Goal: Task Accomplishment & Management: Manage account settings

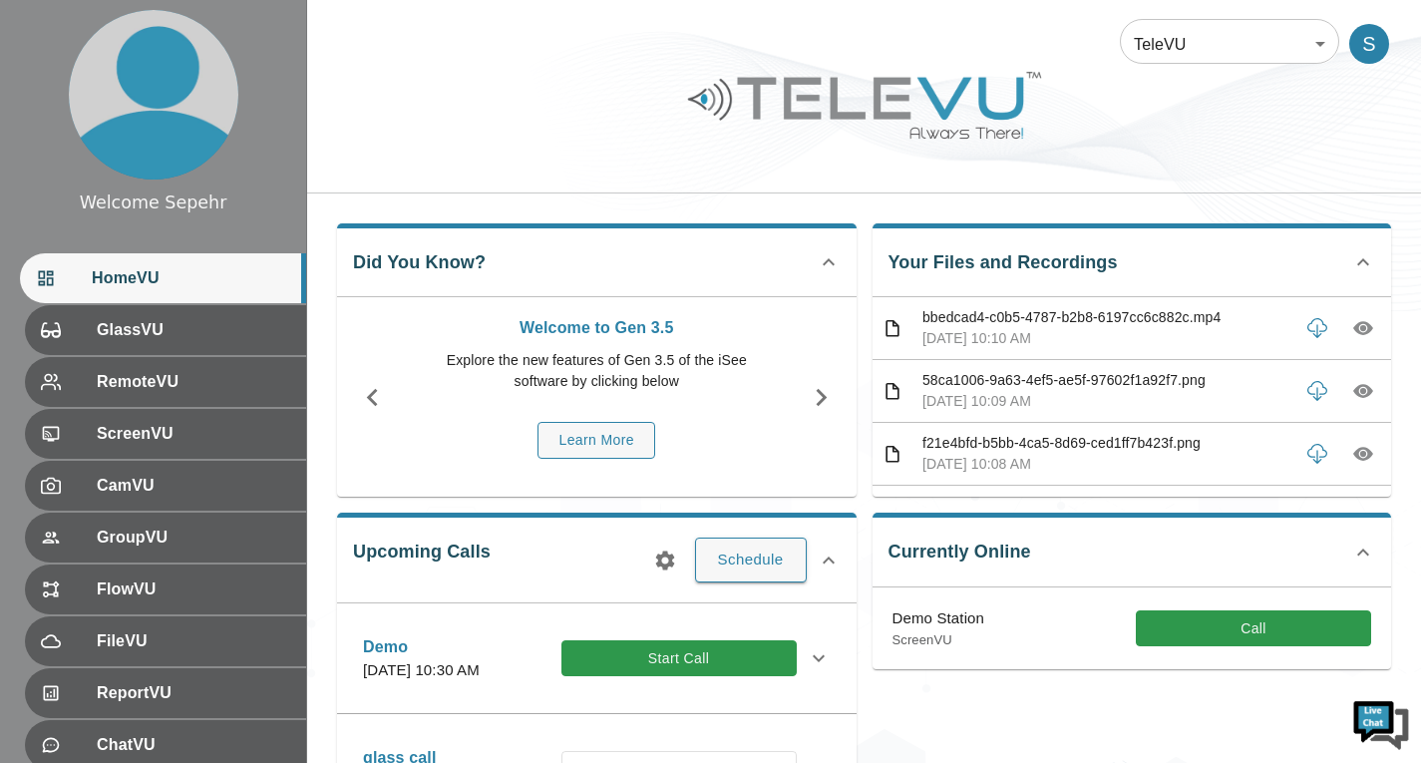
click at [1154, 14] on div "TeleVU 1 ​ S" at bounding box center [864, 32] width 1114 height 64
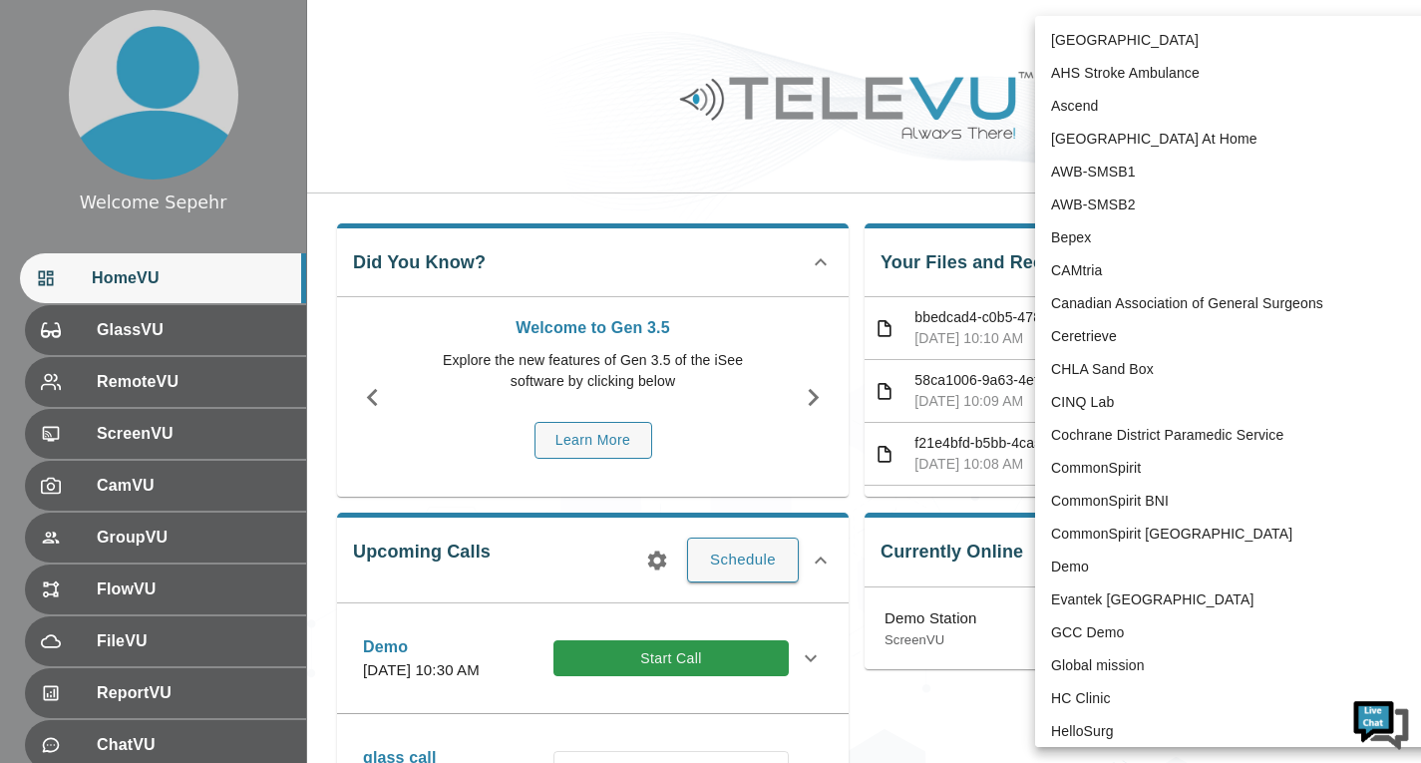
click at [1169, 25] on body "Welcome Sepehr HomeVU GlassVU RemoteVU ScreenVU CamVU GroupVU FlowVU FileVU Rep…" at bounding box center [710, 647] width 1421 height 1295
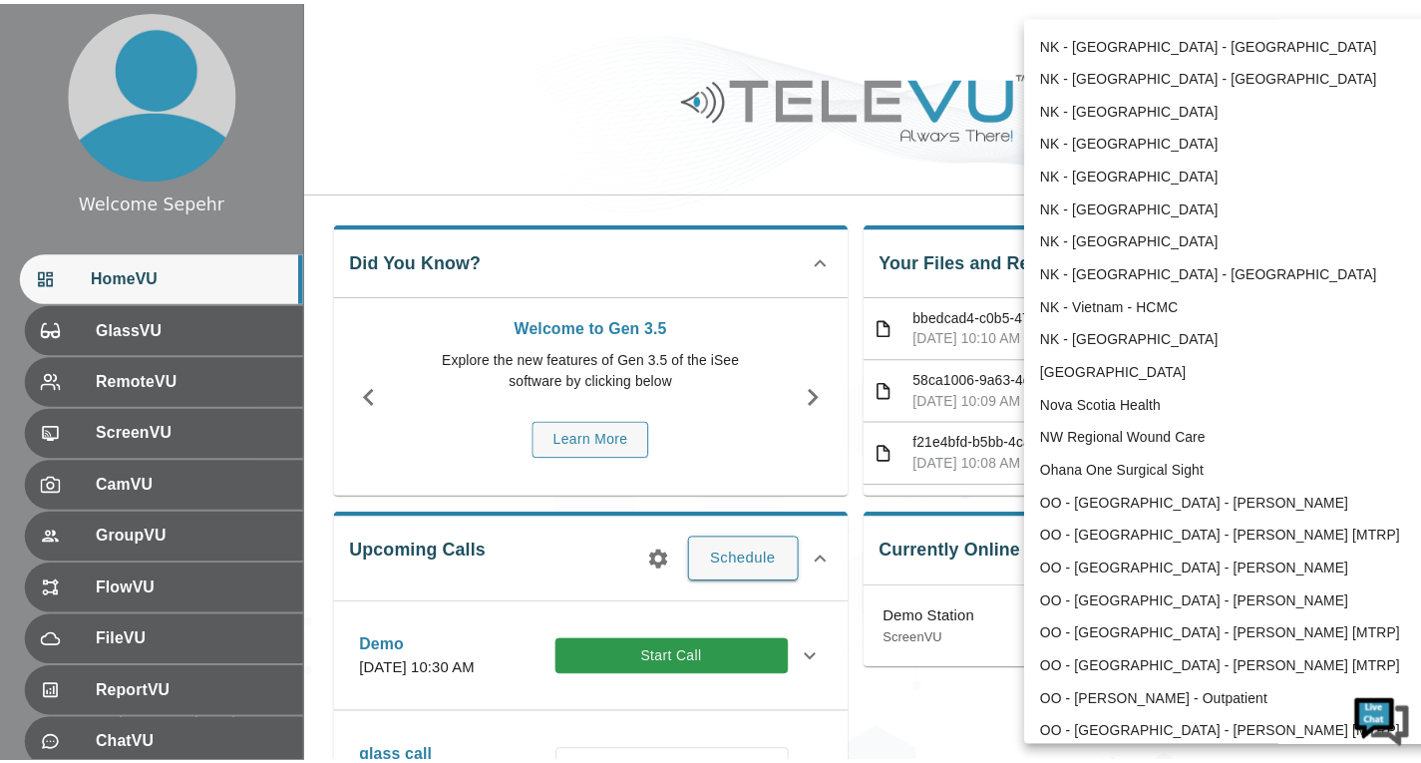
scroll to position [1543, 0]
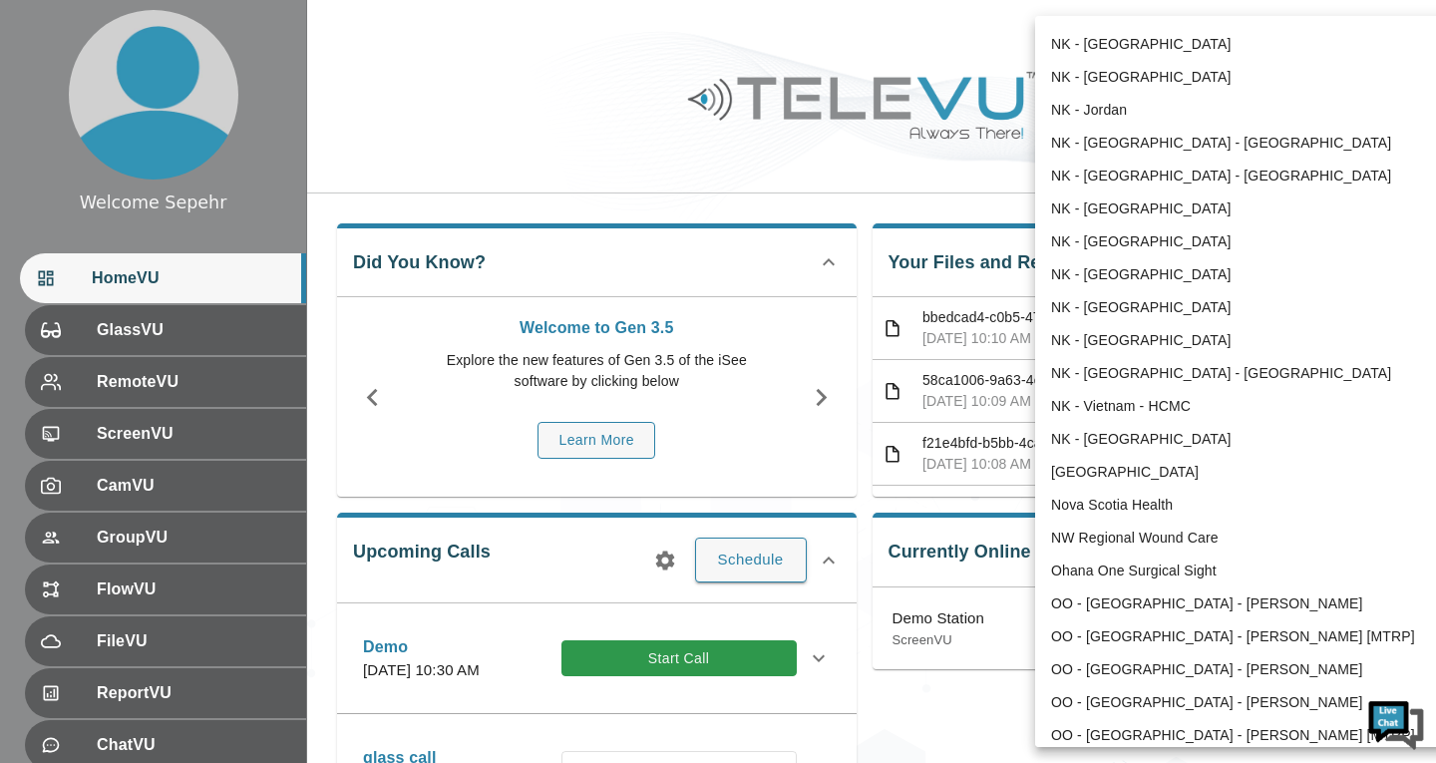
click at [1132, 216] on li "NK - [GEOGRAPHIC_DATA]" at bounding box center [1242, 208] width 414 height 33
type input "192"
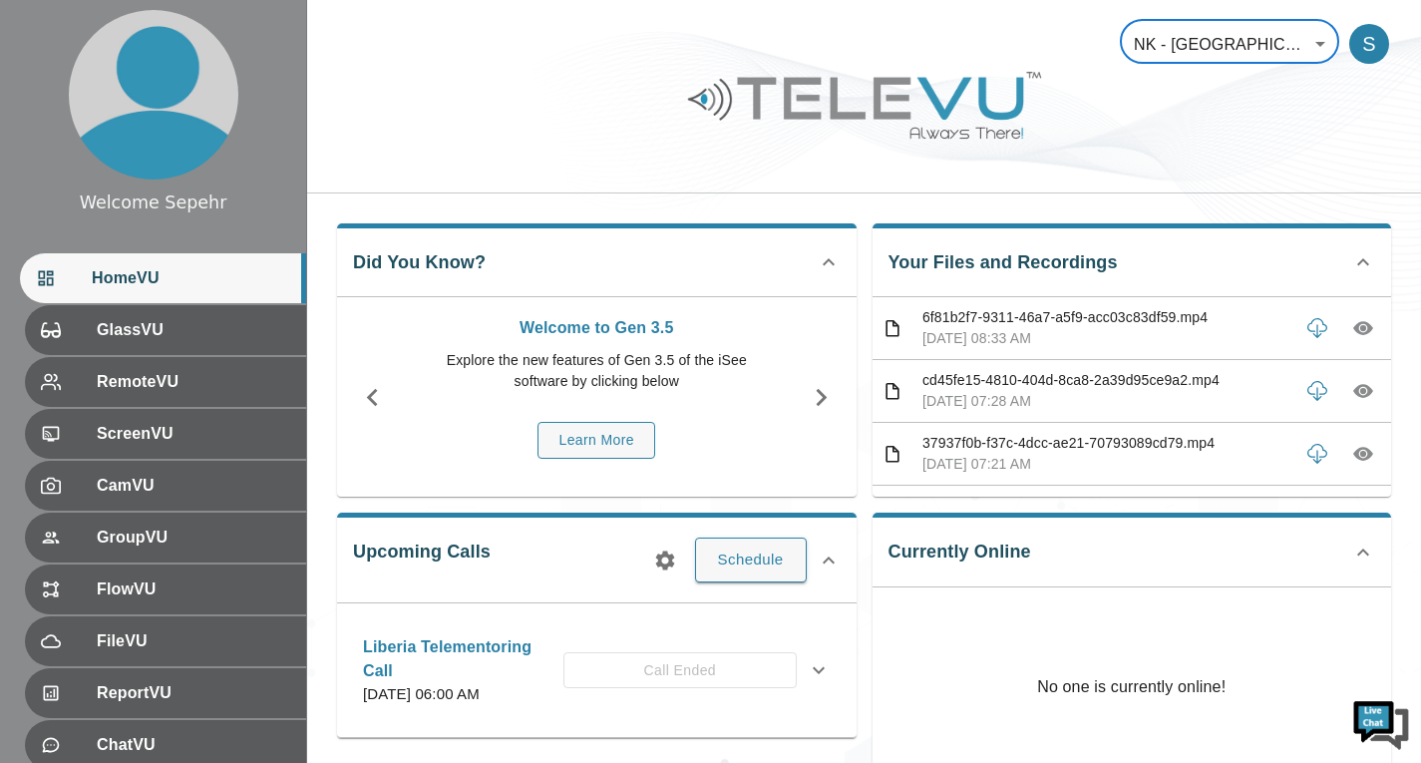
scroll to position [0, 0]
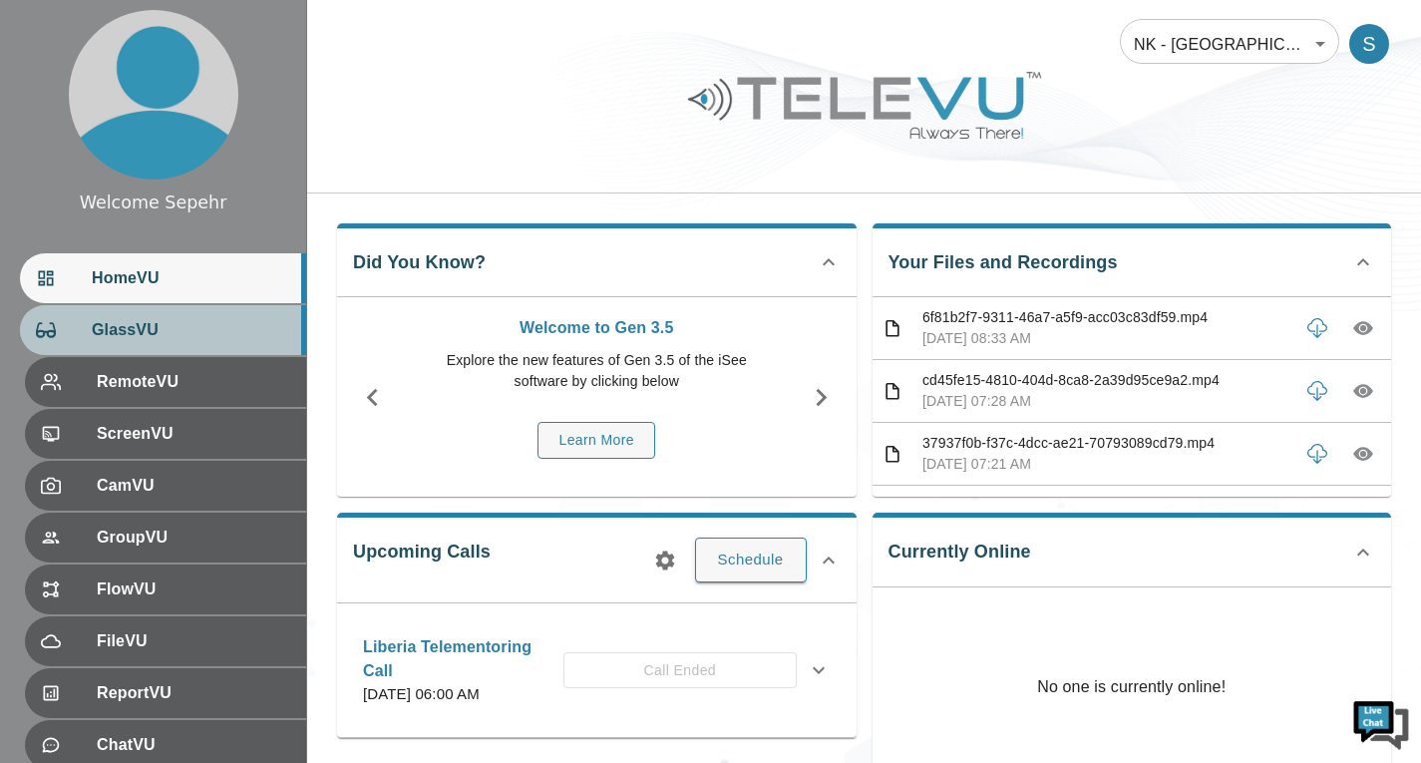
click at [213, 311] on div "GlassVU" at bounding box center [163, 330] width 286 height 50
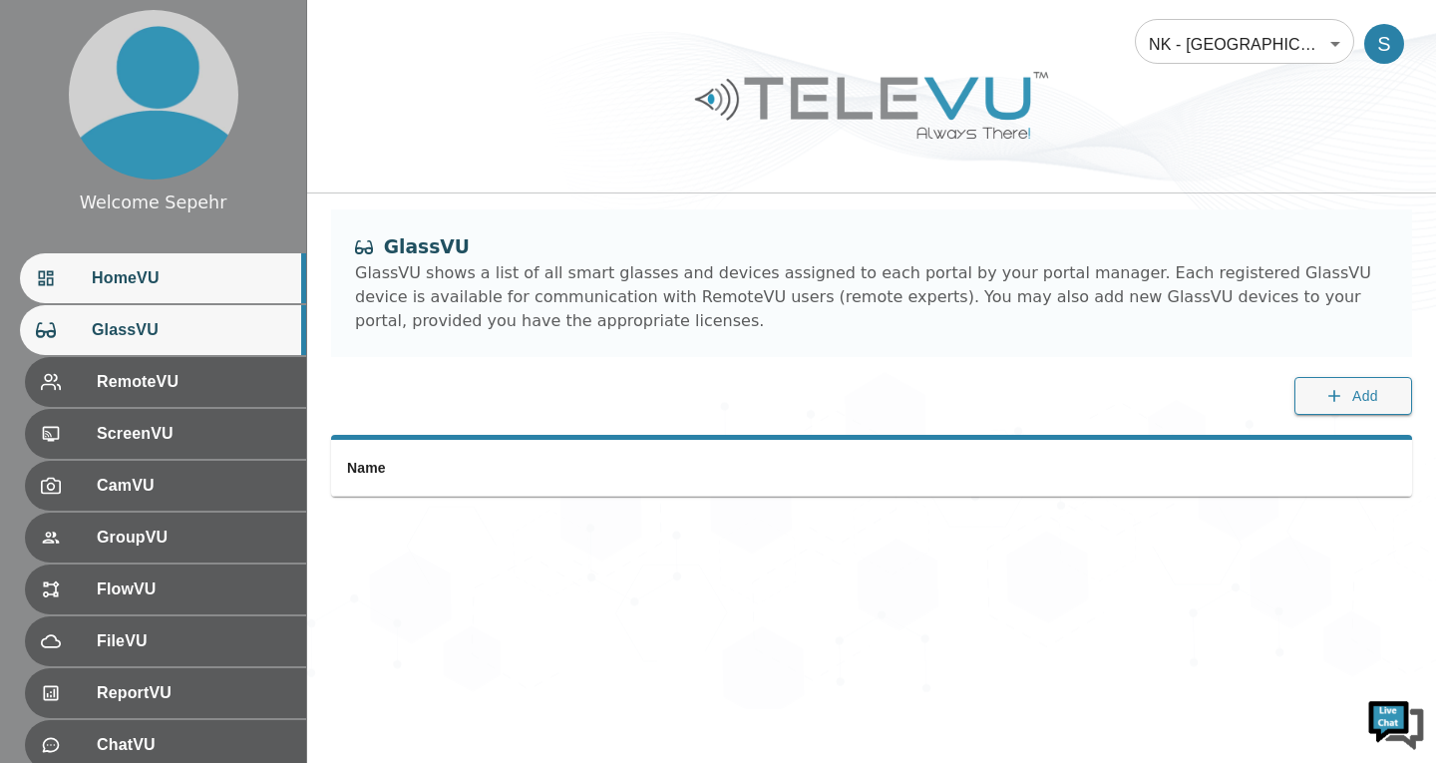
click at [220, 261] on div "HomeVU" at bounding box center [163, 278] width 286 height 50
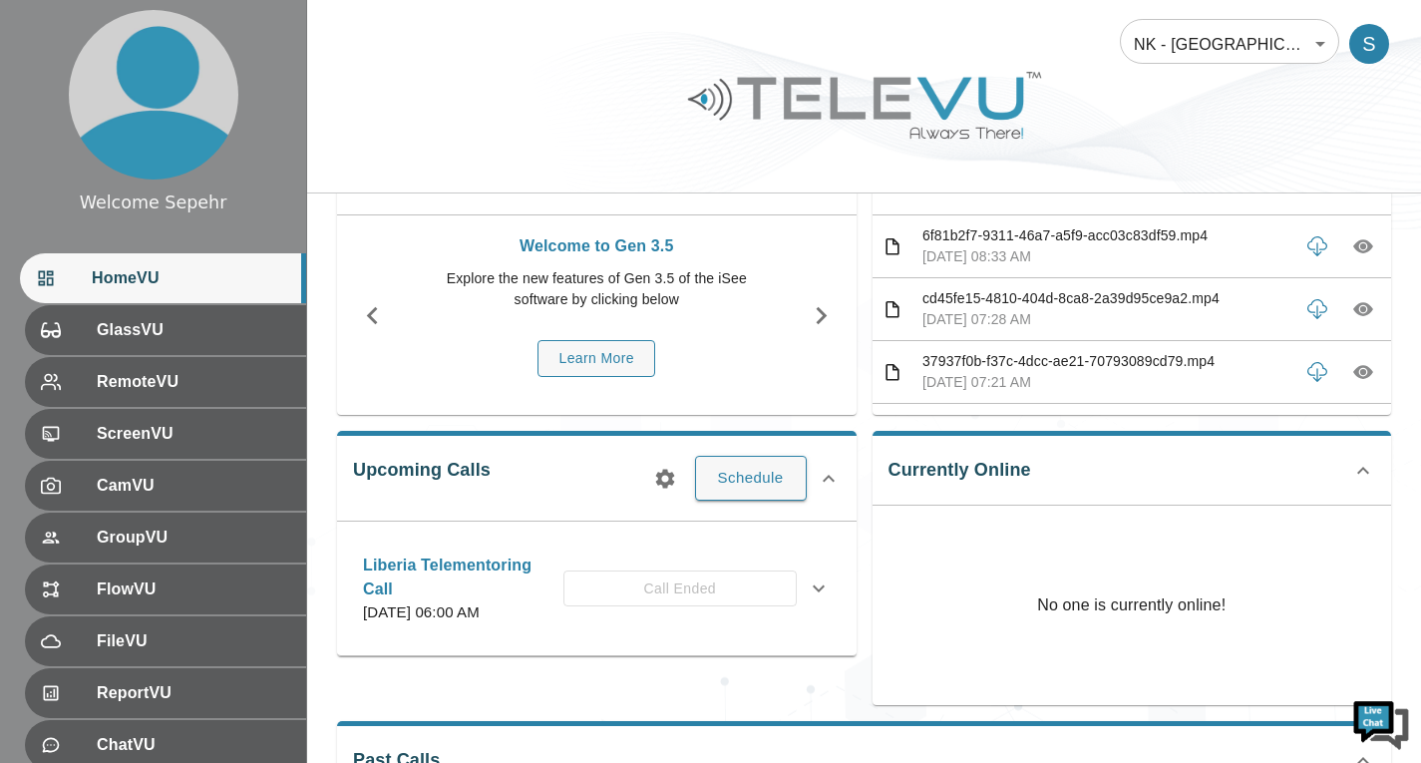
scroll to position [299, 0]
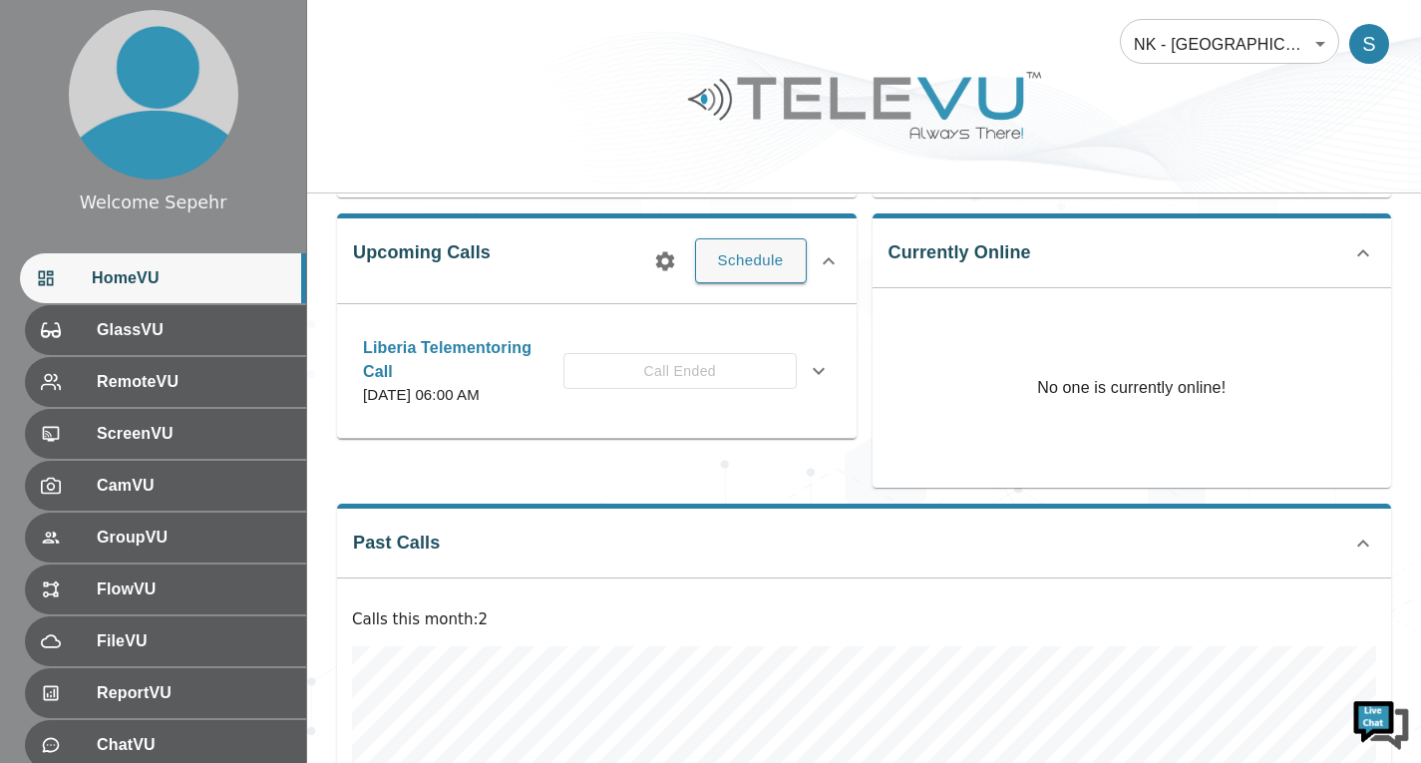
click at [814, 373] on icon at bounding box center [819, 371] width 24 height 24
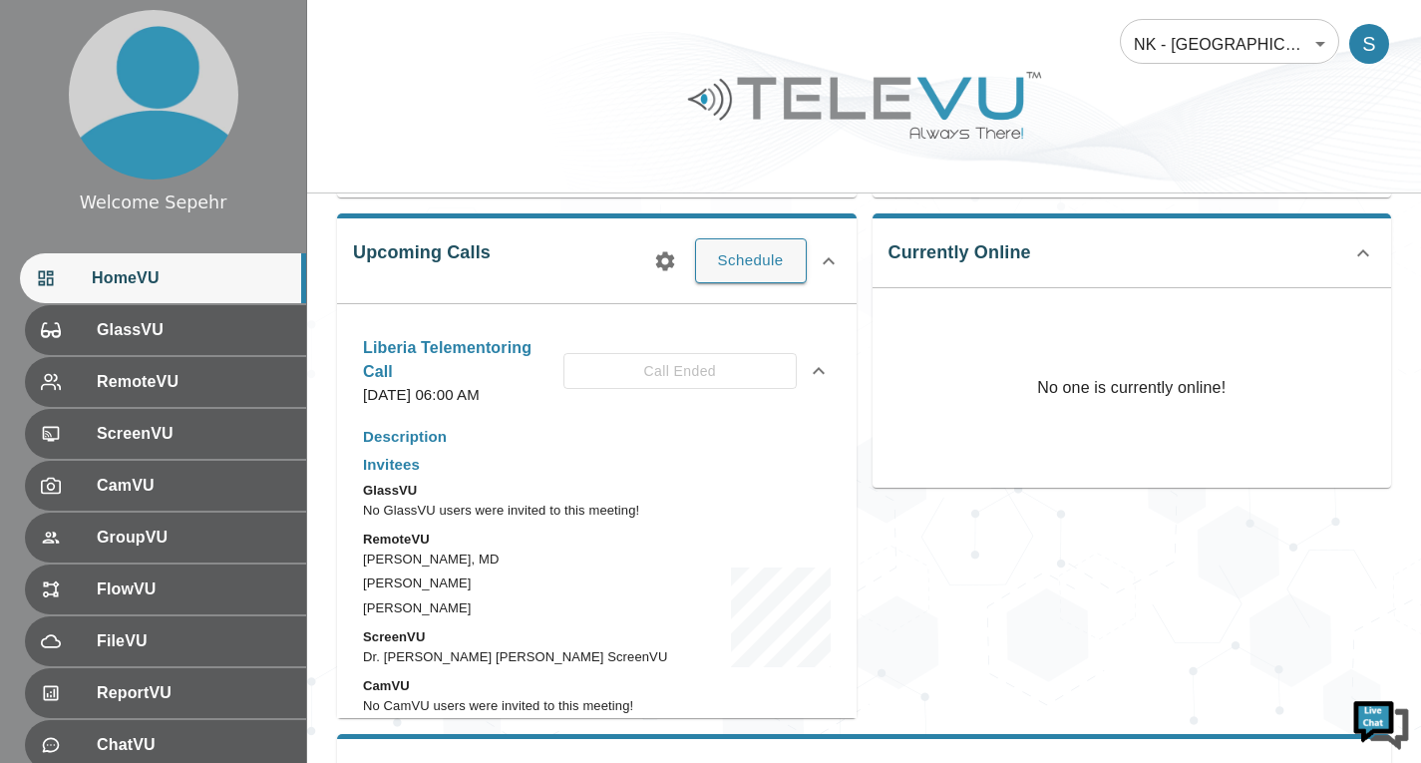
click at [814, 373] on icon at bounding box center [819, 371] width 24 height 24
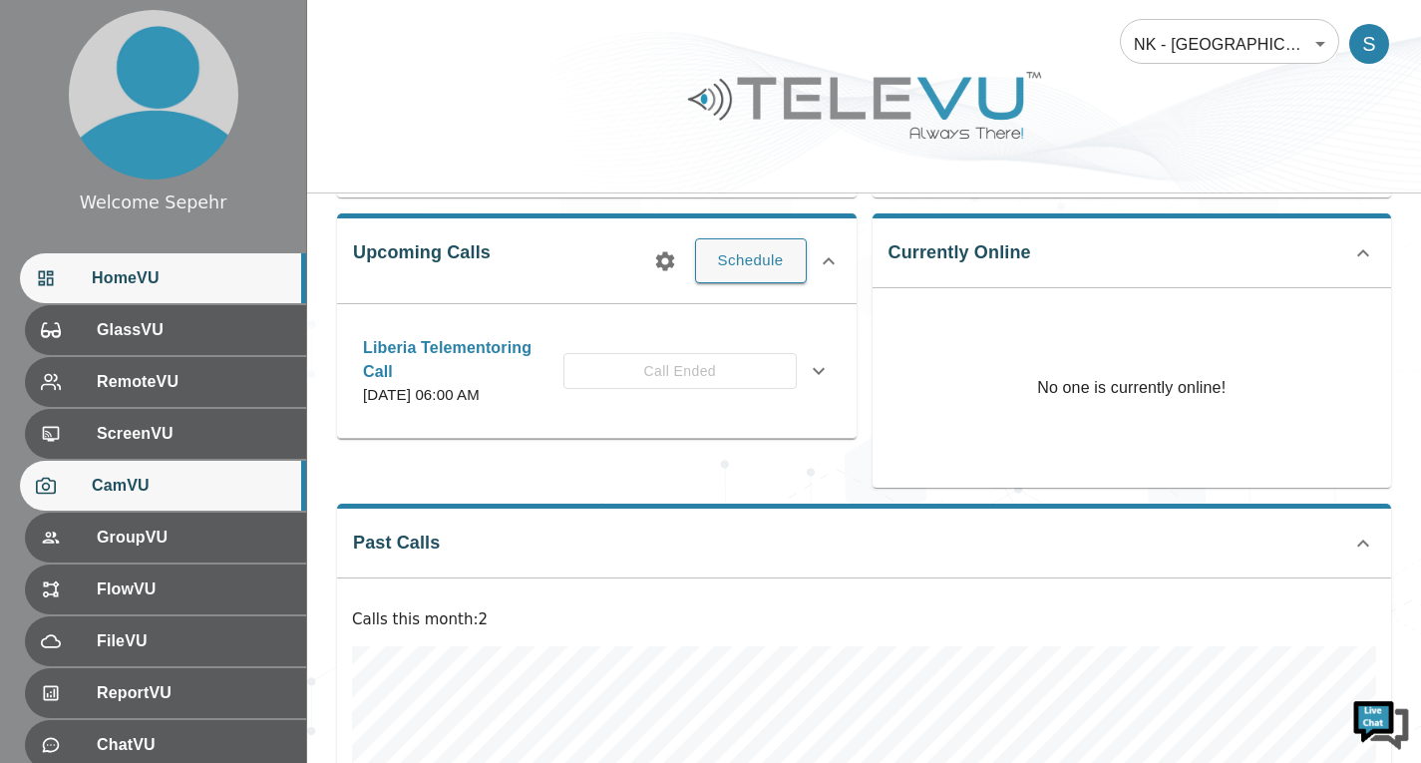
scroll to position [274, 0]
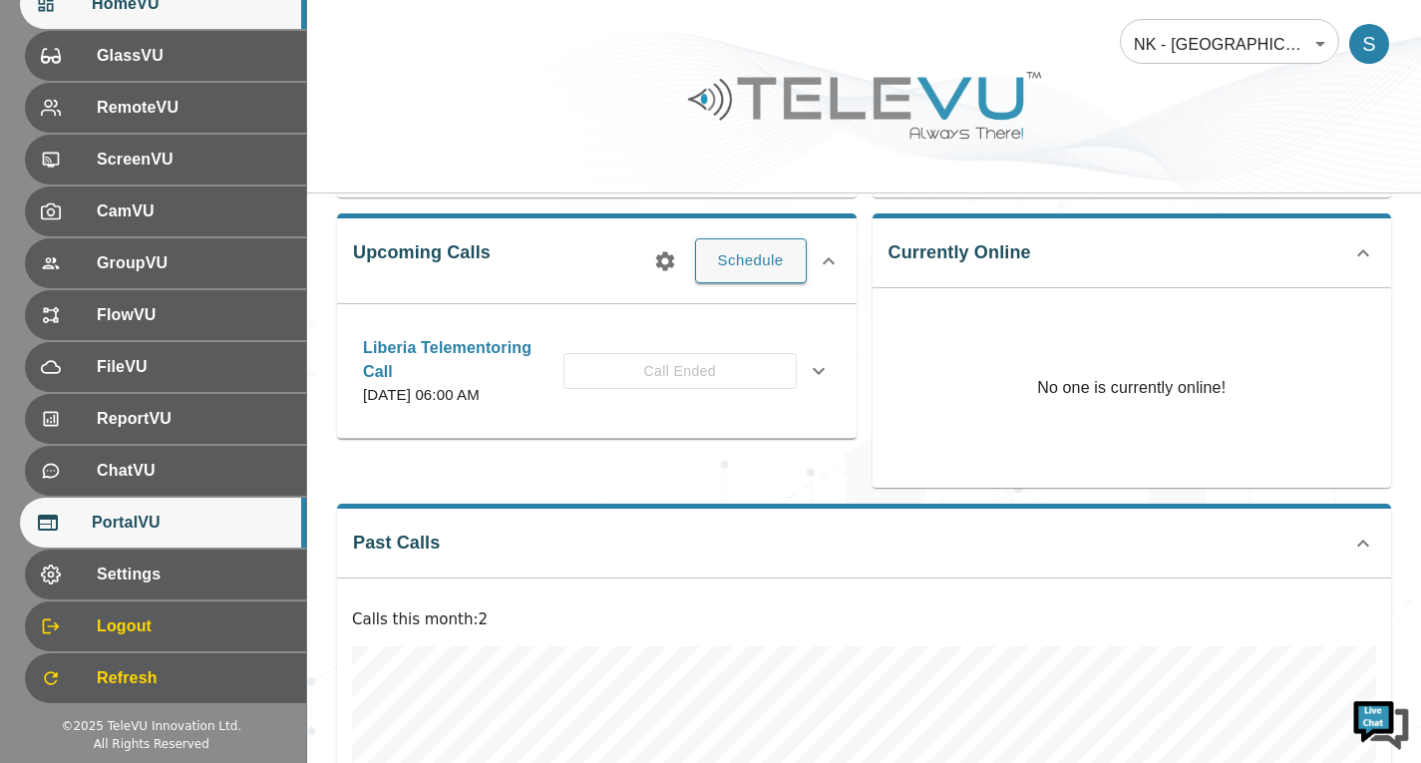
click at [219, 531] on span "PortalVU" at bounding box center [191, 523] width 198 height 24
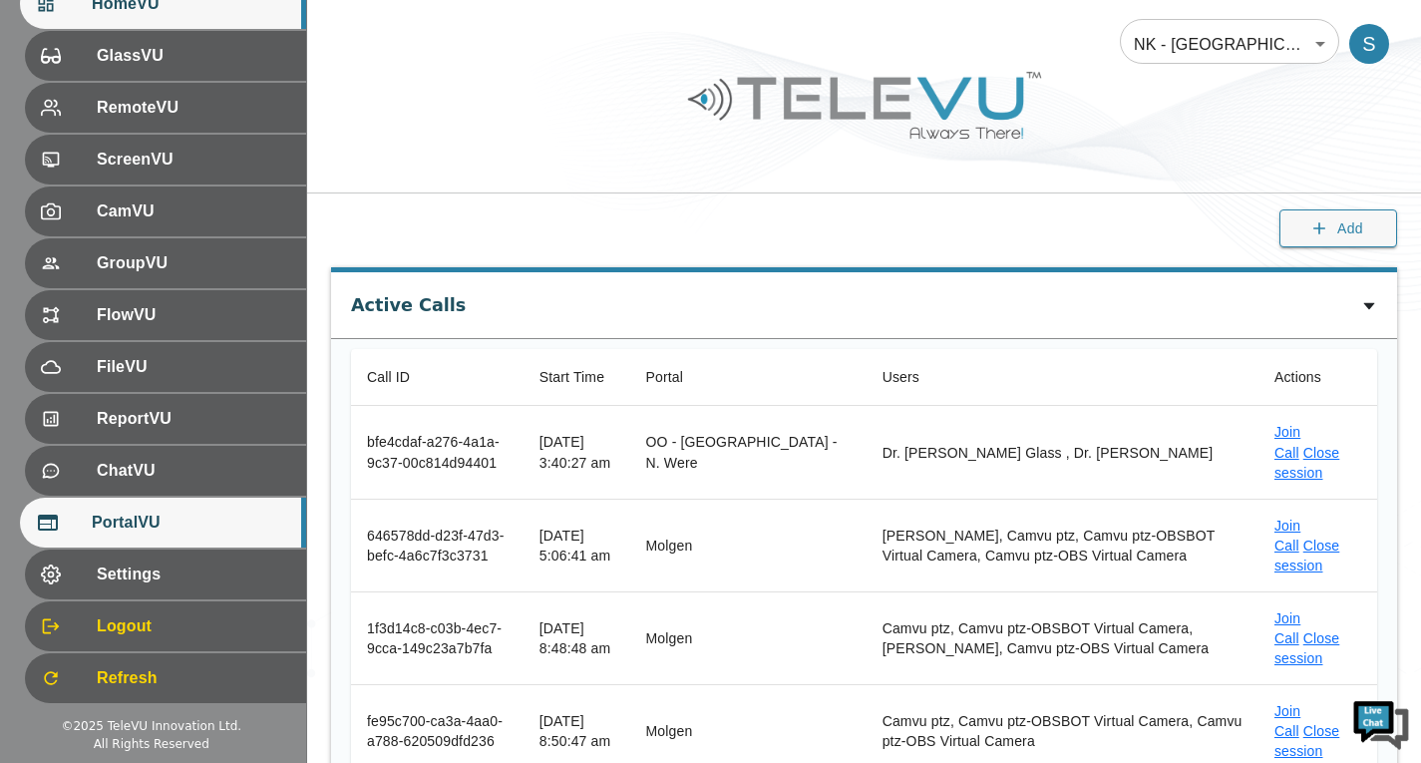
click at [195, 24] on div "HomeVU" at bounding box center [163, 4] width 286 height 50
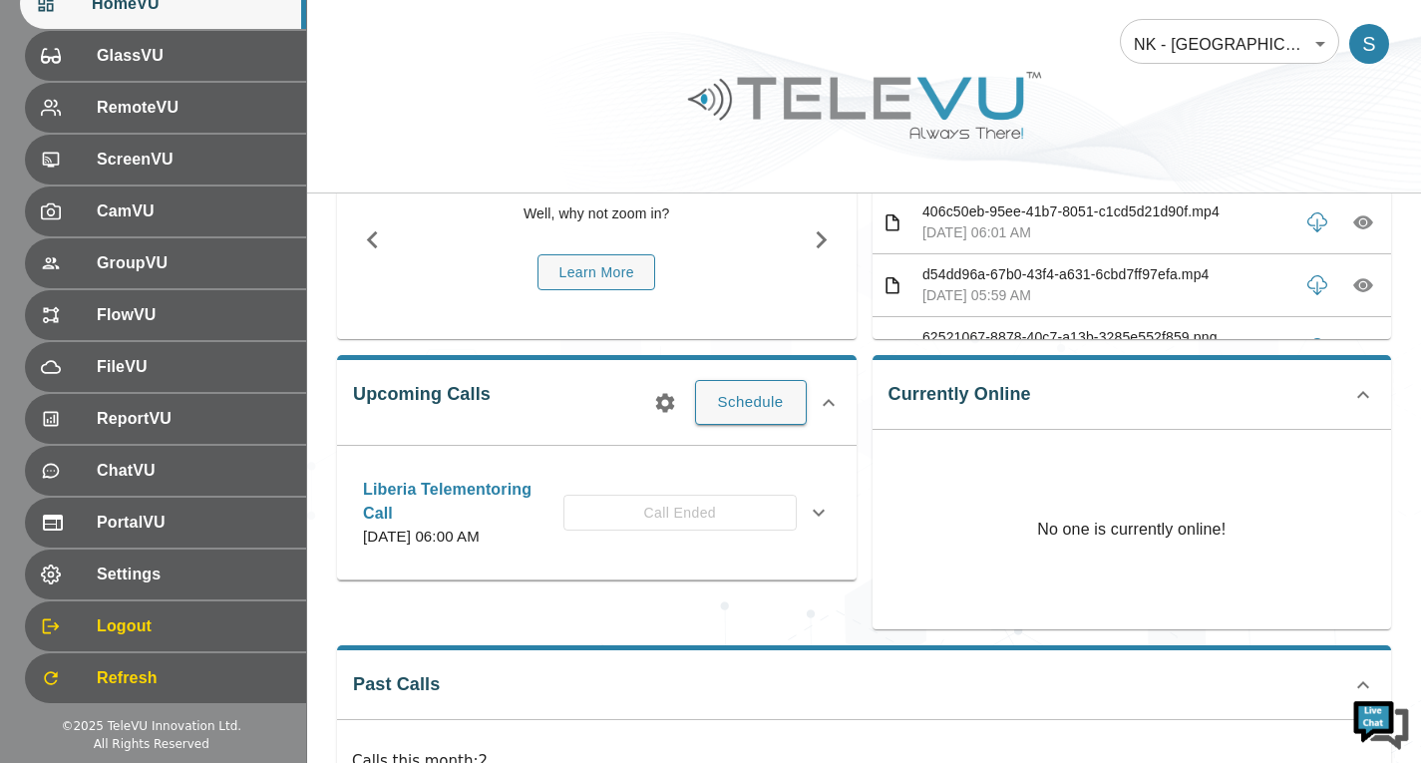
scroll to position [199, 0]
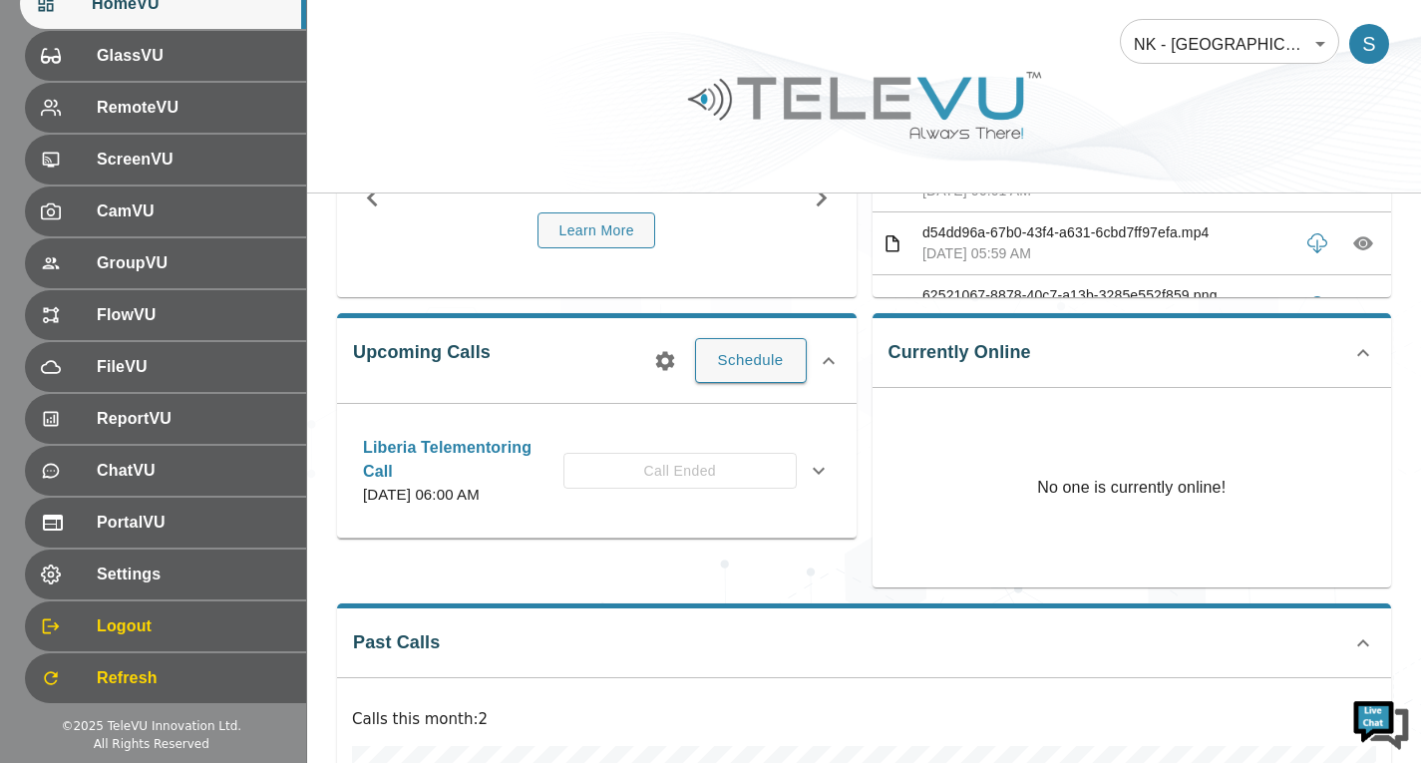
click at [817, 470] on icon at bounding box center [819, 470] width 12 height 7
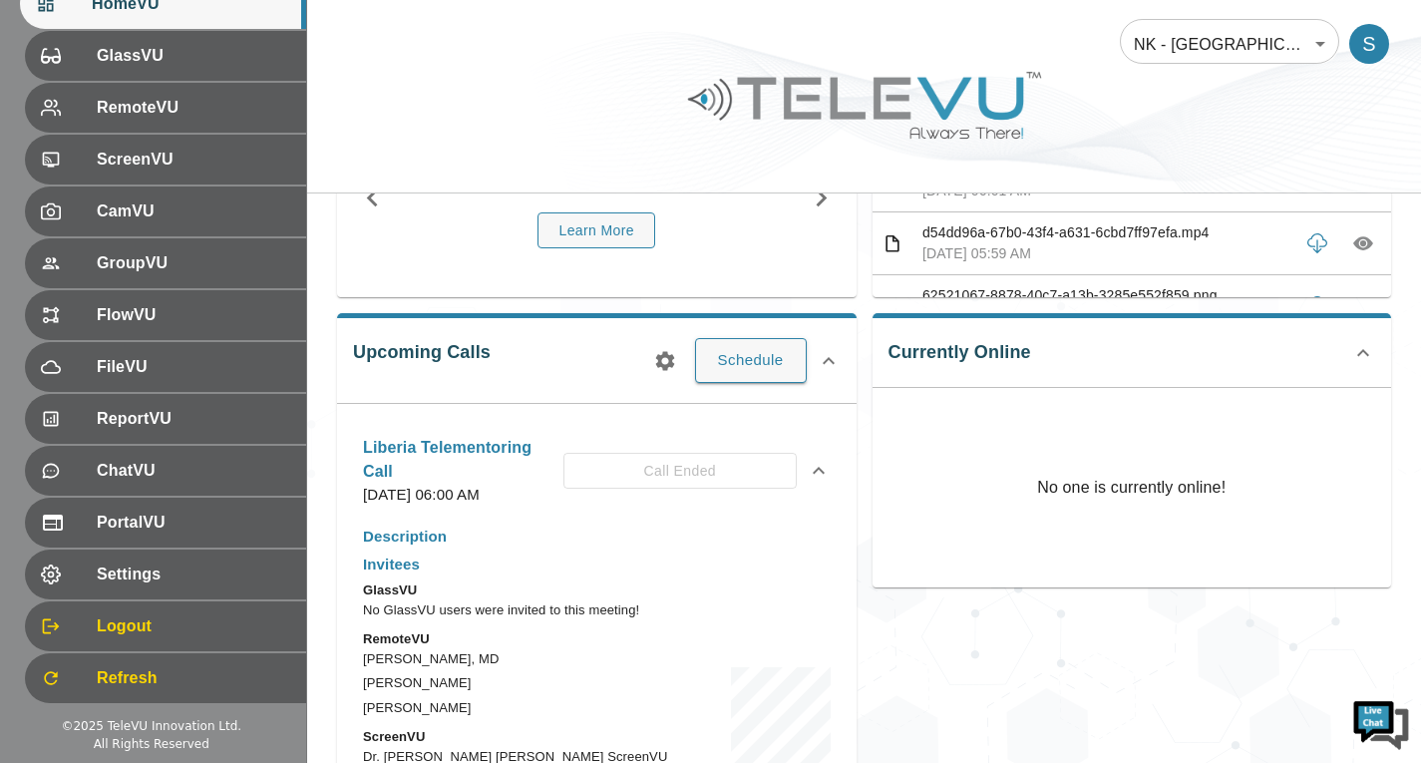
click at [817, 470] on div "Liberia Telementoring Call [DATE] 06:00 AM Call Ended" at bounding box center [597, 471] width 500 height 95
click at [807, 472] on icon at bounding box center [819, 471] width 24 height 24
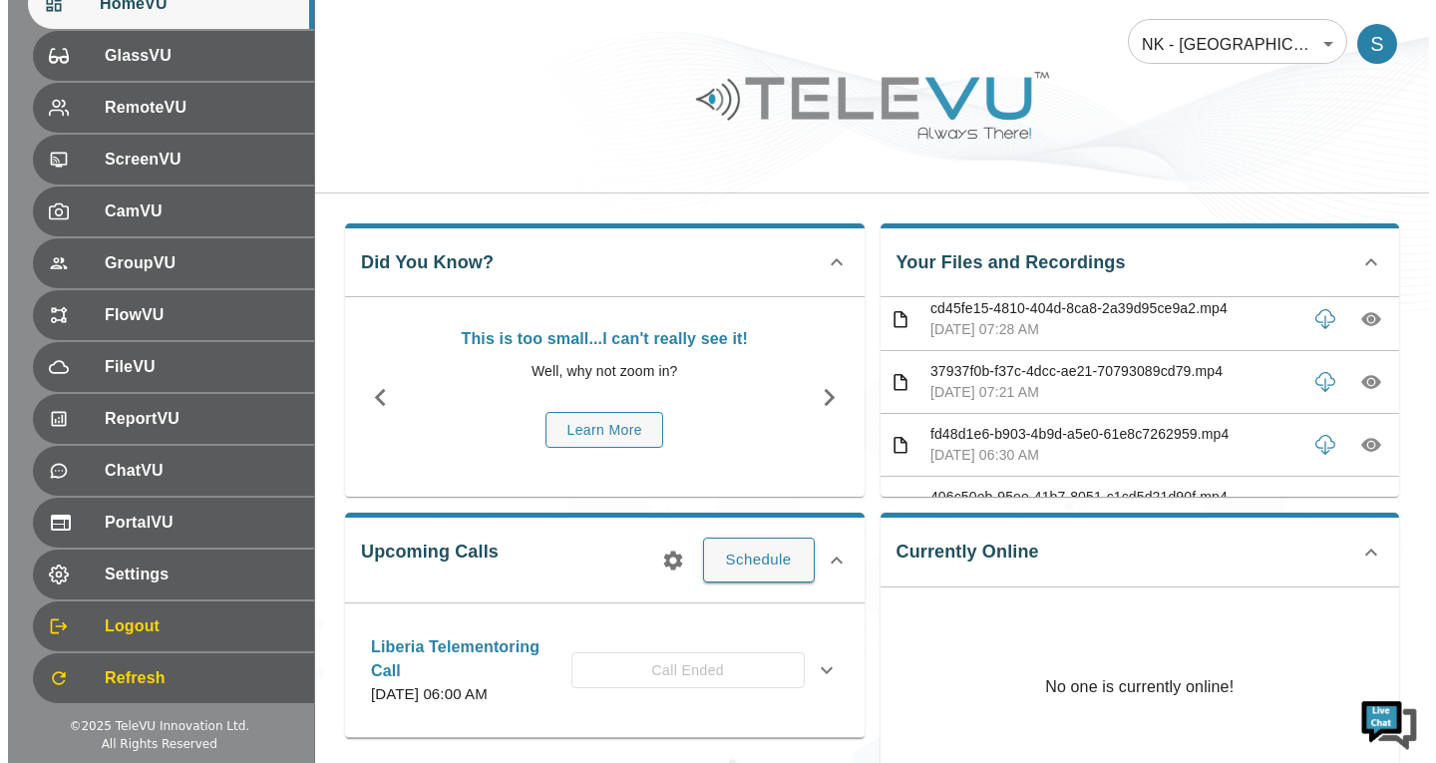
scroll to position [0, 0]
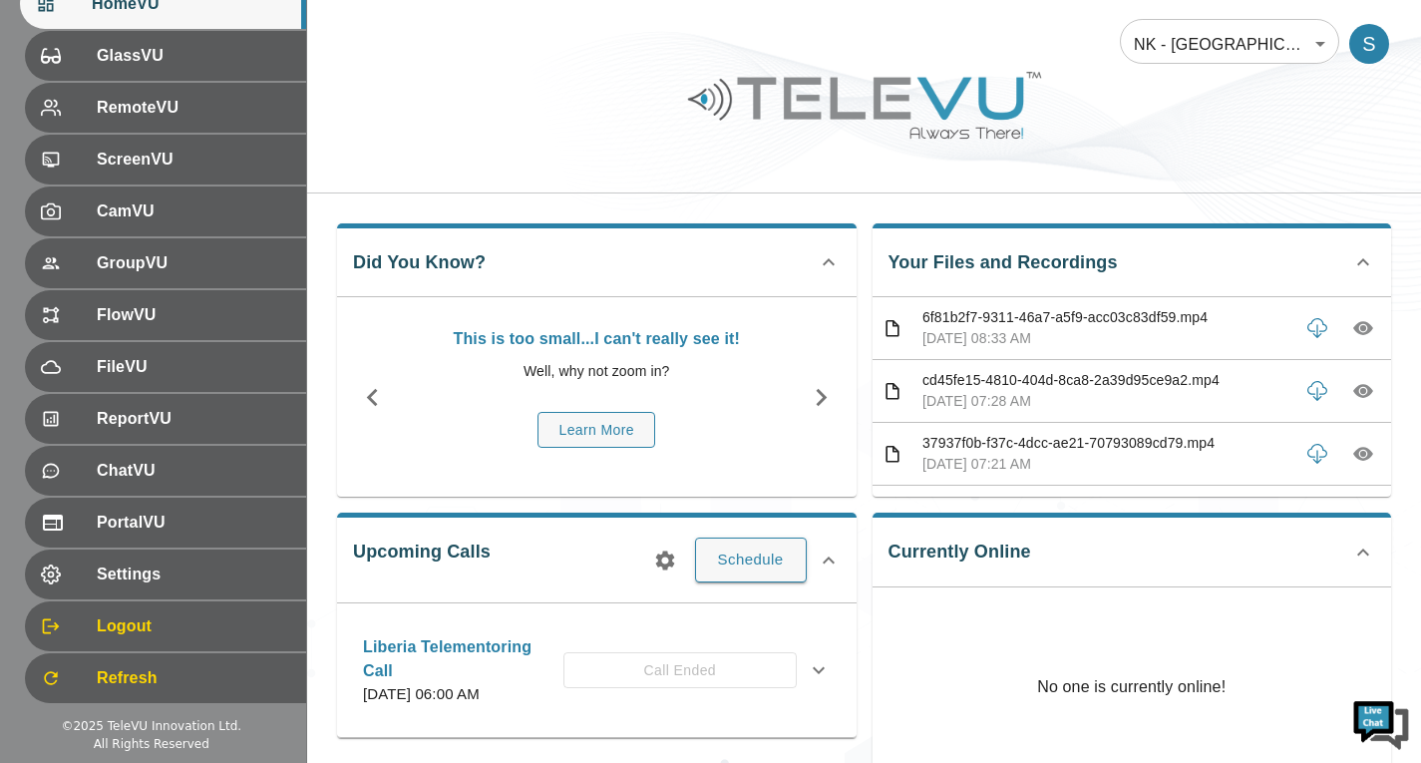
click at [1155, 38] on body "Welcome Sepehr HomeVU GlassVU RemoteVU ScreenVU CamVU GroupVU FlowVU FileVU Rep…" at bounding box center [710, 663] width 1421 height 1326
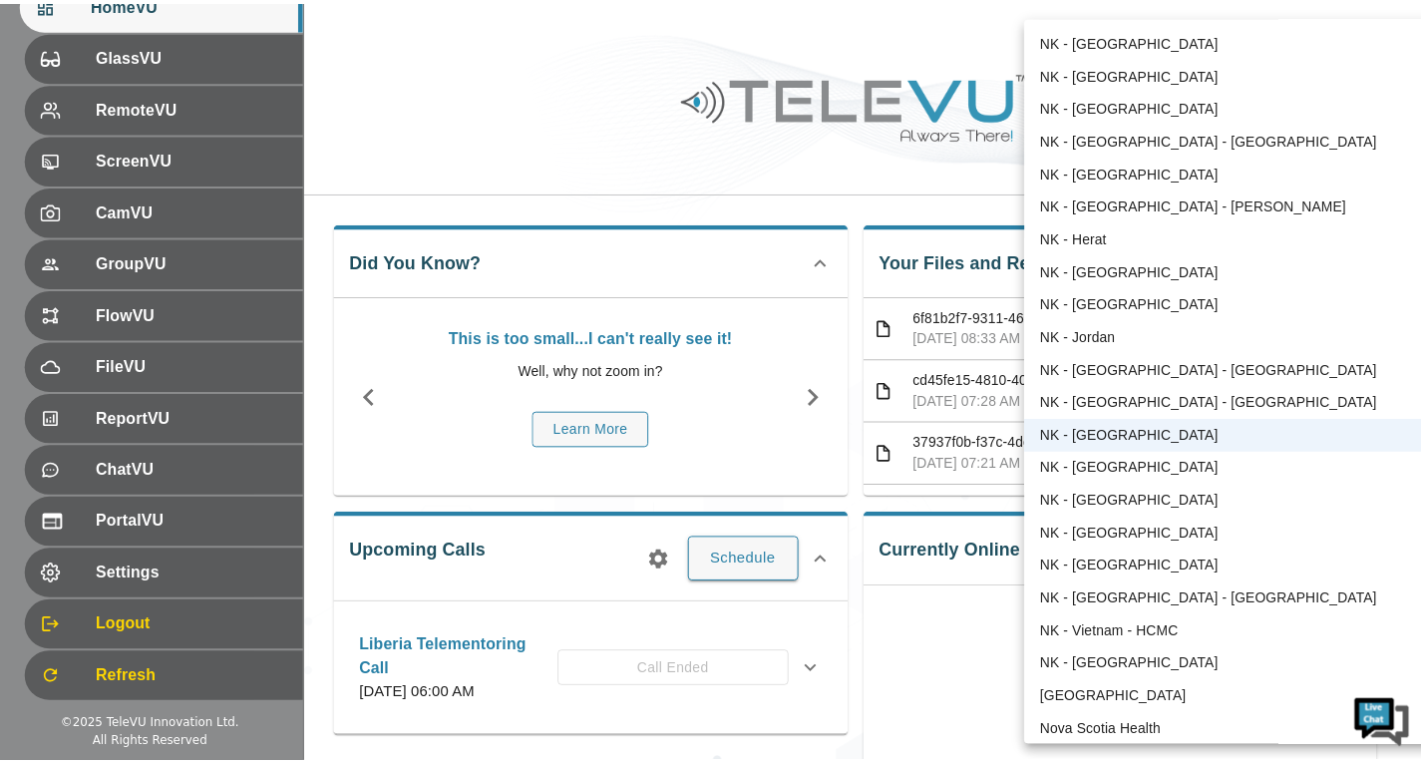
scroll to position [1071, 0]
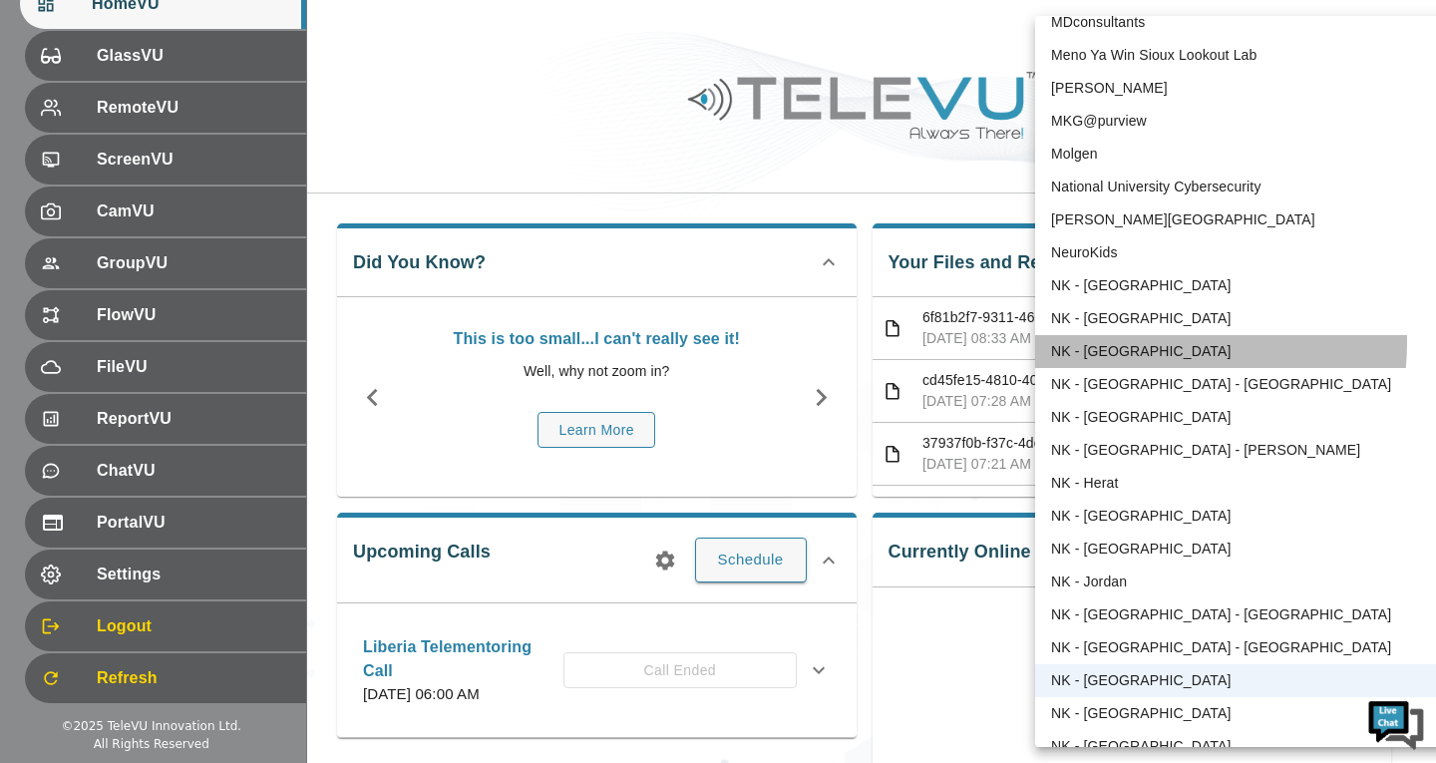
click at [1119, 342] on li "NK - [GEOGRAPHIC_DATA]" at bounding box center [1242, 351] width 414 height 33
type input "36"
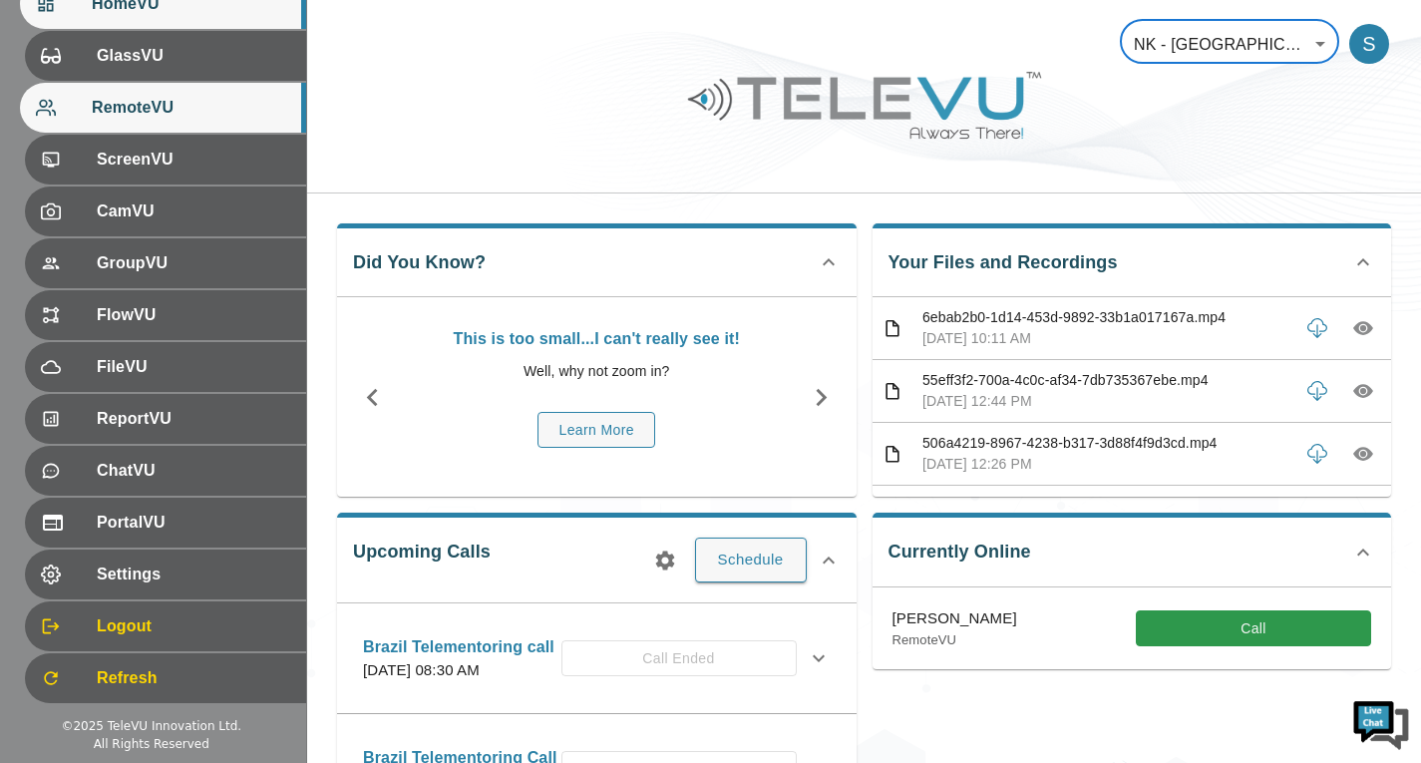
click at [158, 96] on span "RemoteVU" at bounding box center [191, 108] width 198 height 24
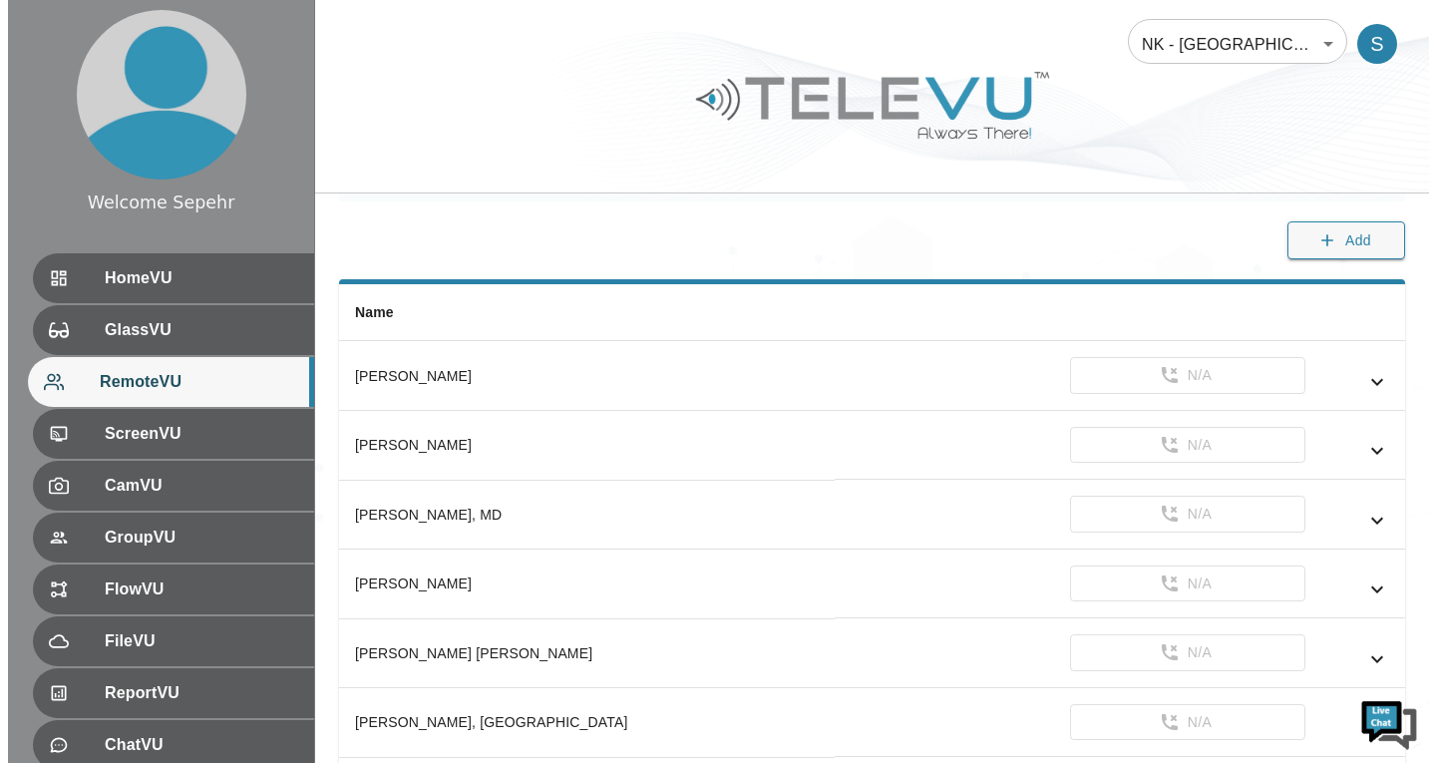
scroll to position [131, 0]
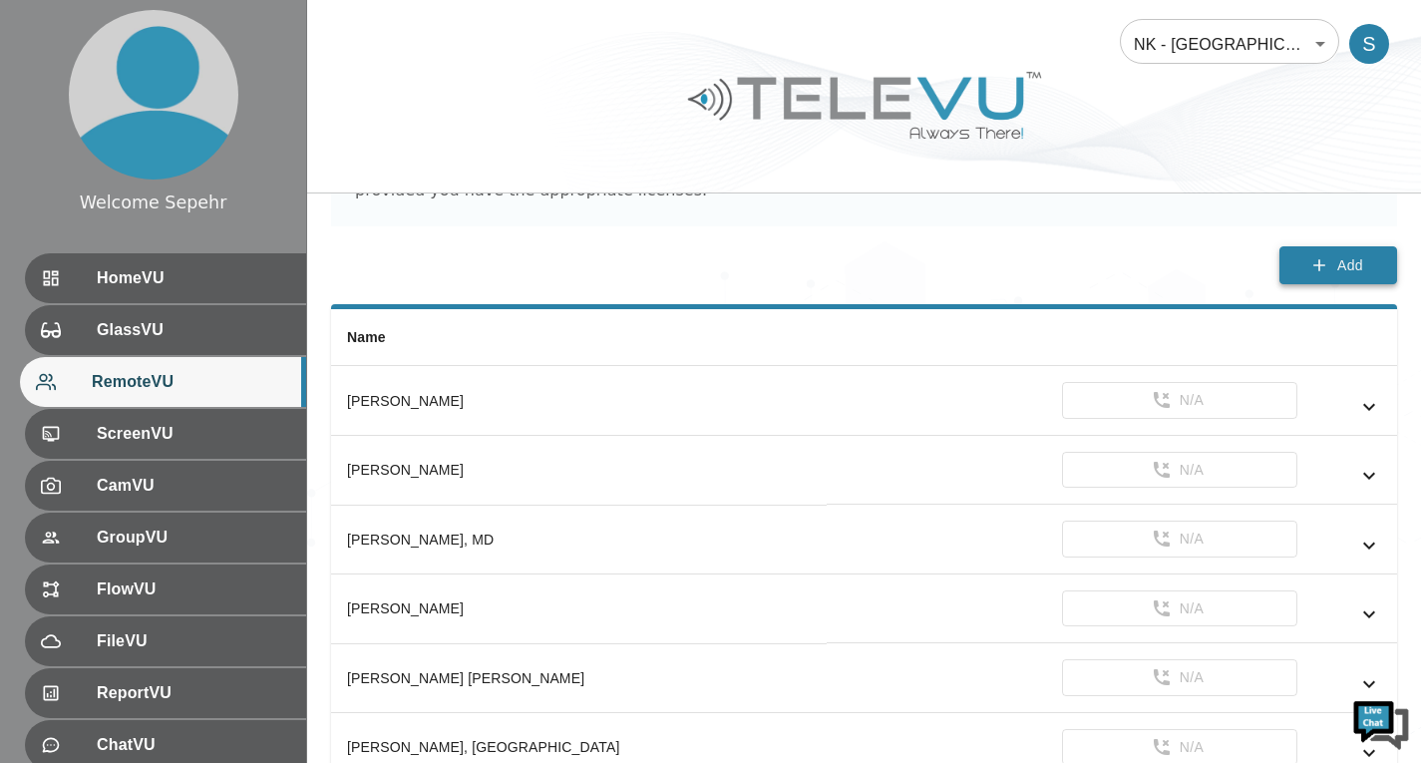
click at [1358, 268] on span "Add" at bounding box center [1350, 265] width 26 height 25
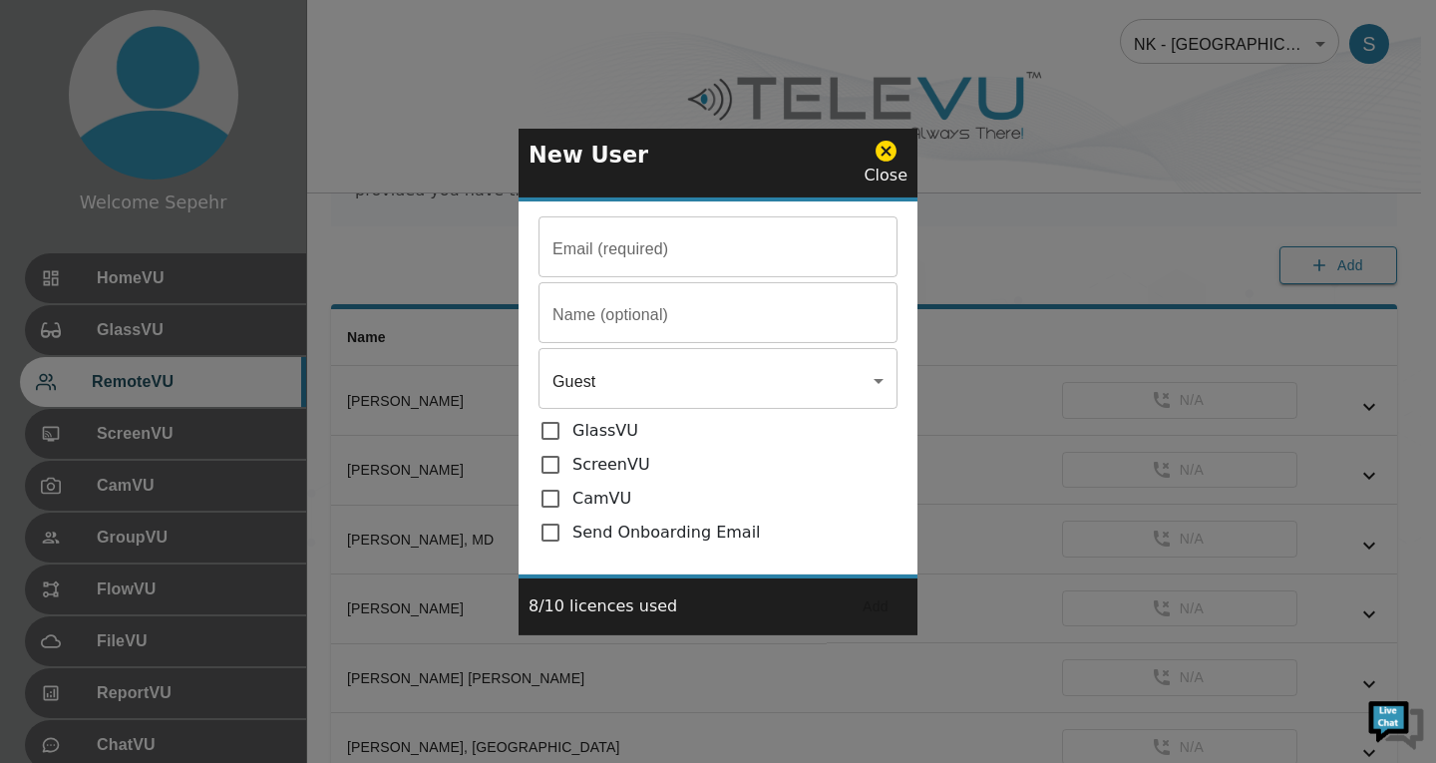
click at [1072, 95] on div at bounding box center [718, 381] width 1436 height 763
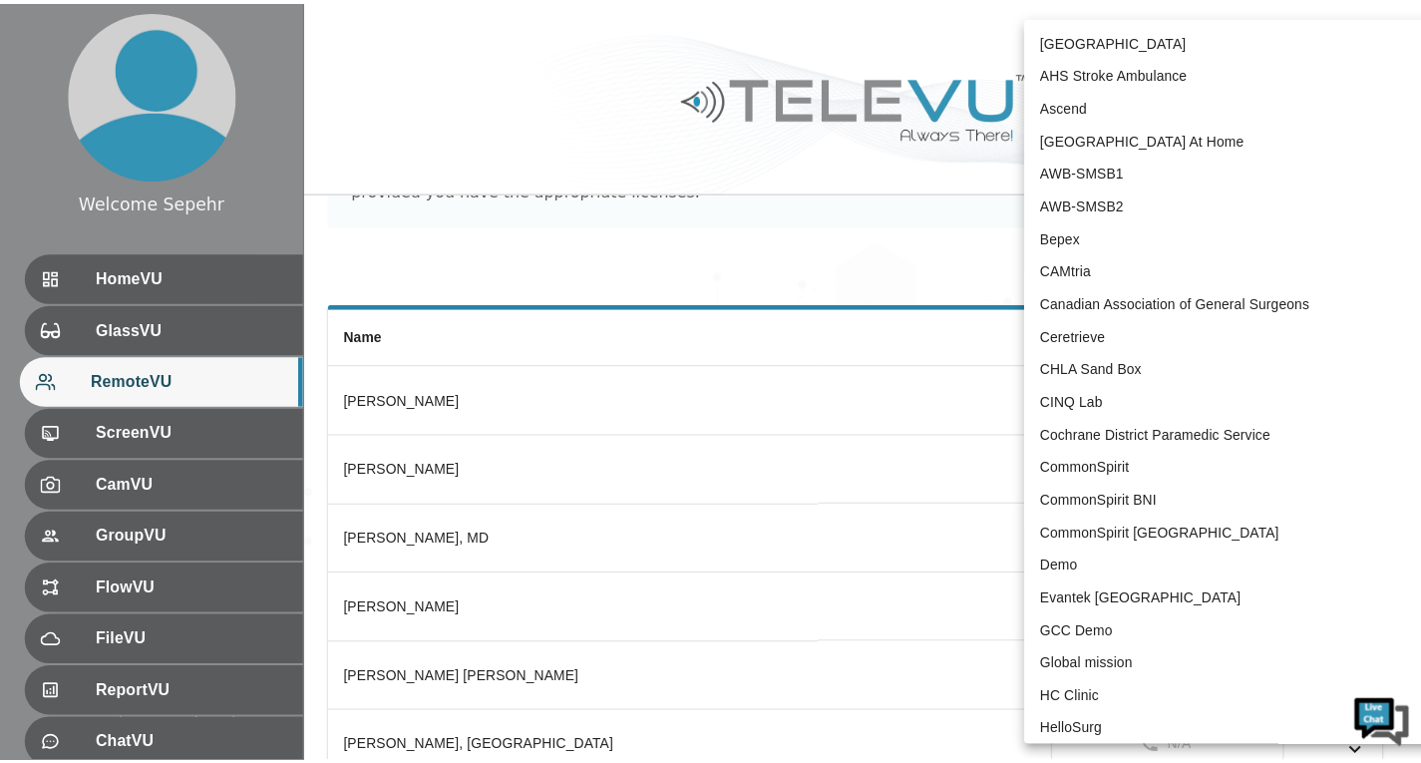
scroll to position [1041, 0]
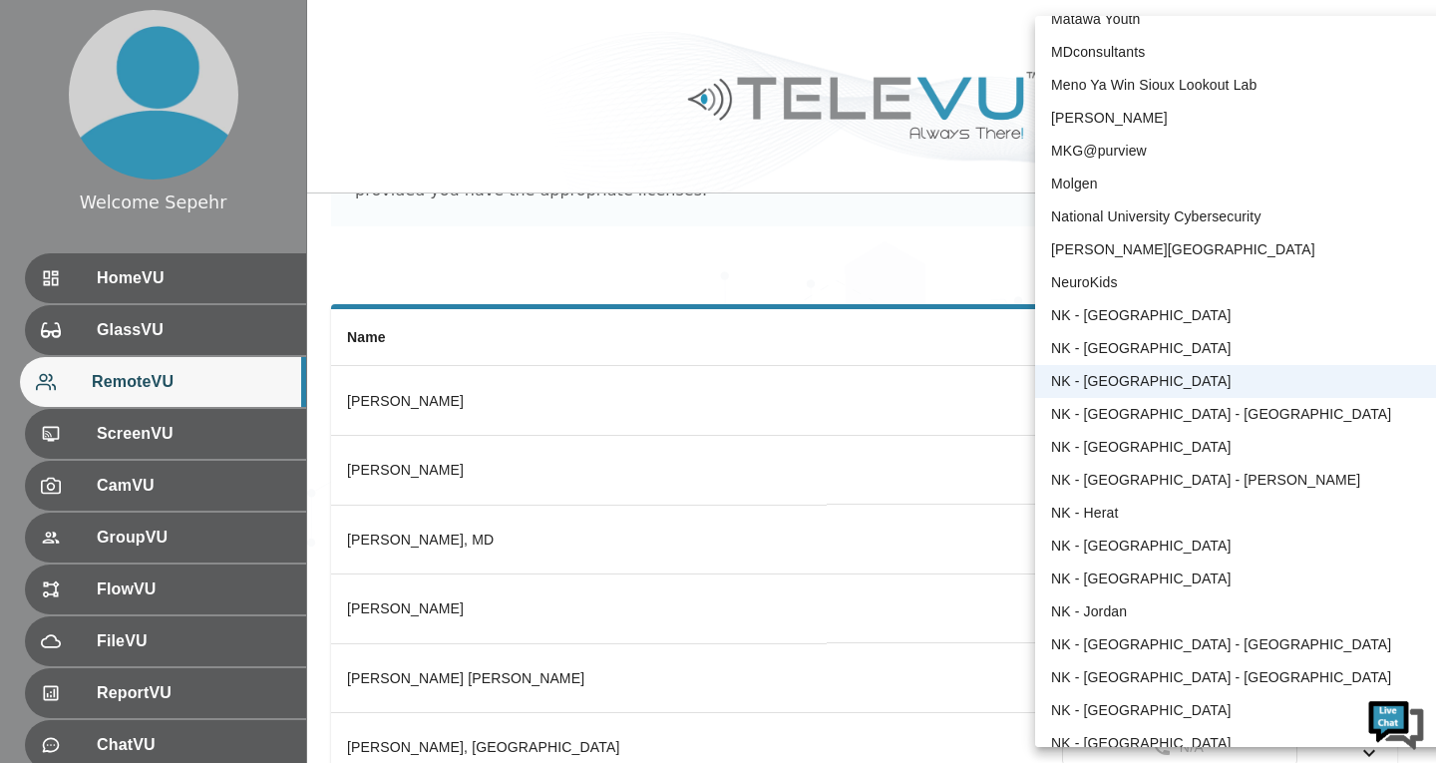
click at [1076, 271] on li "NeuroKids" at bounding box center [1242, 282] width 414 height 33
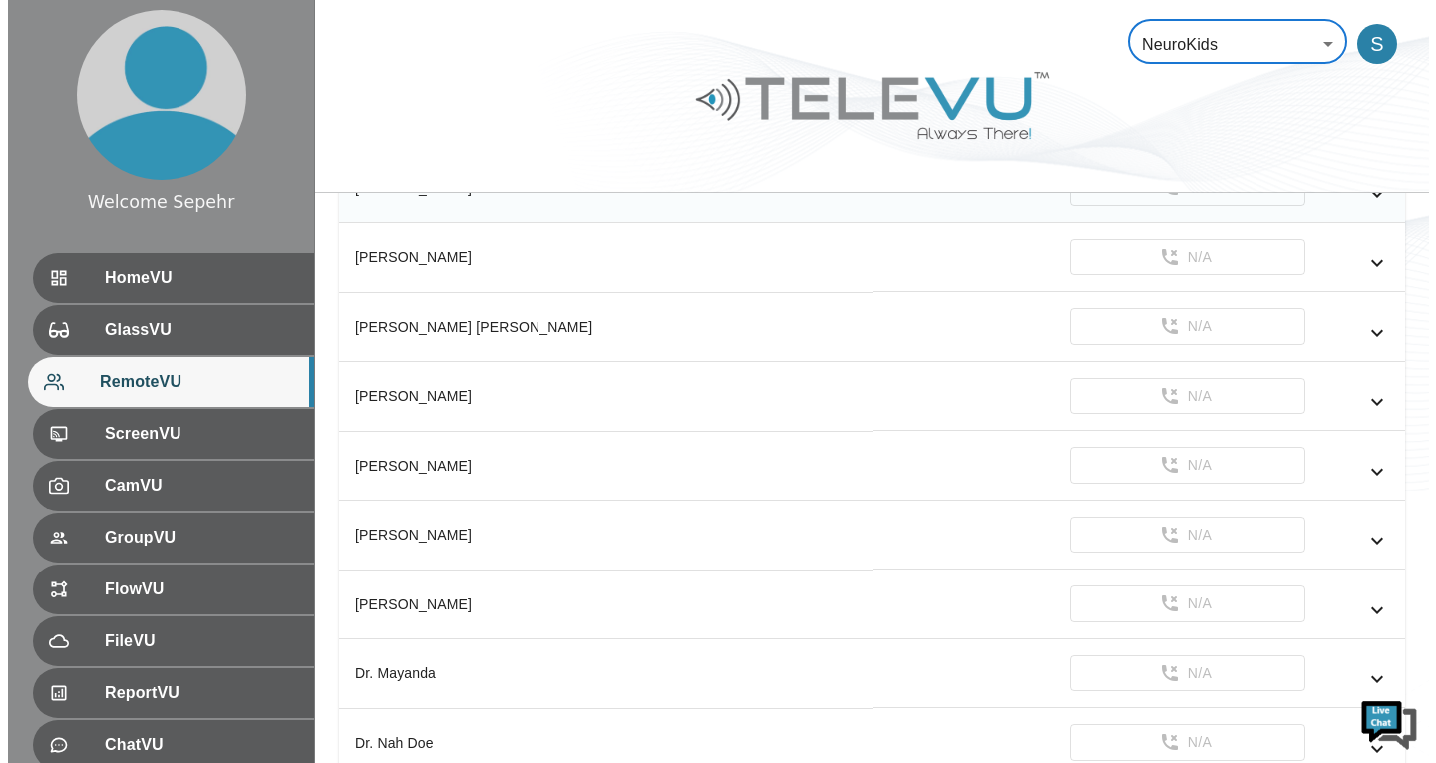
scroll to position [928, 0]
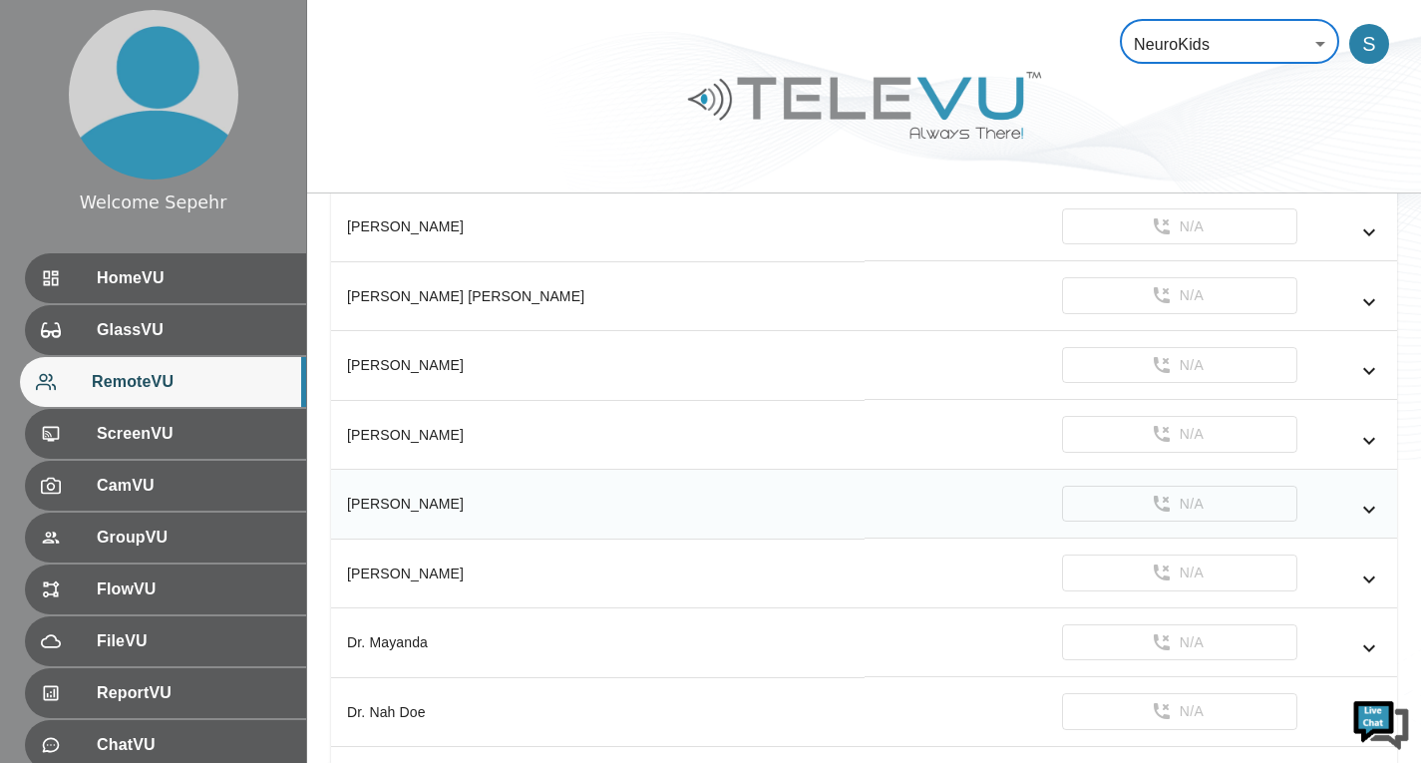
click at [1357, 510] on icon "simple table" at bounding box center [1369, 510] width 24 height 24
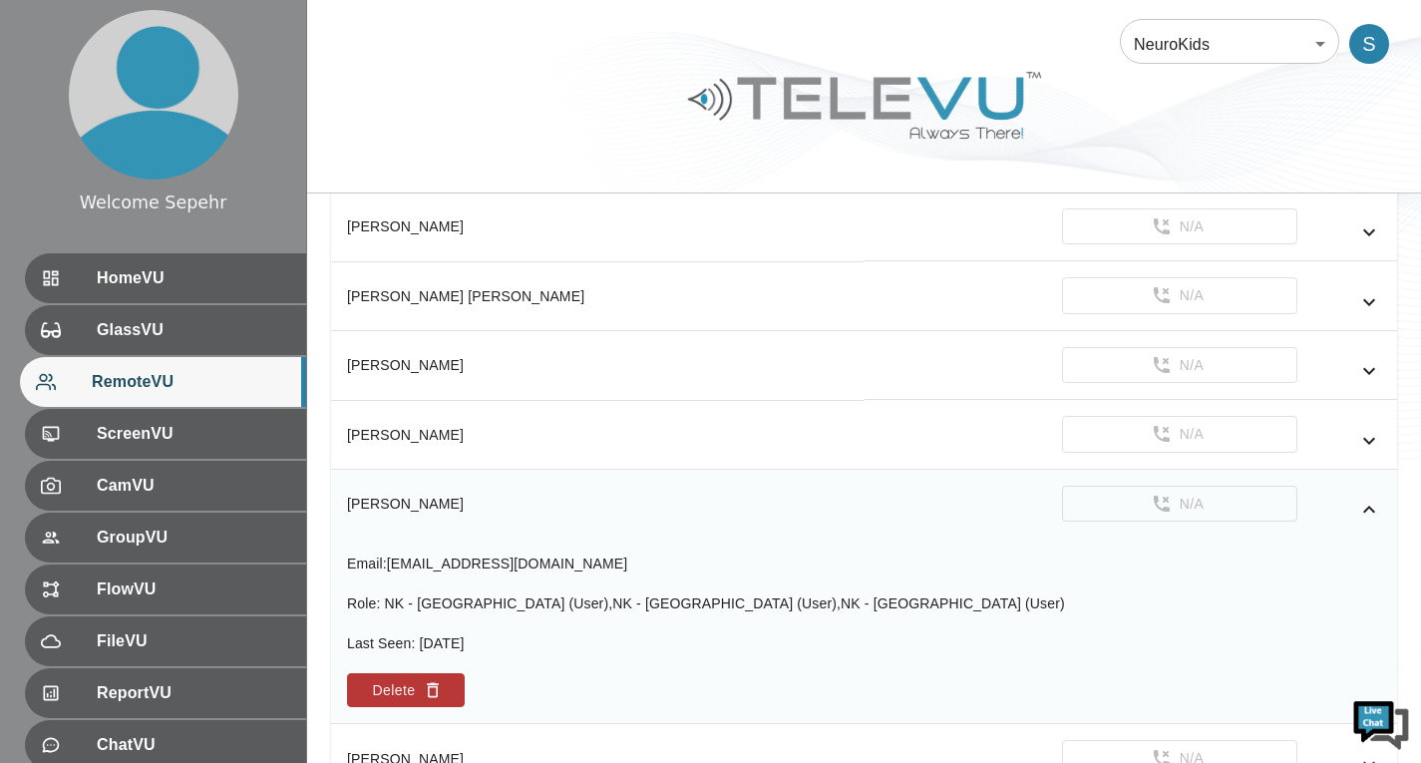
click at [1361, 509] on icon "simple table" at bounding box center [1369, 510] width 24 height 24
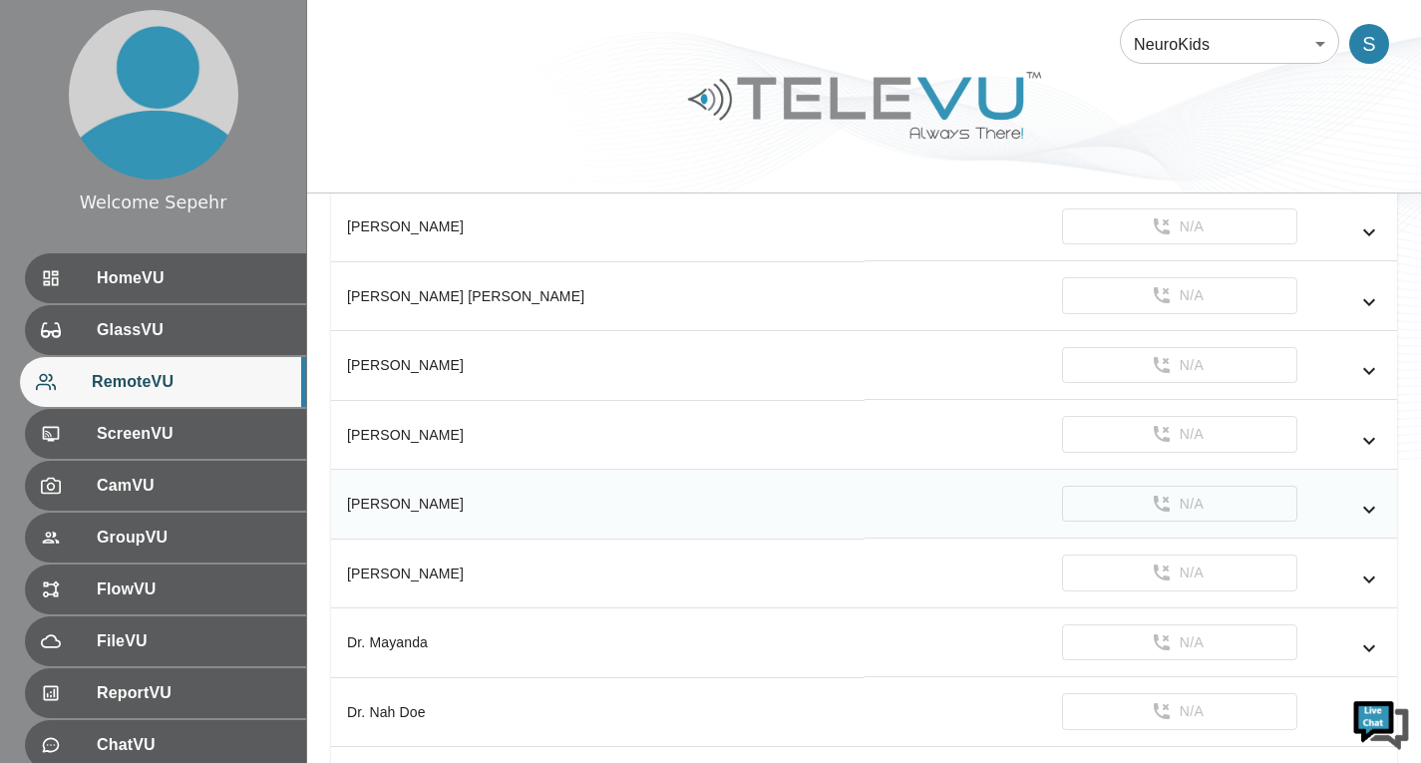
click at [1361, 509] on icon "simple table" at bounding box center [1369, 510] width 24 height 24
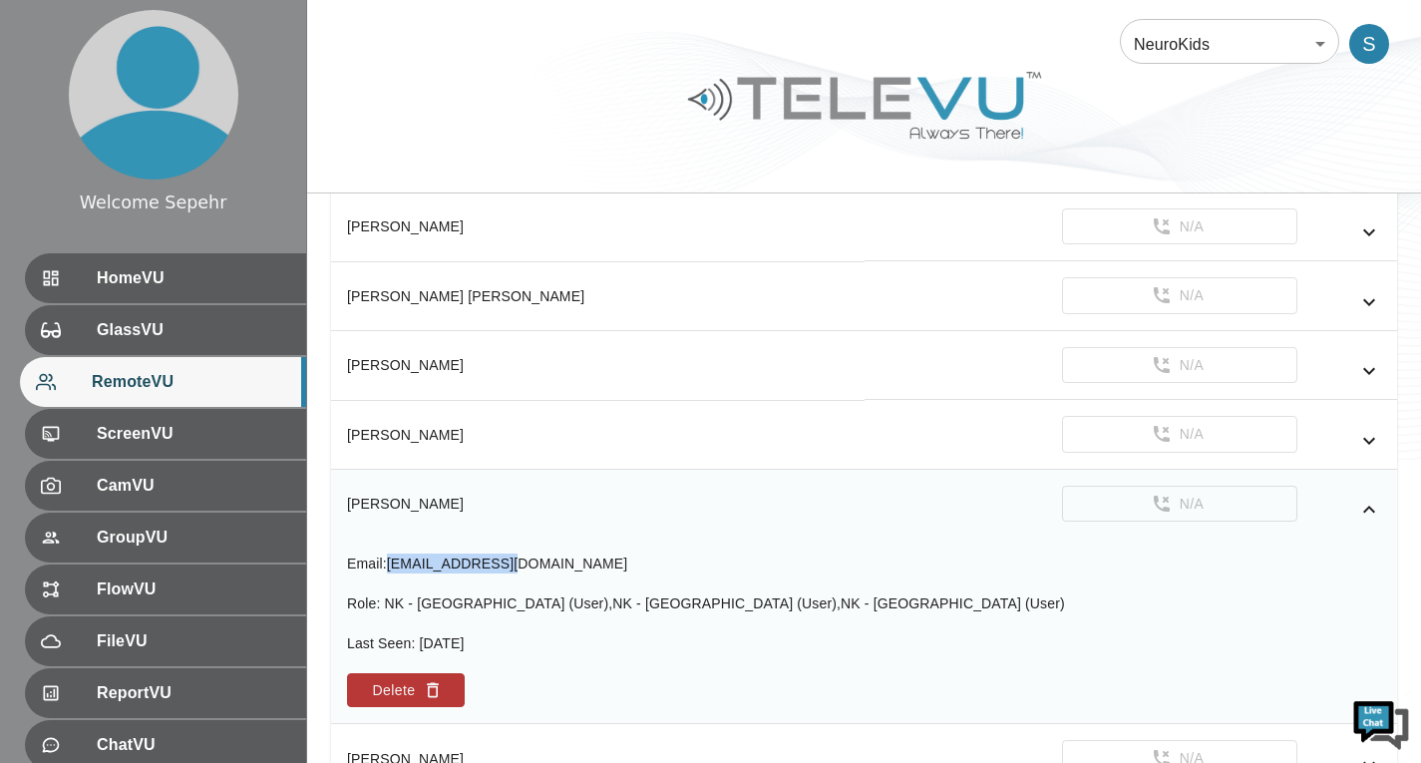
drag, startPoint x: 530, startPoint y: 566, endPoint x: 391, endPoint y: 568, distance: 138.6
click at [391, 568] on div "Email : [EMAIL_ADDRESS][DOMAIN_NAME]" at bounding box center [706, 563] width 718 height 20
copy span "[EMAIL_ADDRESS][DOMAIN_NAME]"
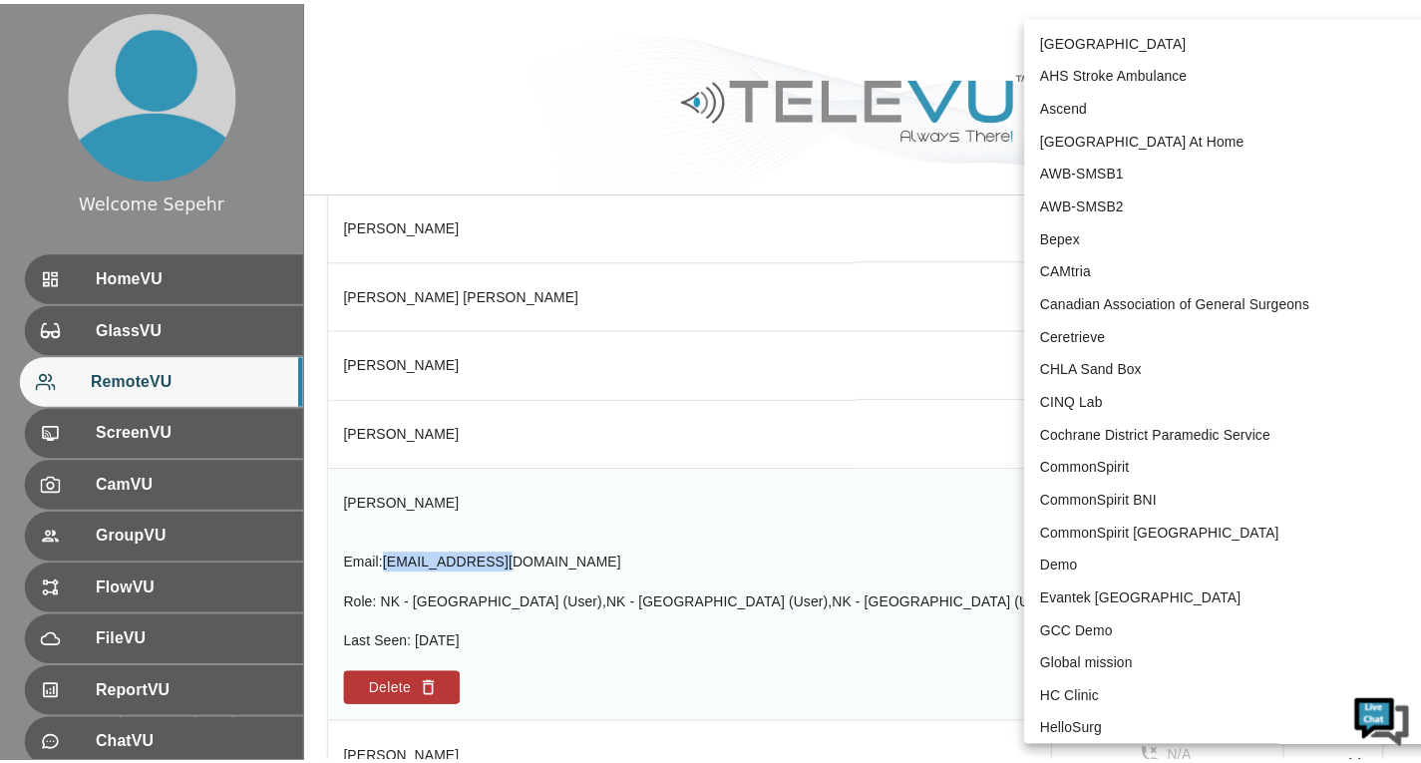
scroll to position [942, 0]
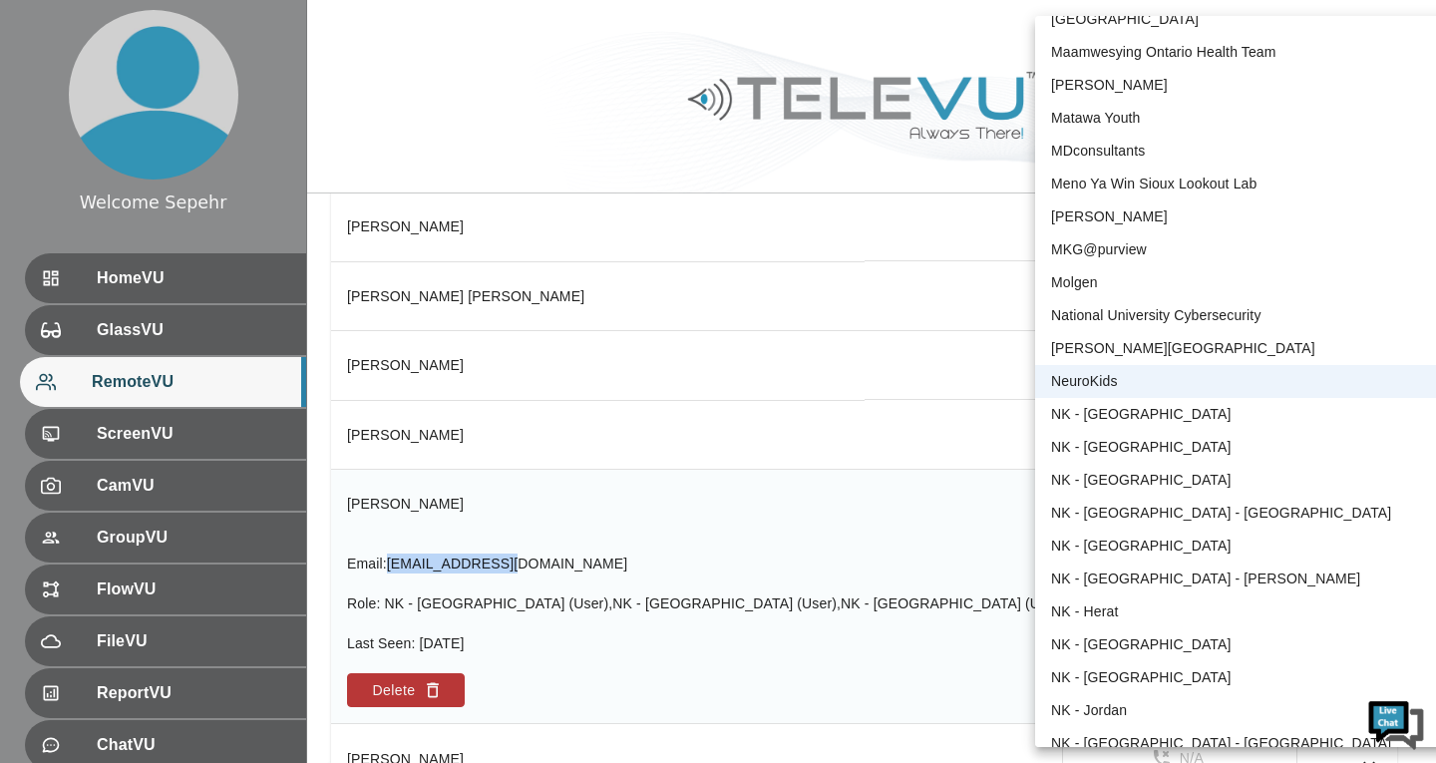
click at [1116, 485] on li "NK - [GEOGRAPHIC_DATA]" at bounding box center [1242, 480] width 414 height 33
type input "36"
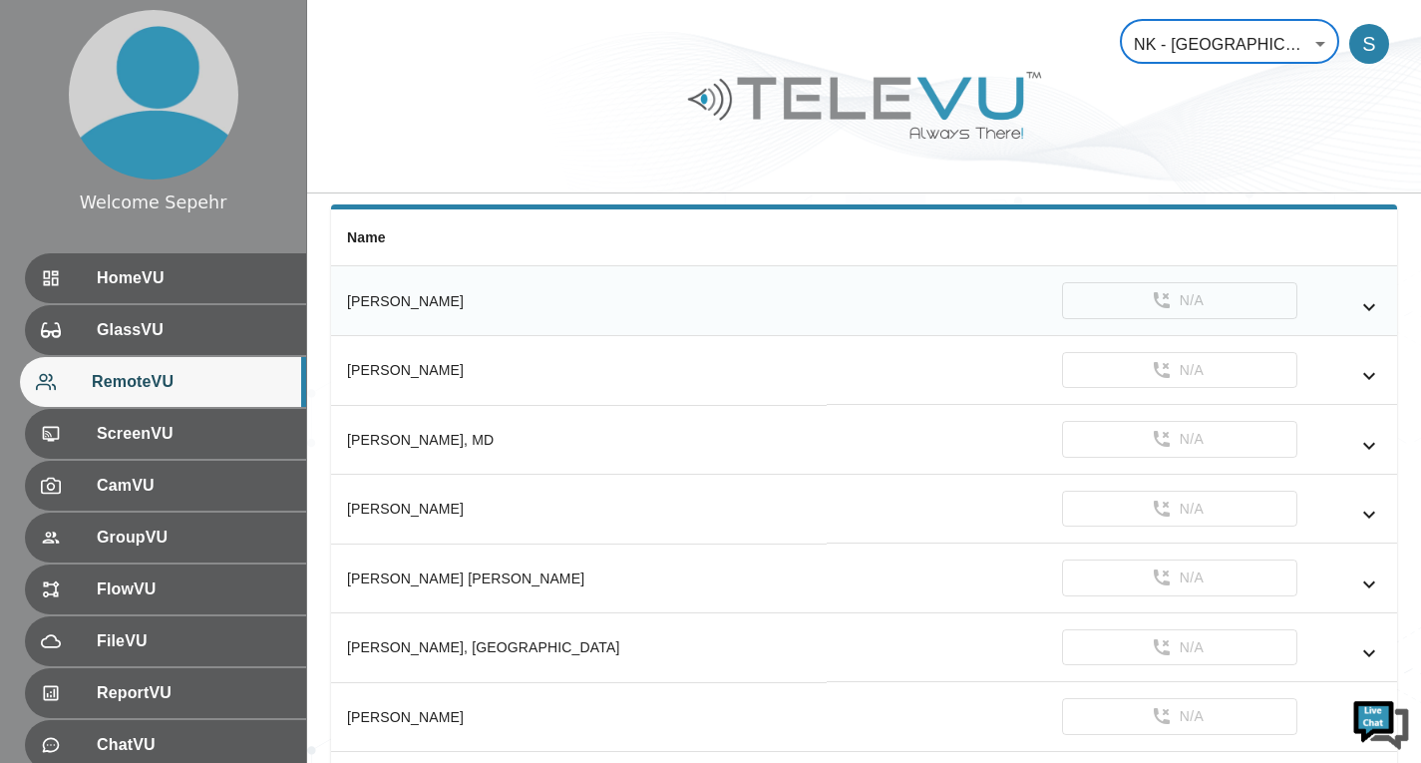
scroll to position [131, 0]
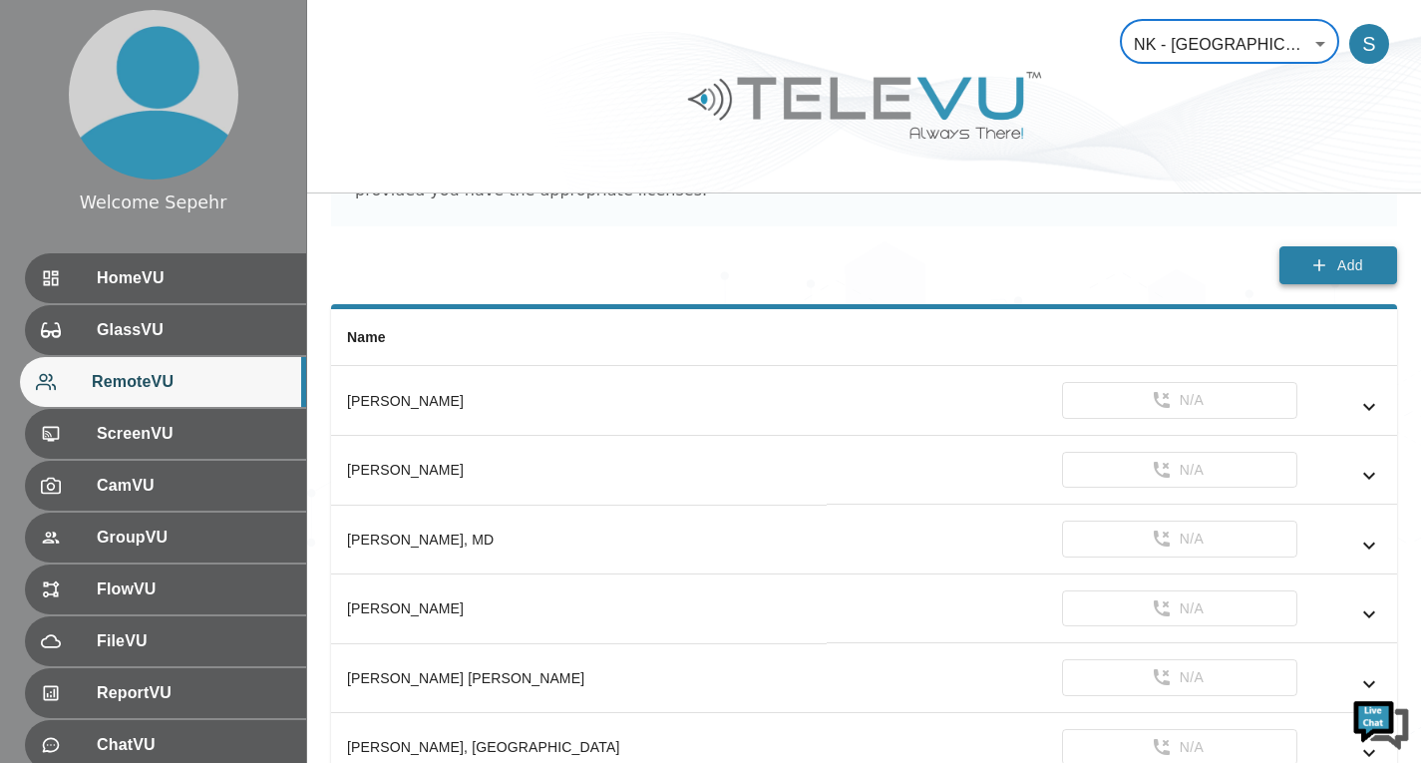
click at [1286, 277] on button "Add" at bounding box center [1338, 265] width 118 height 39
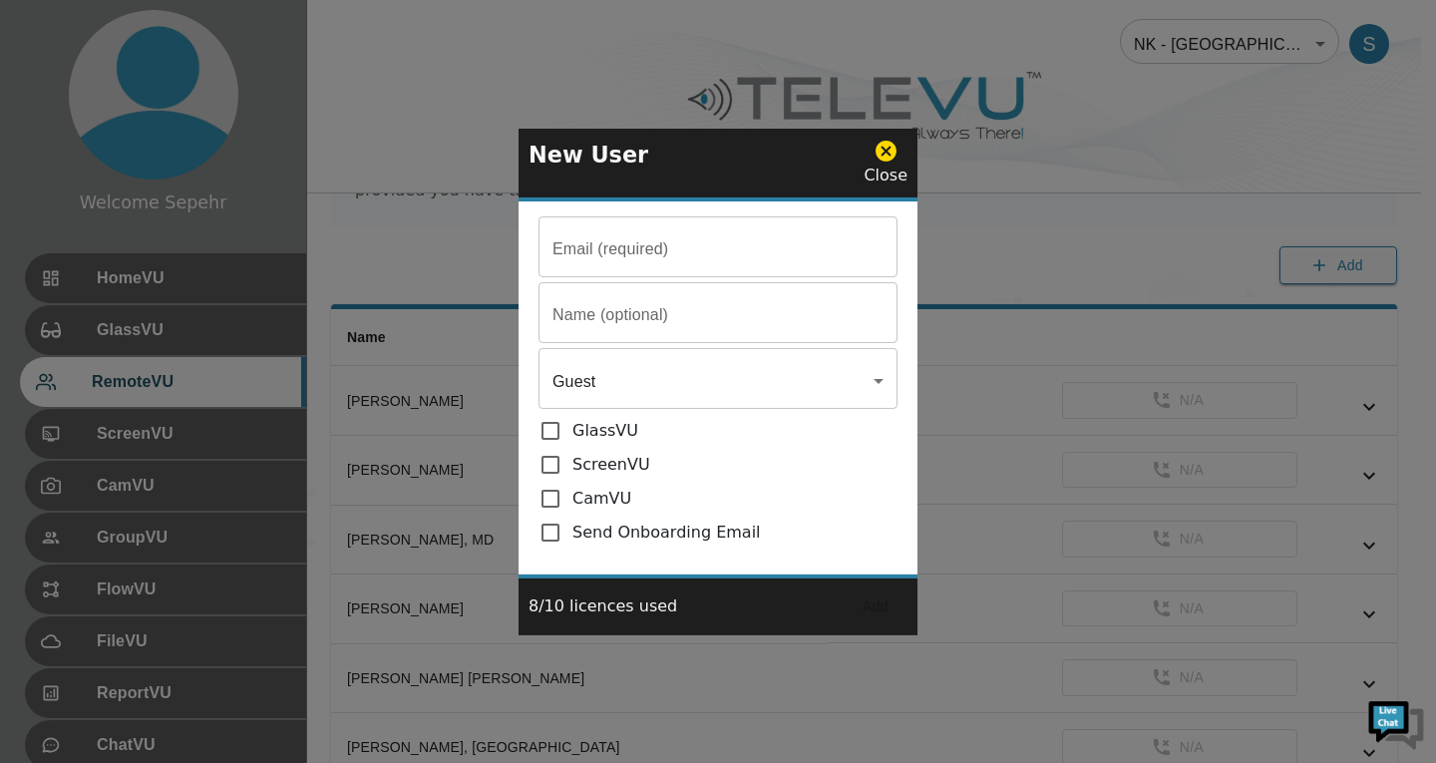
click at [666, 251] on input "Email (required)" at bounding box center [718, 249] width 359 height 56
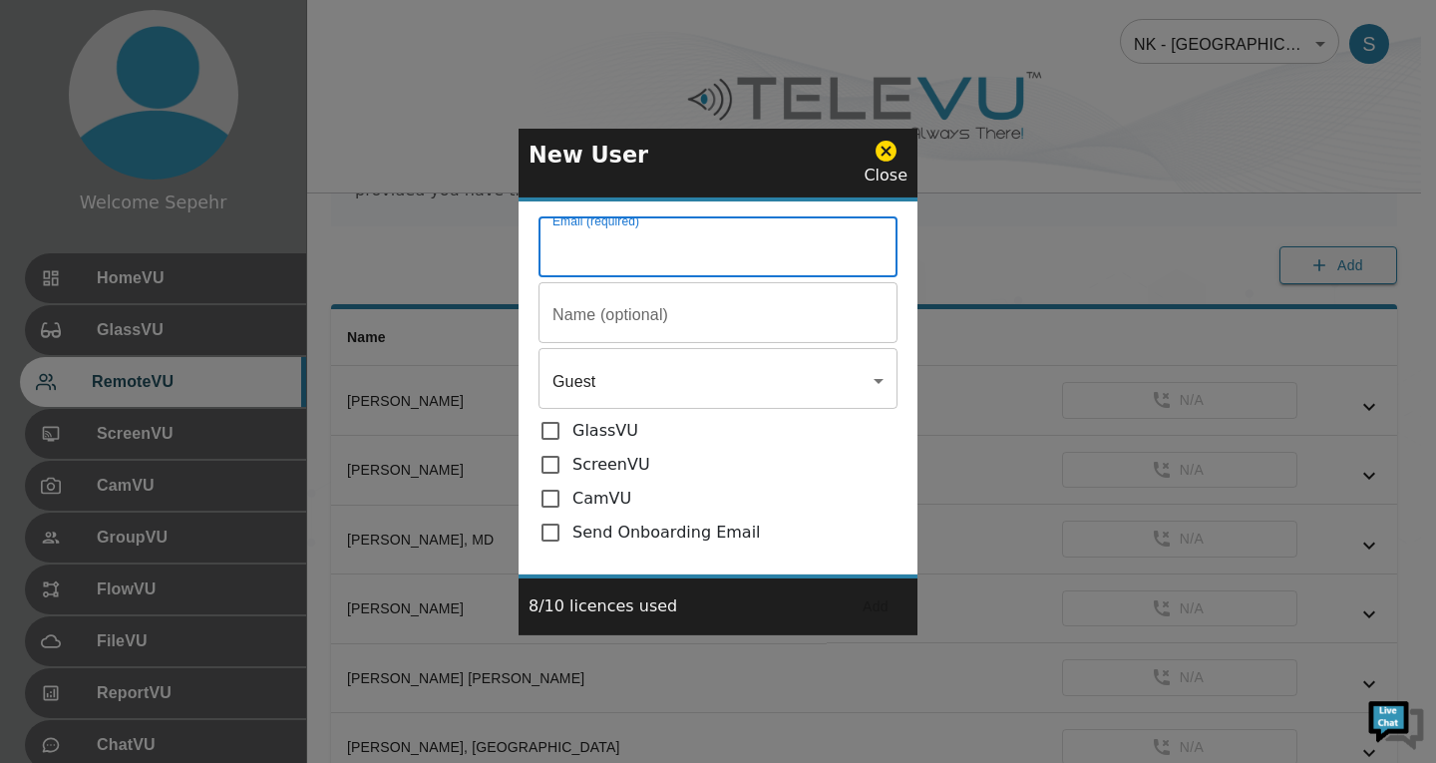
paste input "[EMAIL_ADDRESS][DOMAIN_NAME]"
type input "[EMAIL_ADDRESS][DOMAIN_NAME]"
click at [728, 277] on input "Email (required)" at bounding box center [718, 249] width 359 height 56
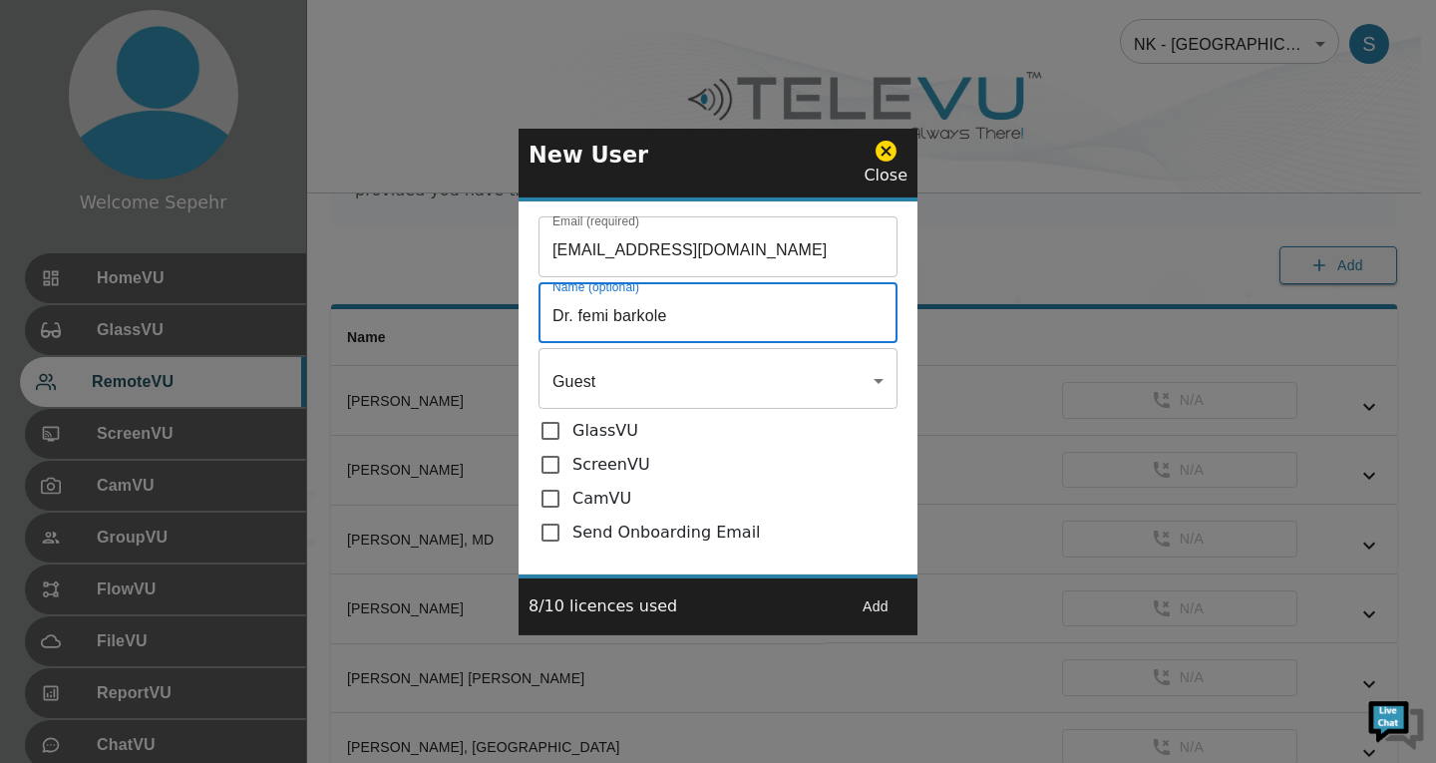
type input "Dr. femi barkole"
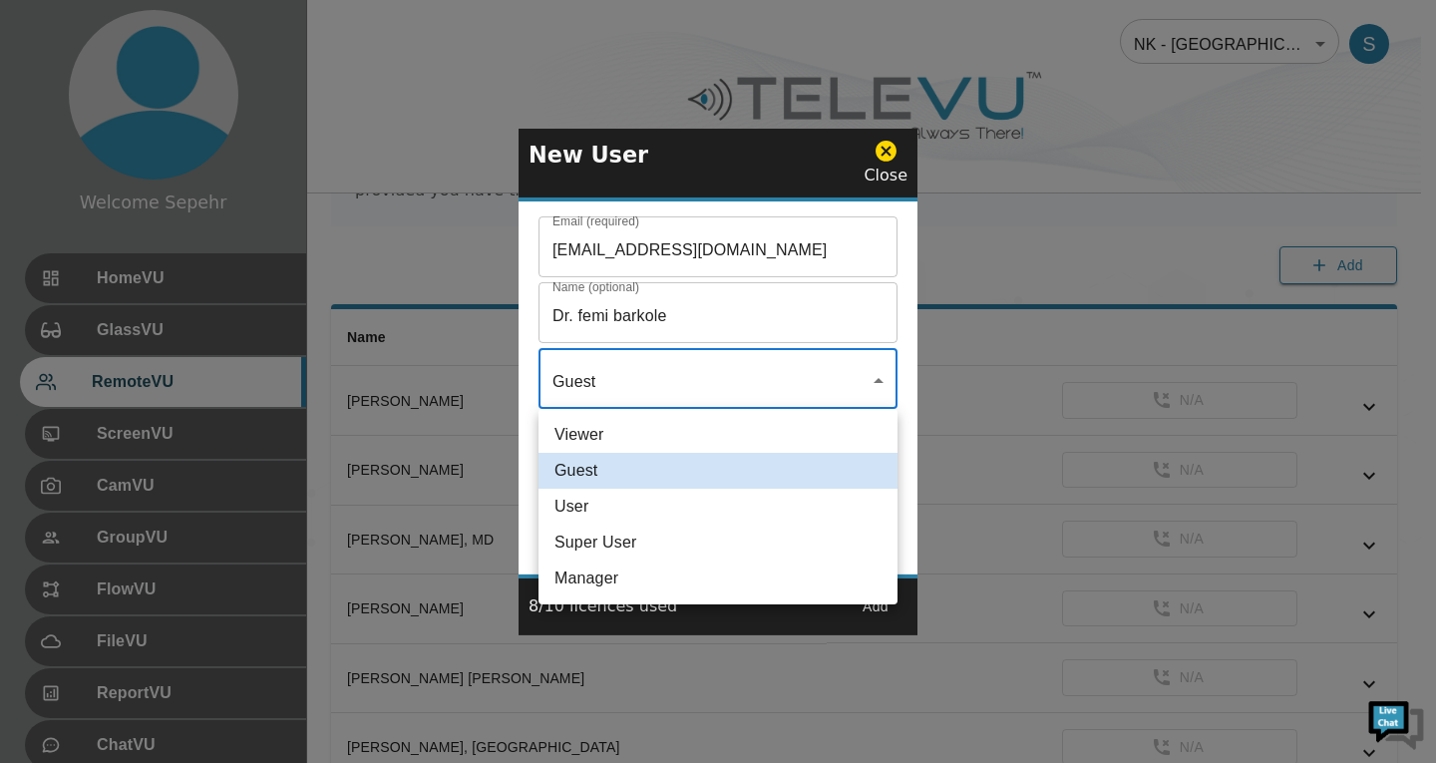
click at [745, 521] on li "User" at bounding box center [718, 507] width 359 height 36
type input "User"
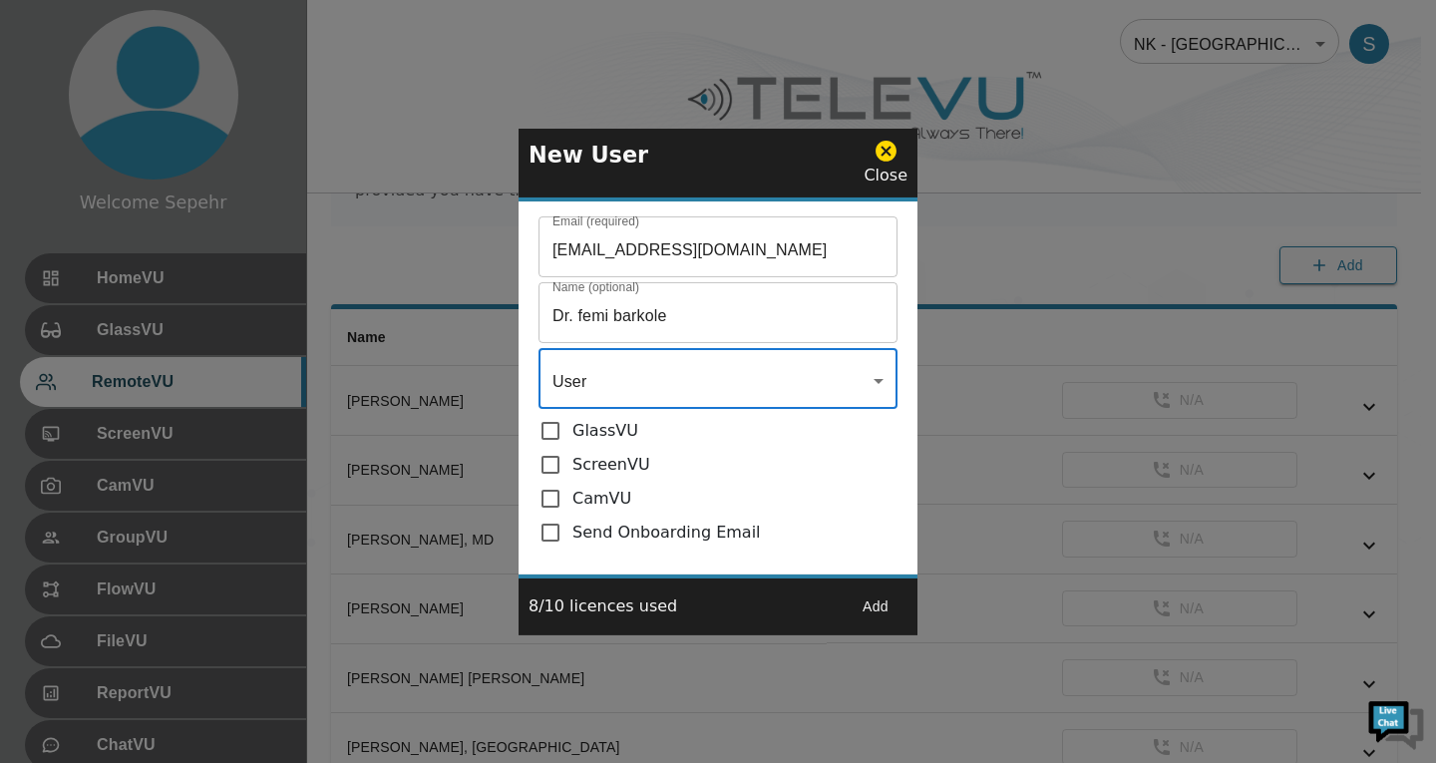
click at [549, 534] on input "checkbox" at bounding box center [556, 533] width 34 height 24
click at [554, 534] on input "checkbox" at bounding box center [556, 533] width 34 height 24
checkbox input "false"
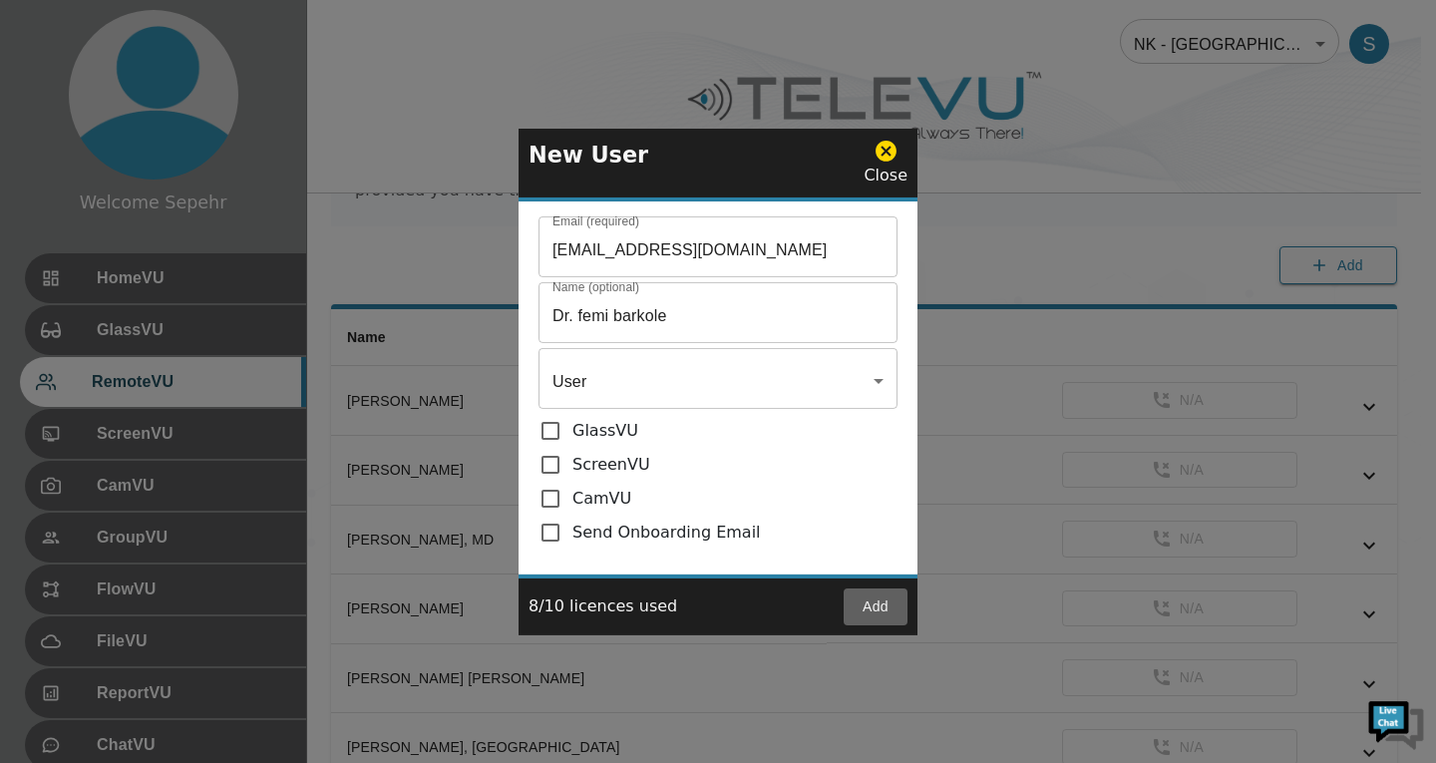
click at [874, 607] on button "Add" at bounding box center [876, 606] width 64 height 37
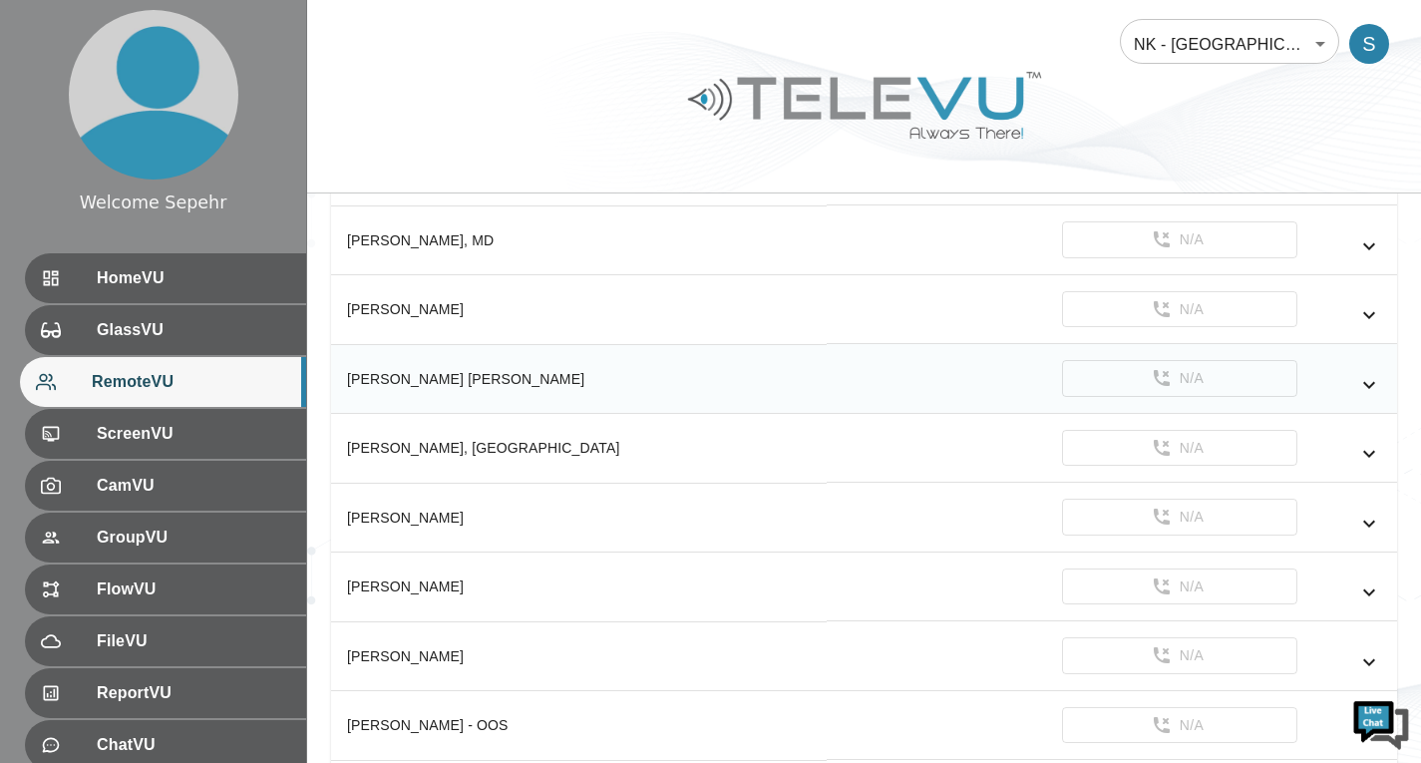
scroll to position [629, 0]
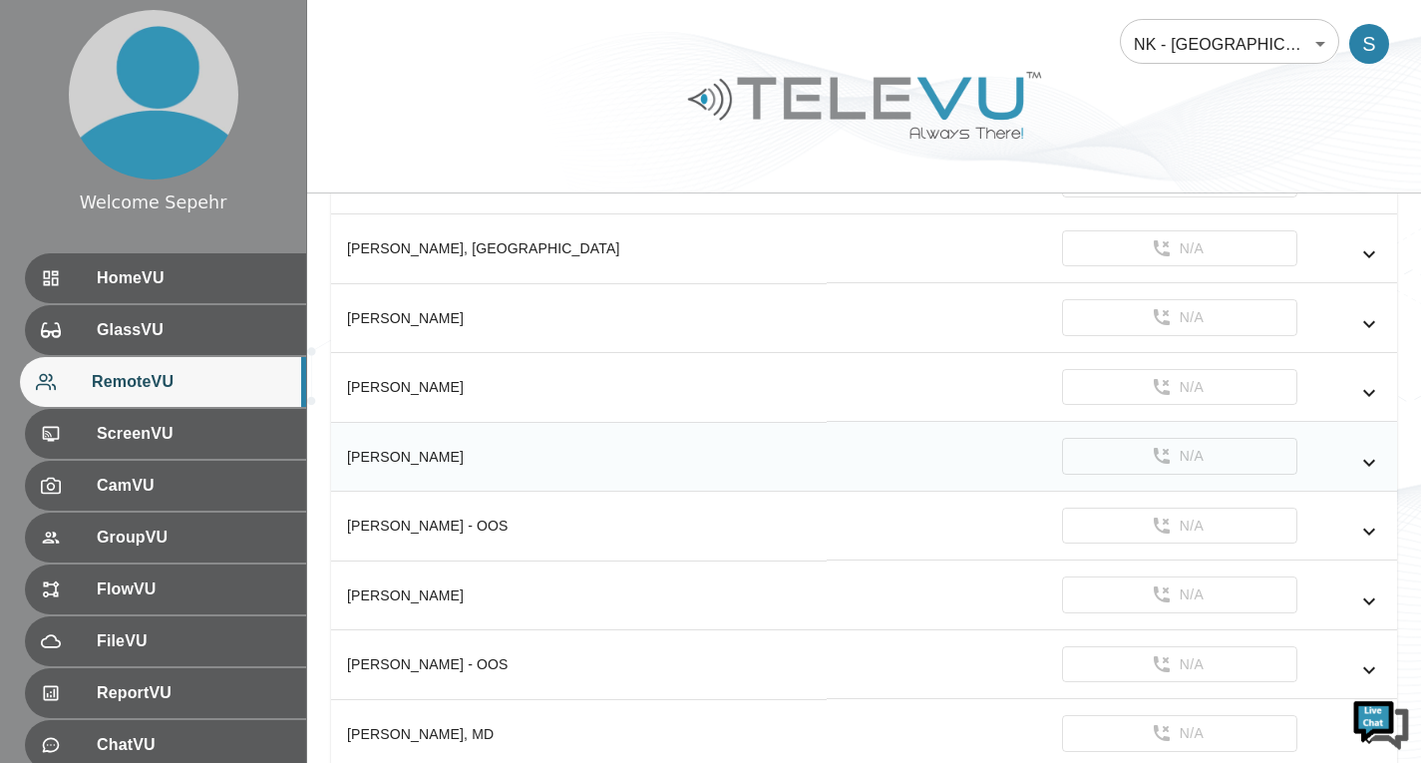
click at [1369, 467] on icon "simple table" at bounding box center [1369, 463] width 24 height 24
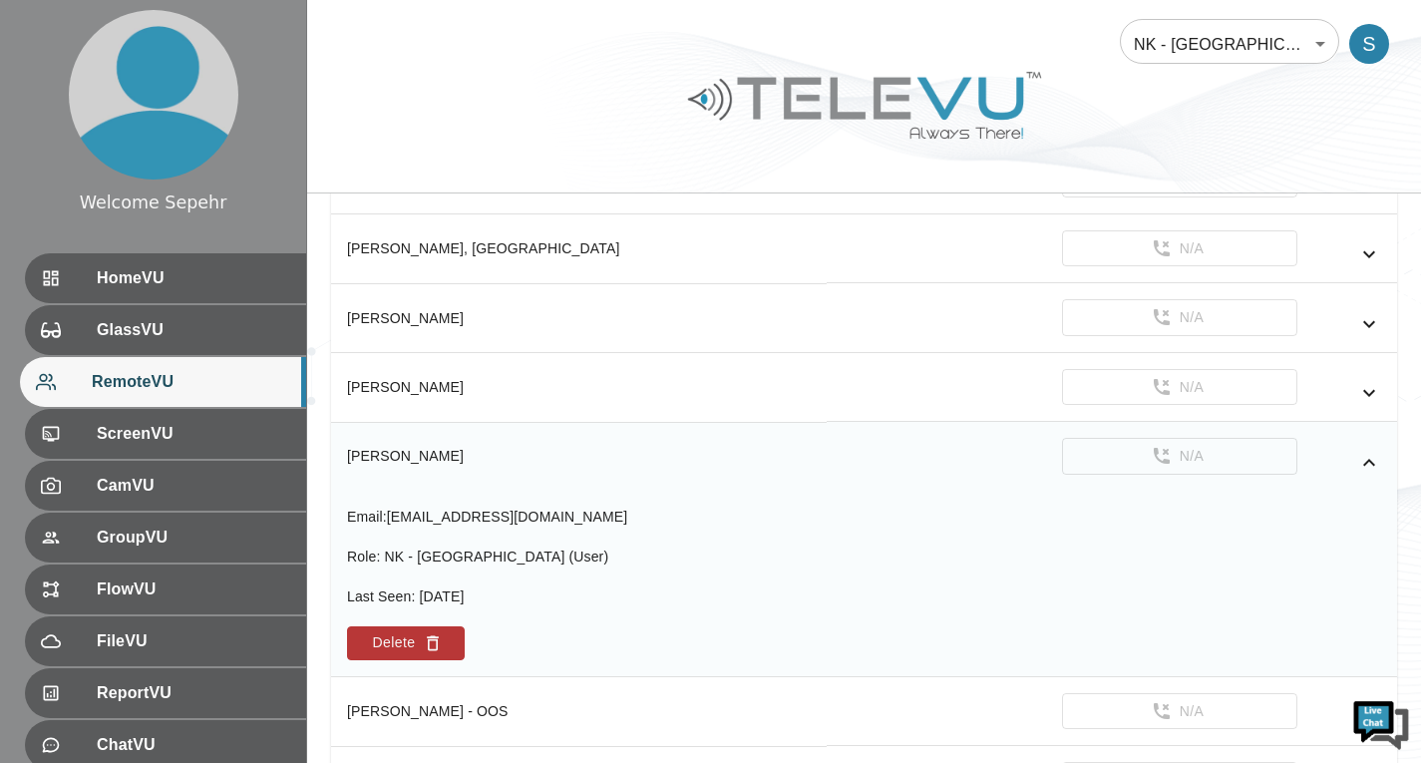
click at [1369, 471] on icon "simple table" at bounding box center [1369, 463] width 24 height 24
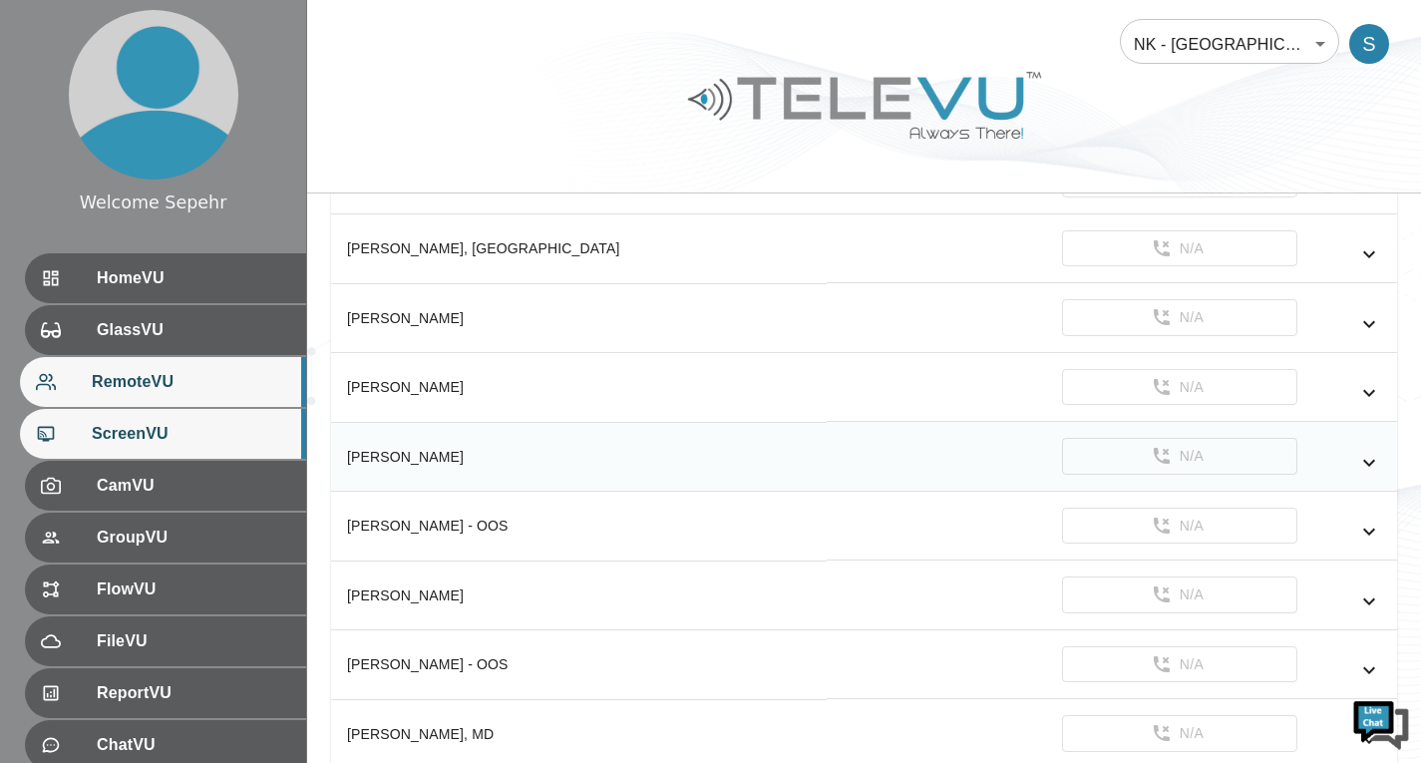
click at [216, 431] on span "ScreenVU" at bounding box center [191, 434] width 198 height 24
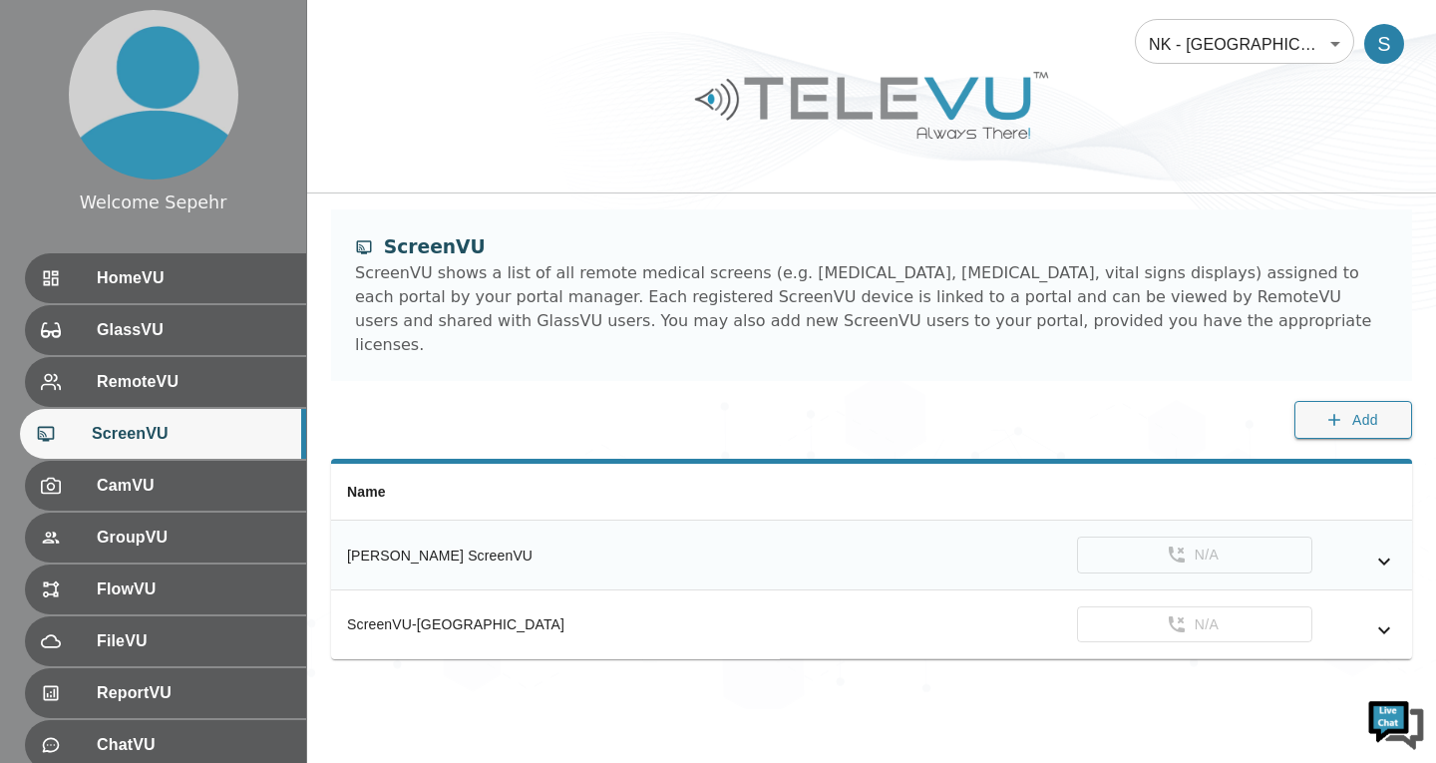
click at [1389, 549] on icon "simple table" at bounding box center [1384, 561] width 24 height 24
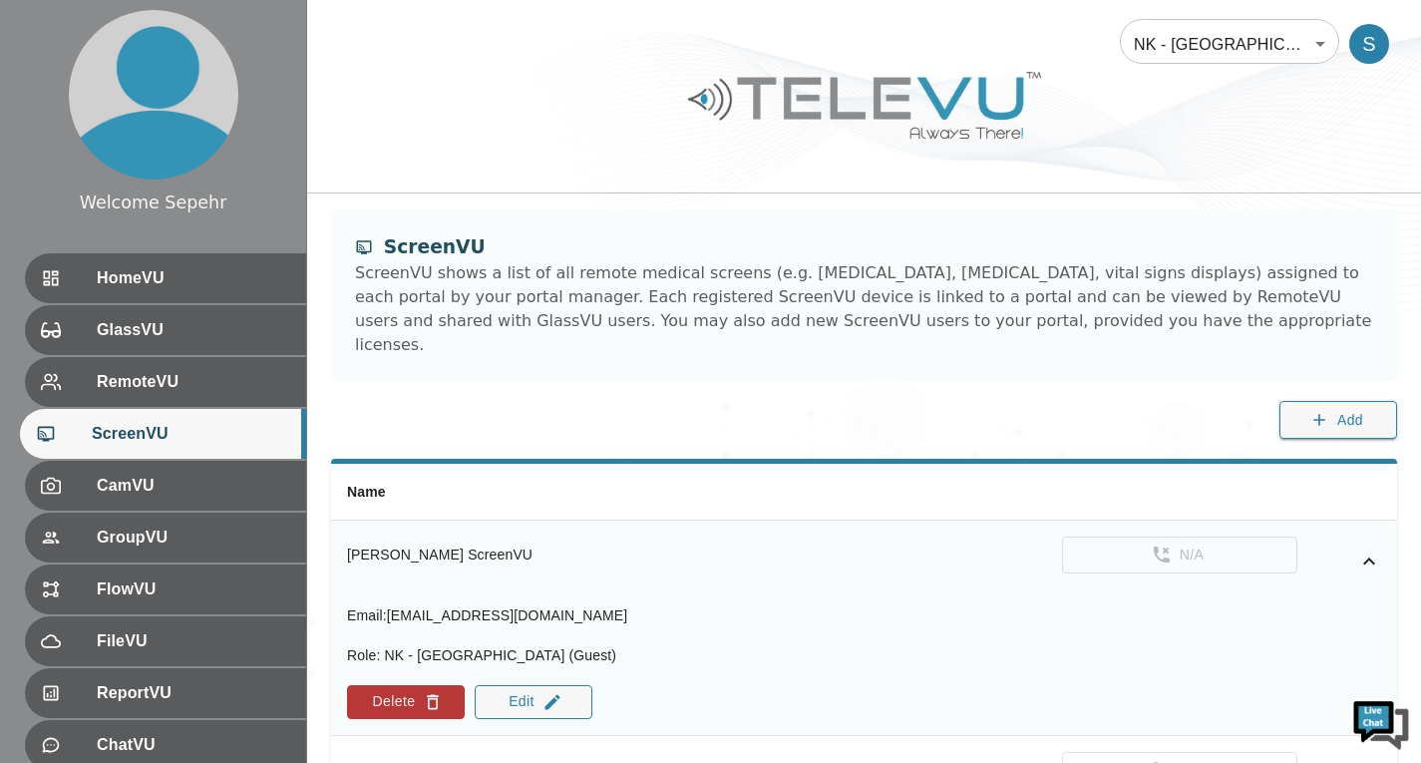
click at [1373, 557] on icon "simple table" at bounding box center [1369, 560] width 12 height 7
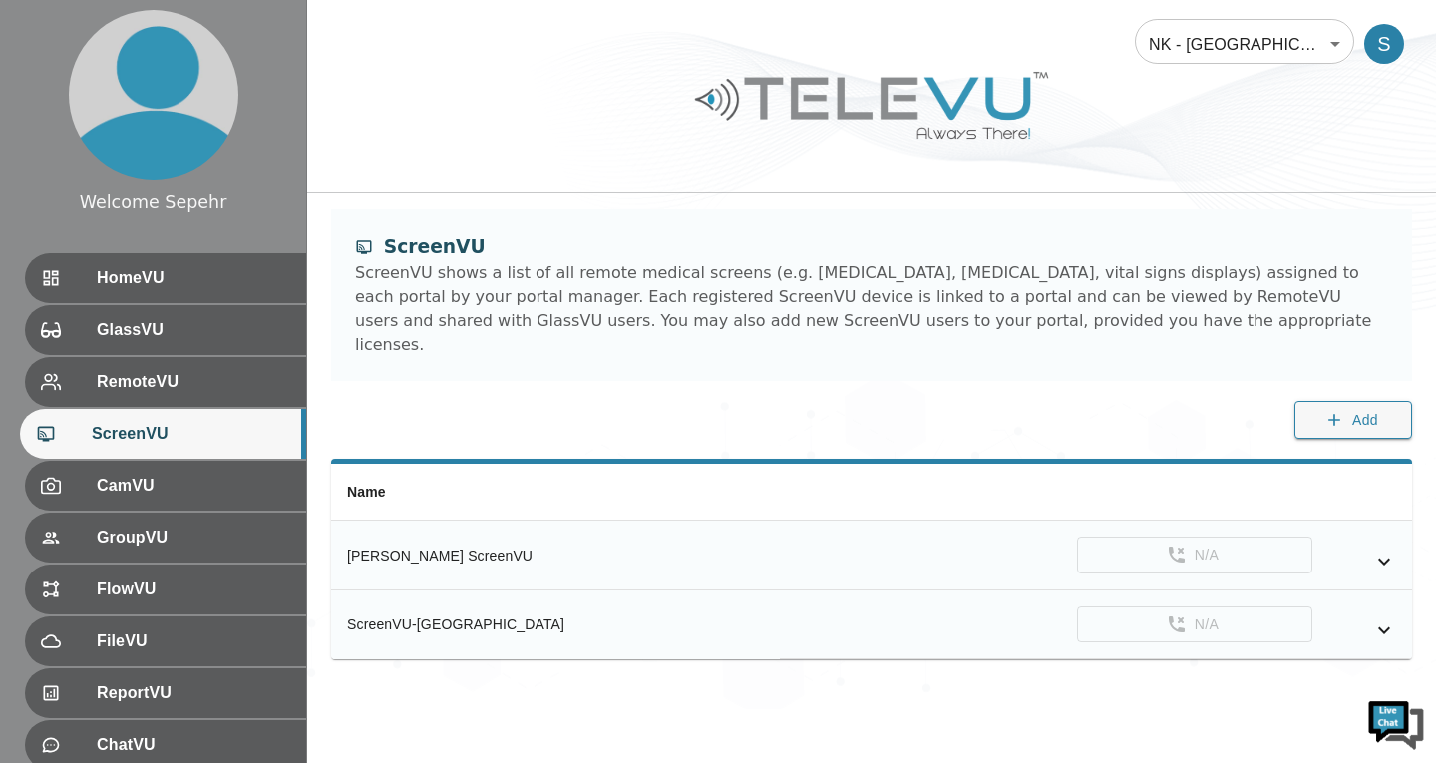
click at [1375, 618] on icon "simple table" at bounding box center [1384, 630] width 24 height 24
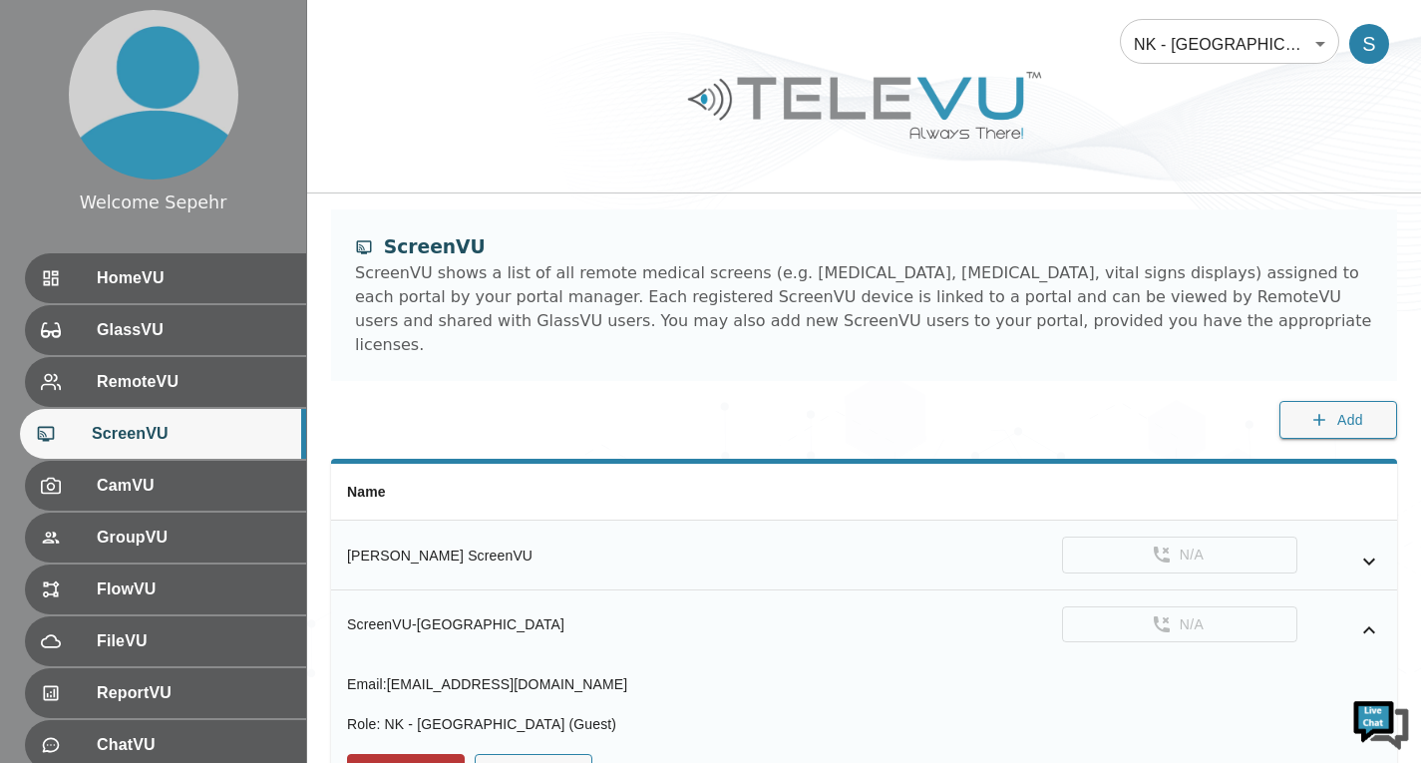
click at [1365, 626] on icon "simple table" at bounding box center [1369, 629] width 12 height 7
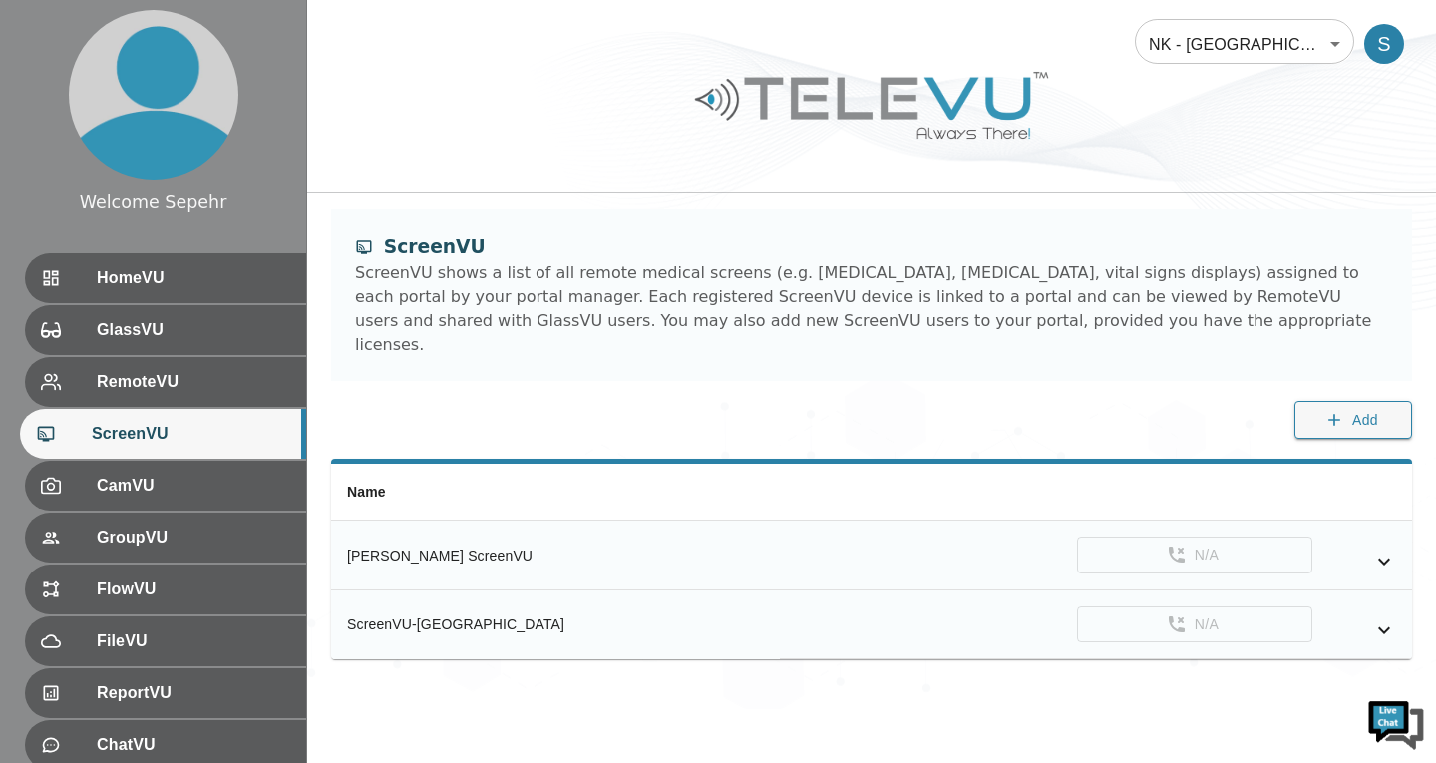
click at [1379, 549] on icon "simple table" at bounding box center [1384, 561] width 24 height 24
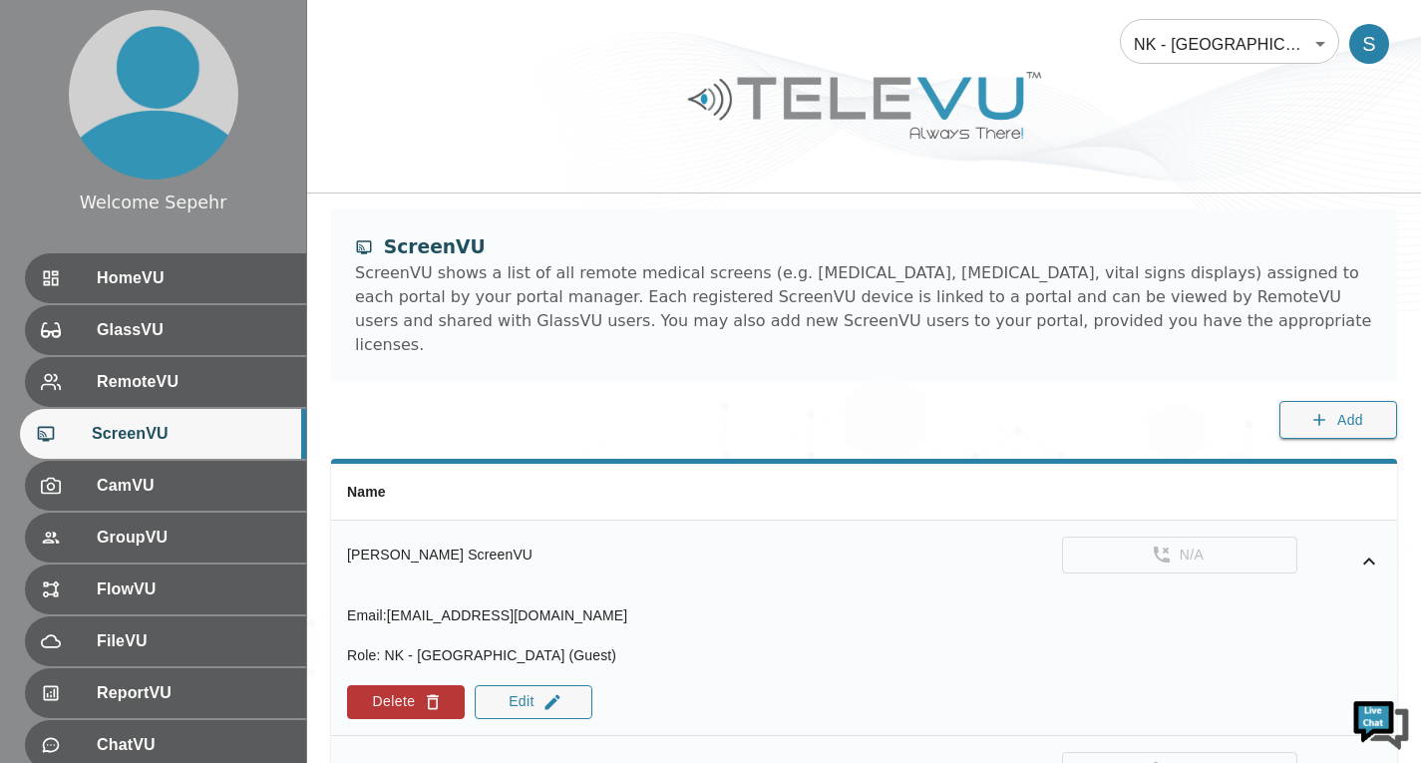
click at [1368, 549] on icon "simple table" at bounding box center [1369, 561] width 24 height 24
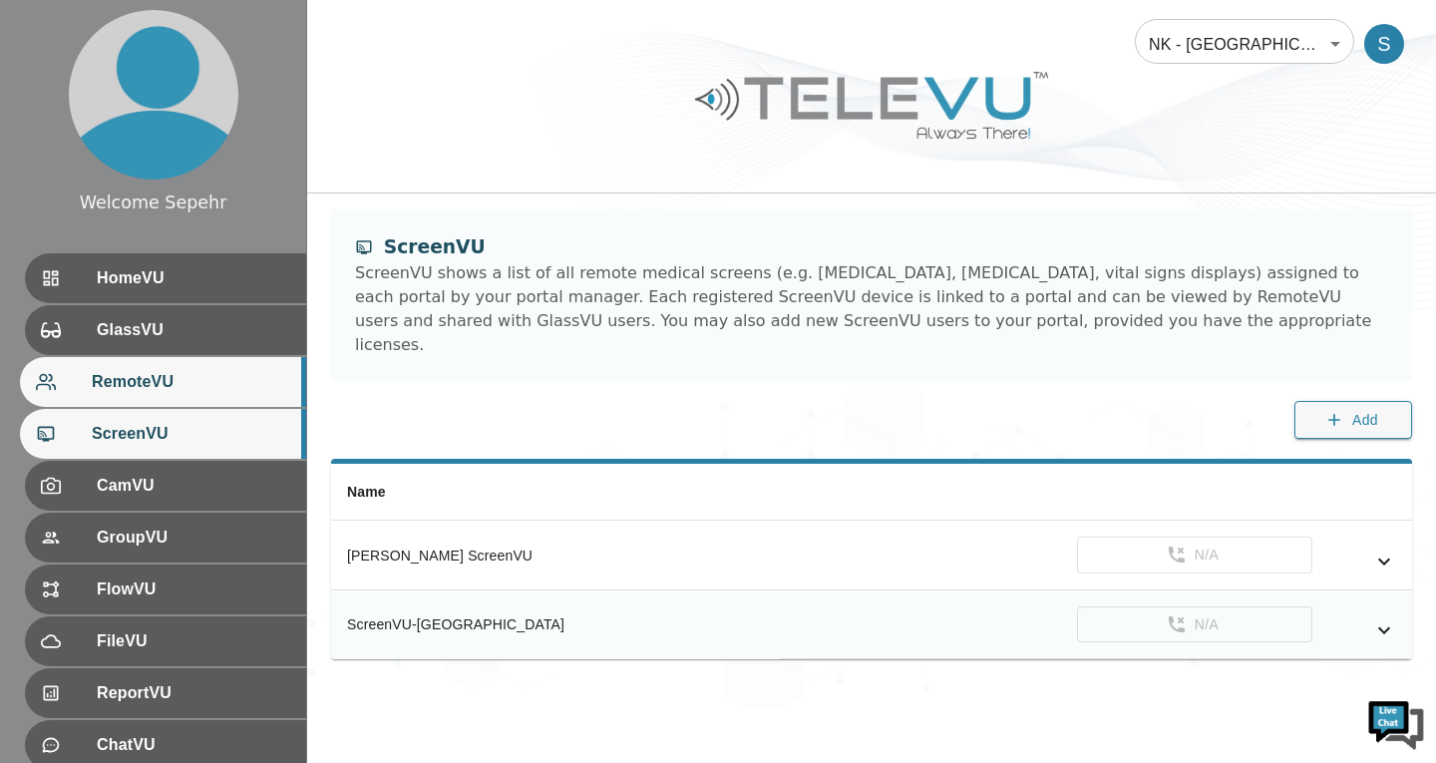
click at [202, 375] on span "RemoteVU" at bounding box center [191, 382] width 198 height 24
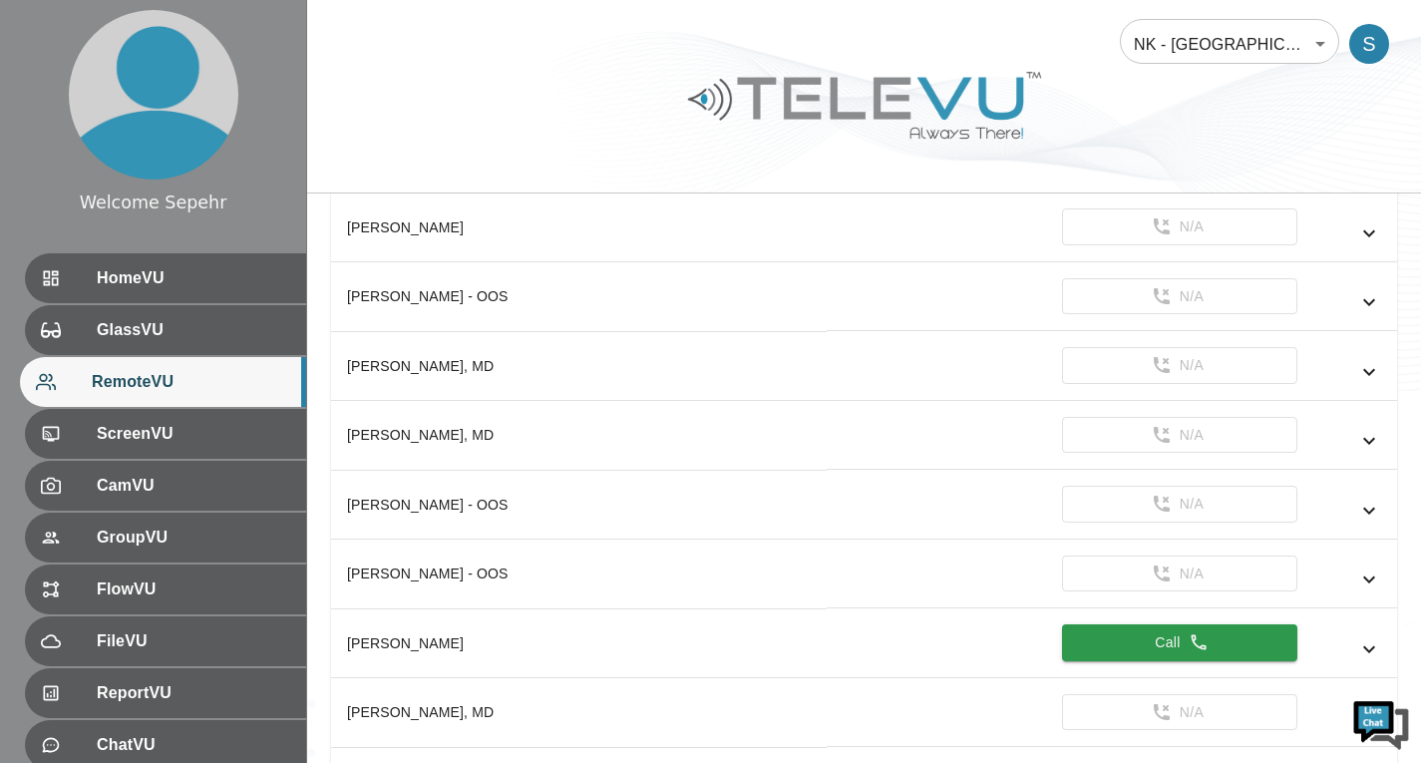
scroll to position [997, 0]
click at [1370, 371] on icon "simple table" at bounding box center [1369, 372] width 24 height 24
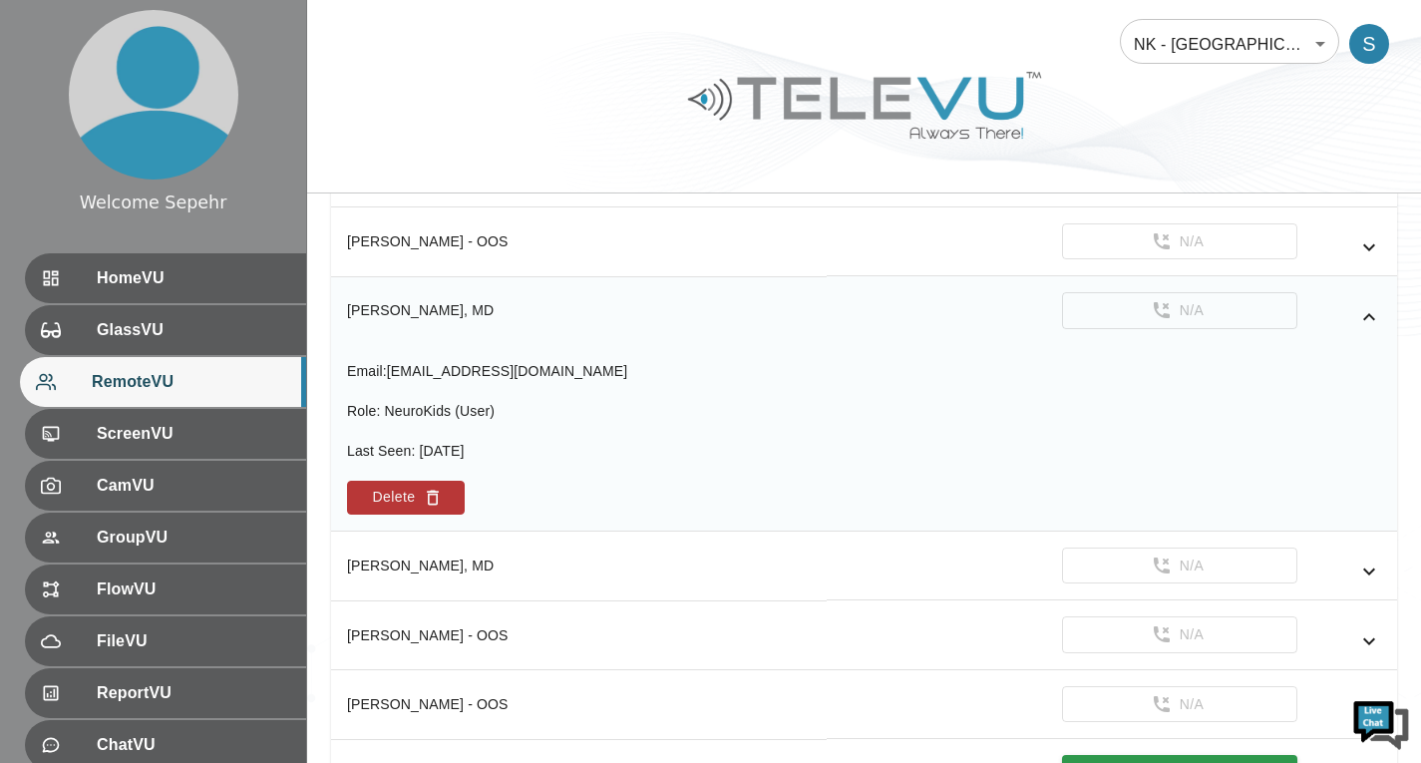
scroll to position [1097, 0]
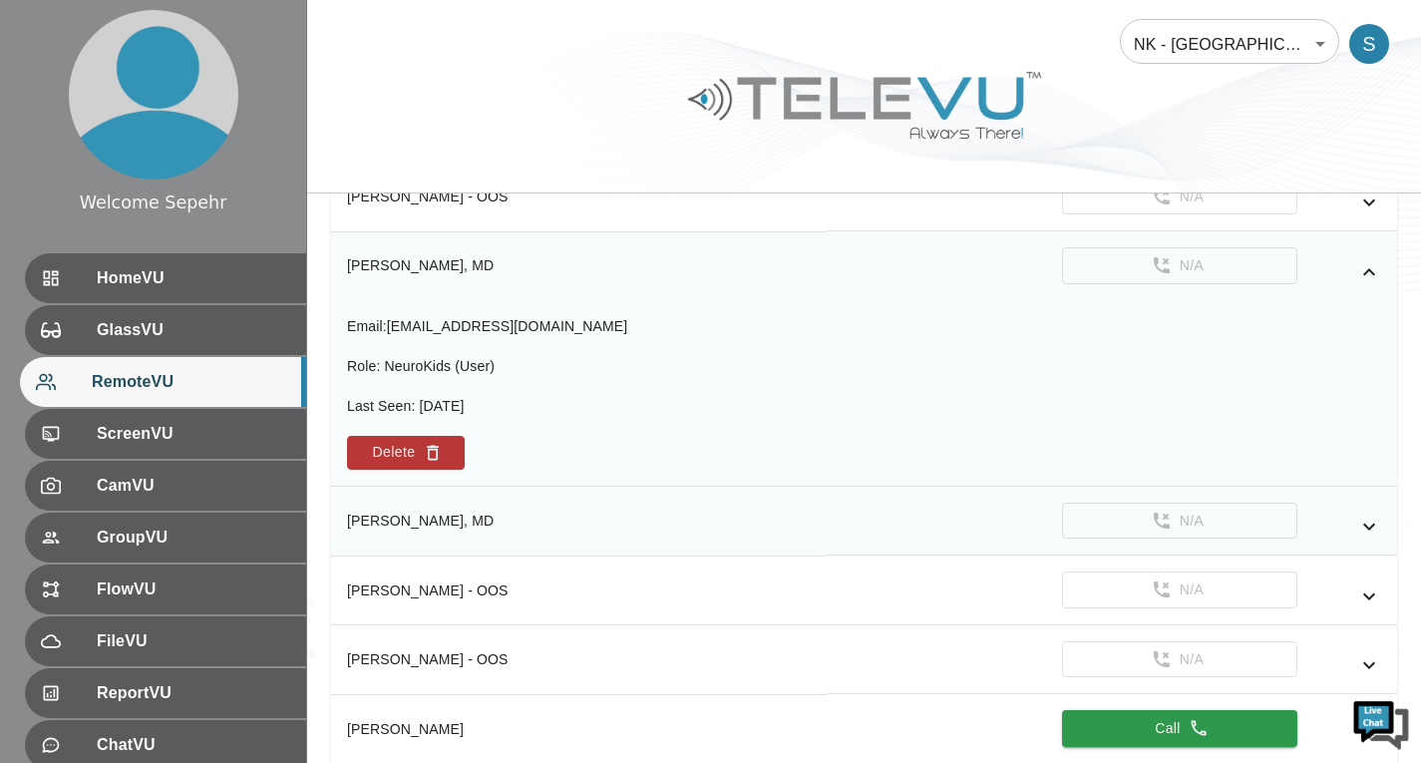
click at [1360, 522] on icon "simple table" at bounding box center [1369, 527] width 24 height 24
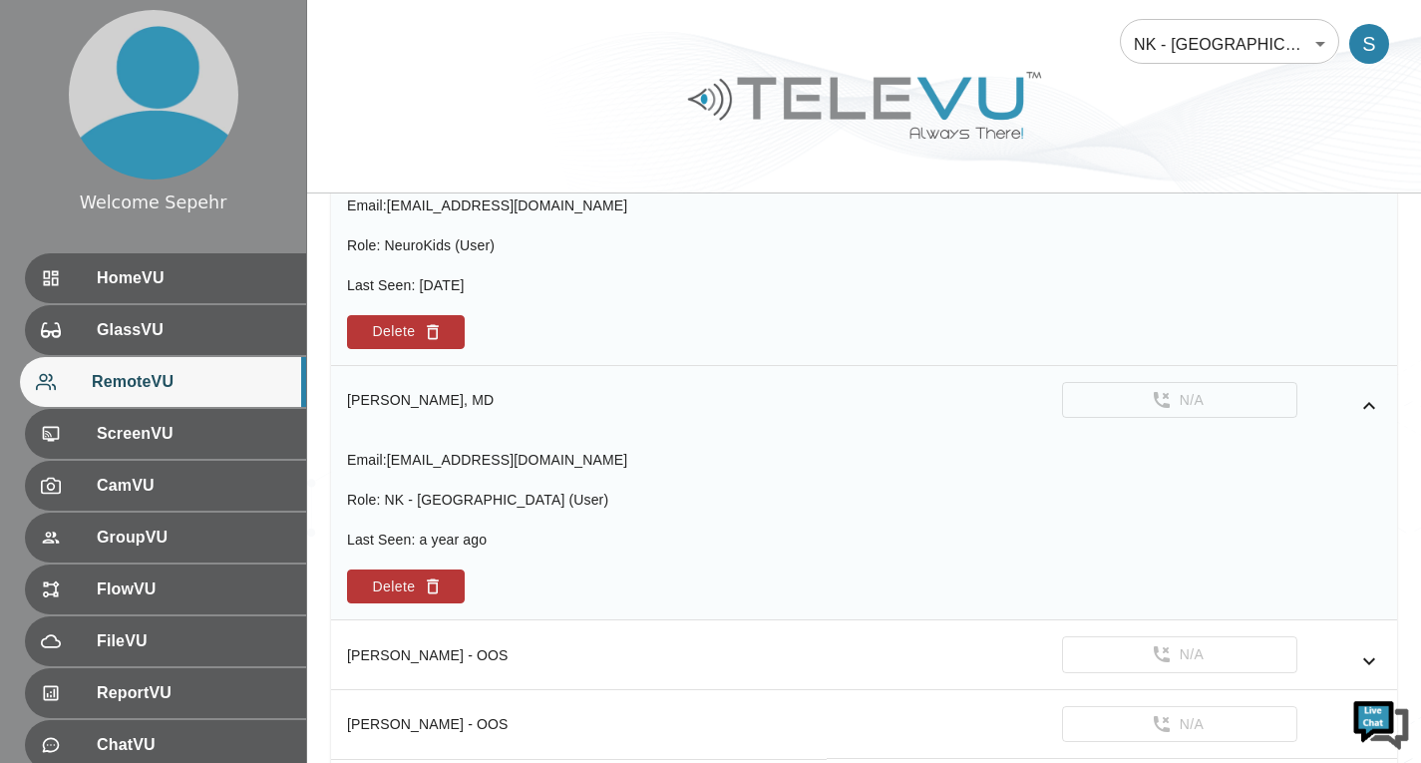
scroll to position [1197, 0]
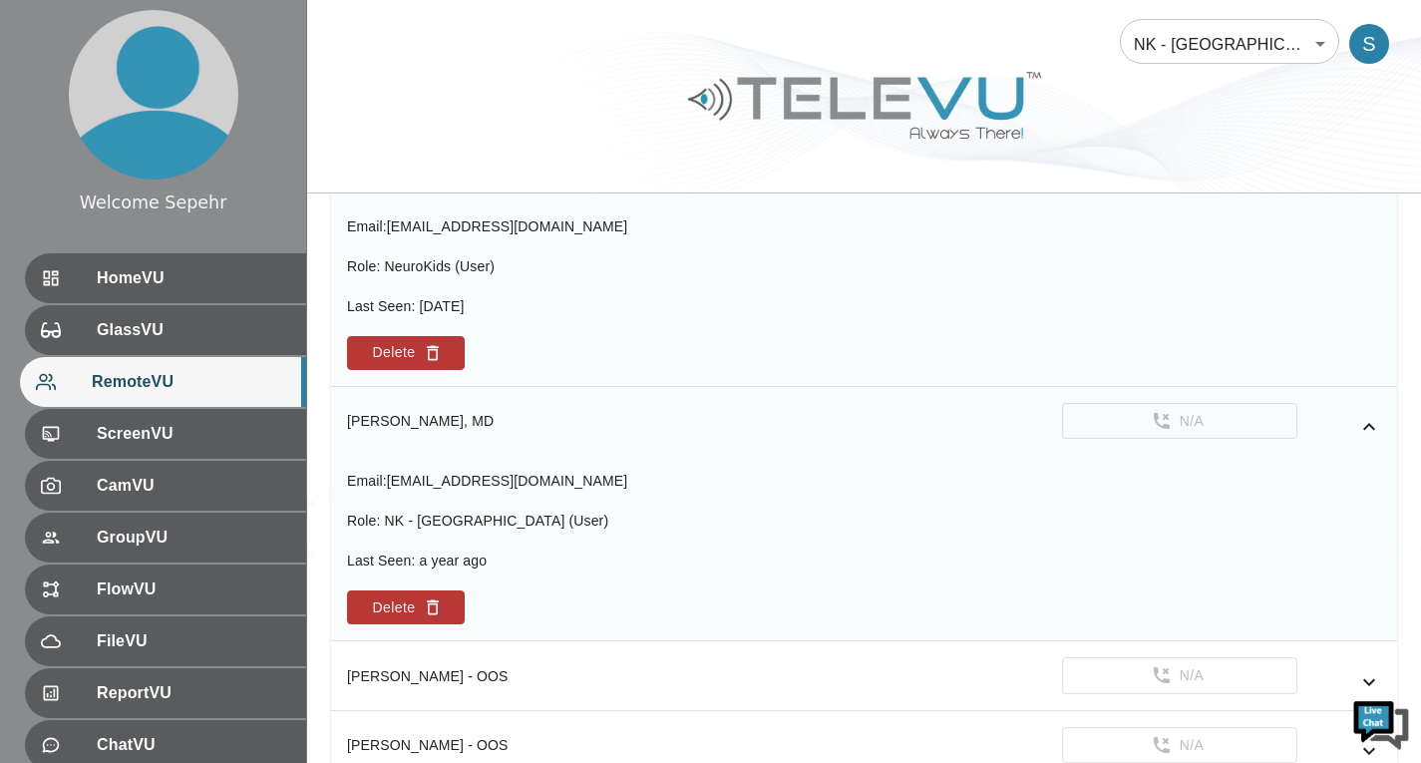
click at [1362, 431] on icon "simple table" at bounding box center [1369, 427] width 24 height 24
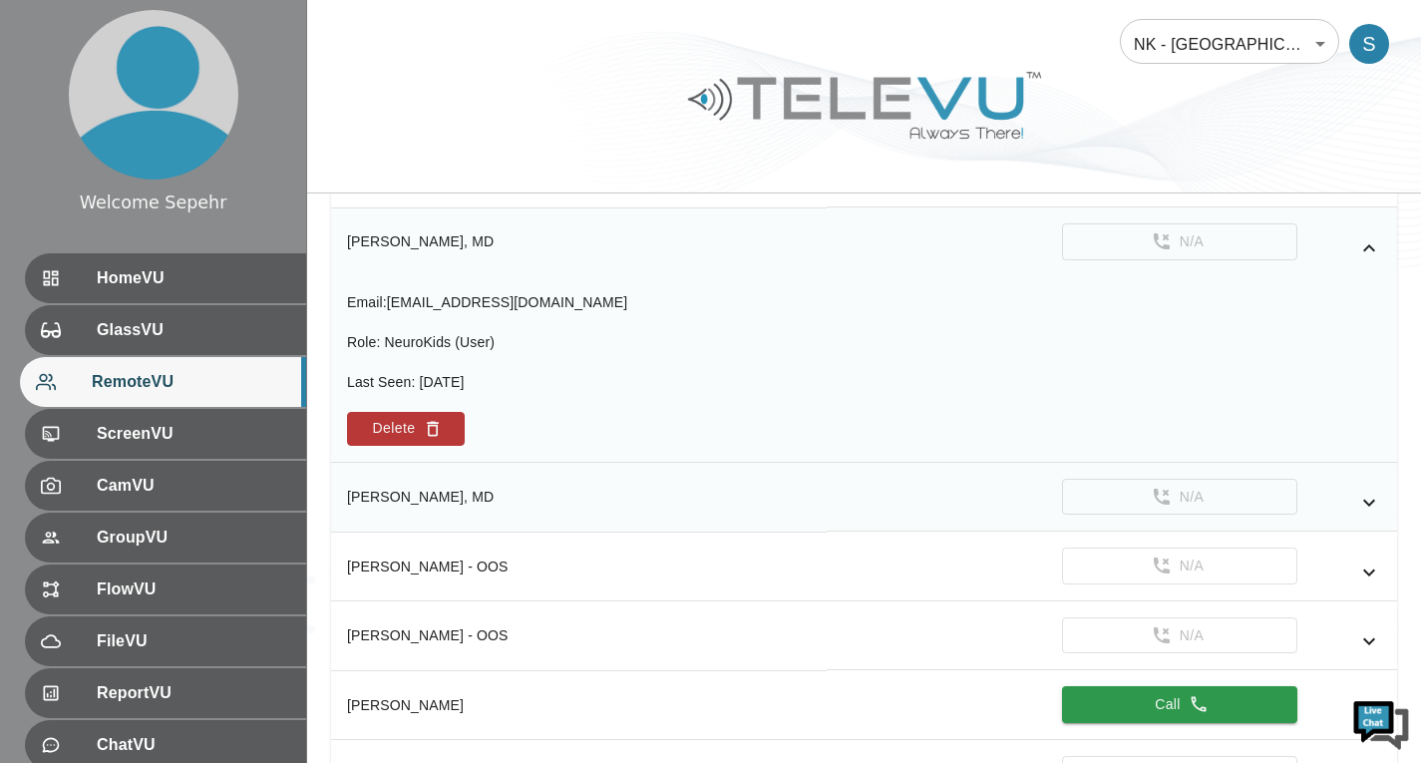
scroll to position [1097, 0]
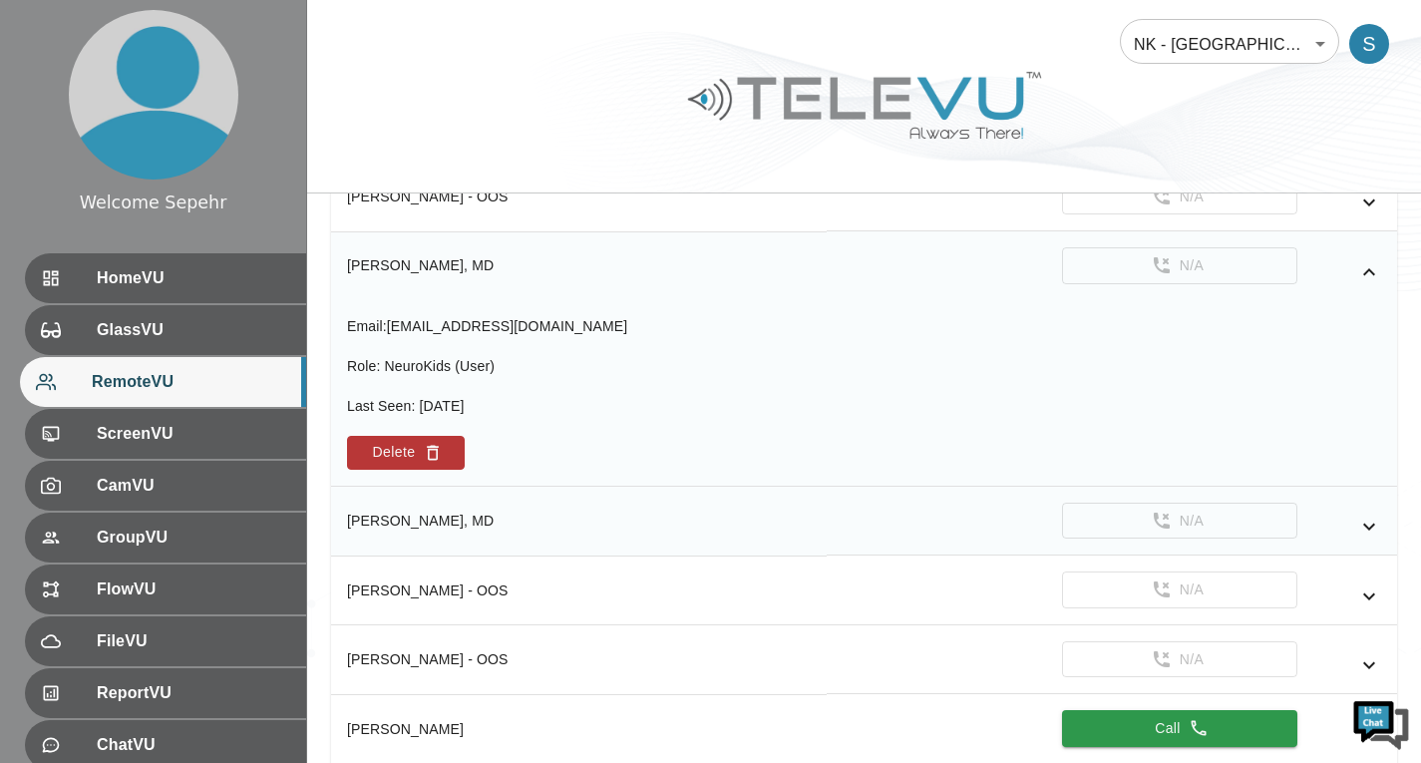
click at [1362, 278] on icon "simple table" at bounding box center [1369, 272] width 24 height 24
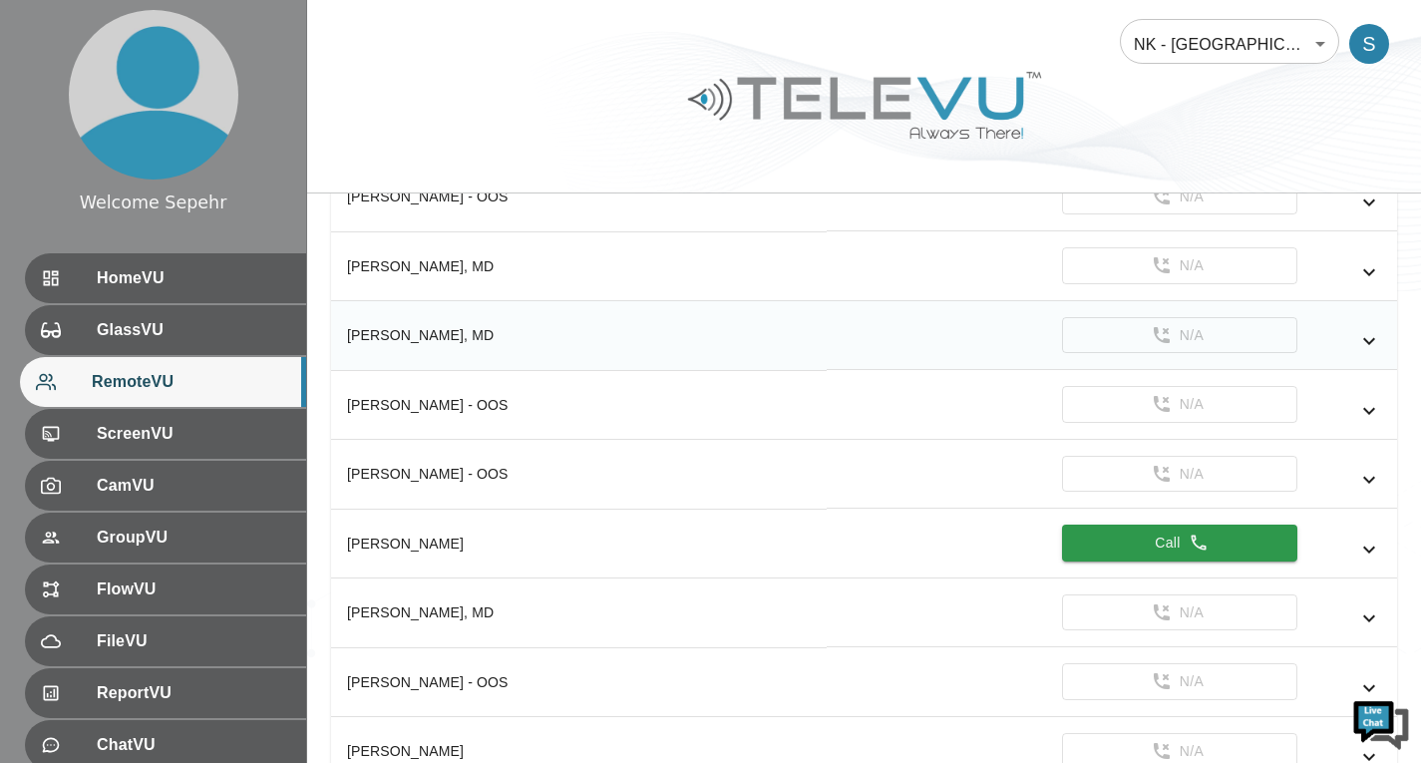
click at [1358, 270] on icon "simple table" at bounding box center [1369, 272] width 24 height 24
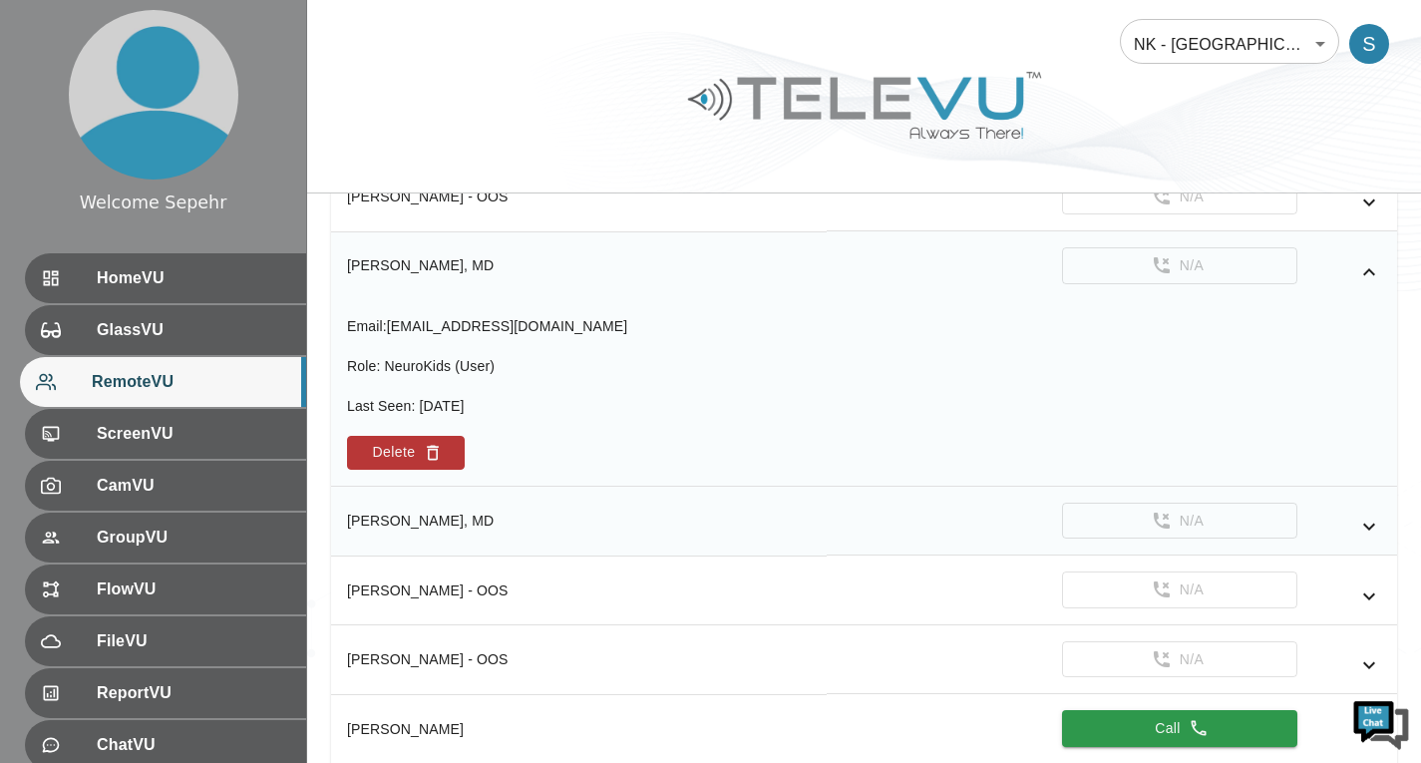
click at [1371, 528] on icon "simple table" at bounding box center [1369, 527] width 12 height 7
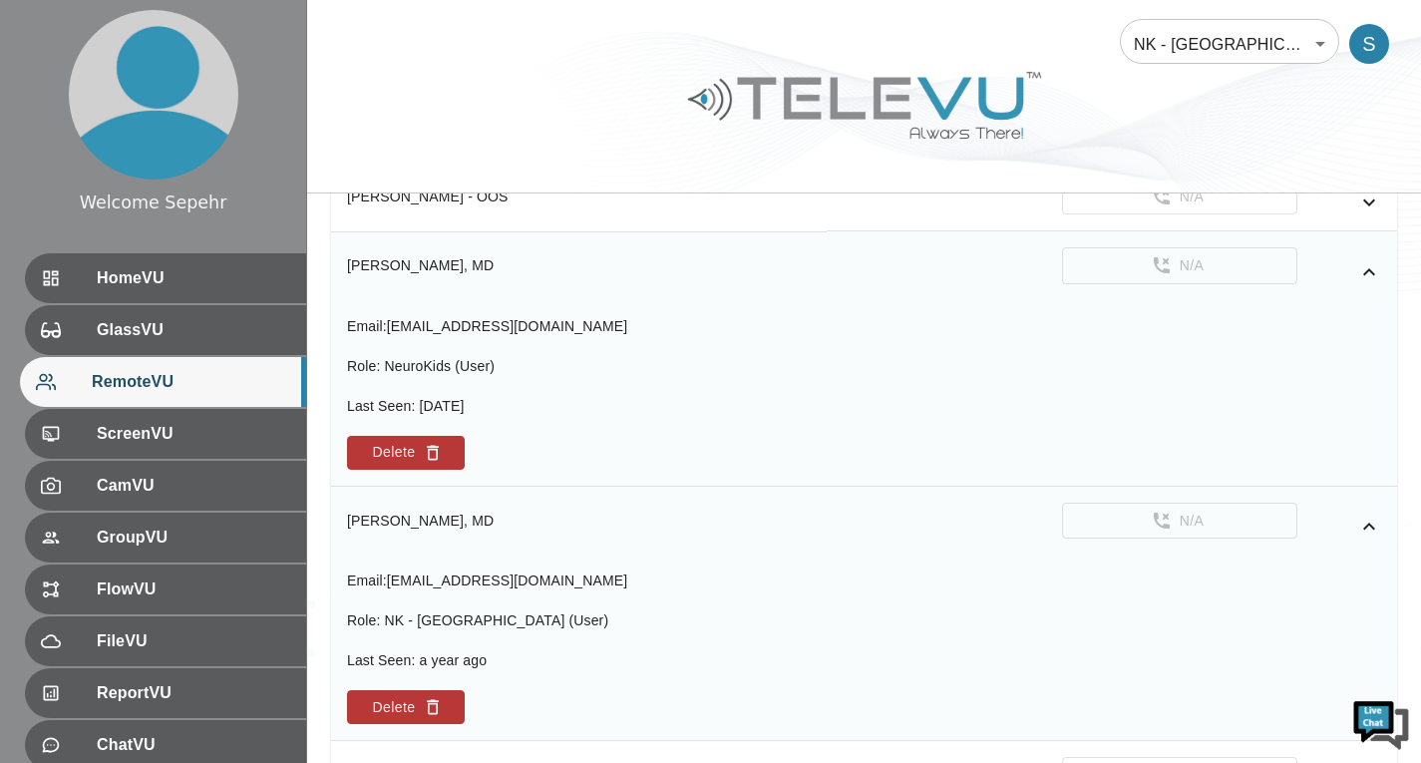
click at [1378, 267] on icon "simple table" at bounding box center [1369, 272] width 24 height 24
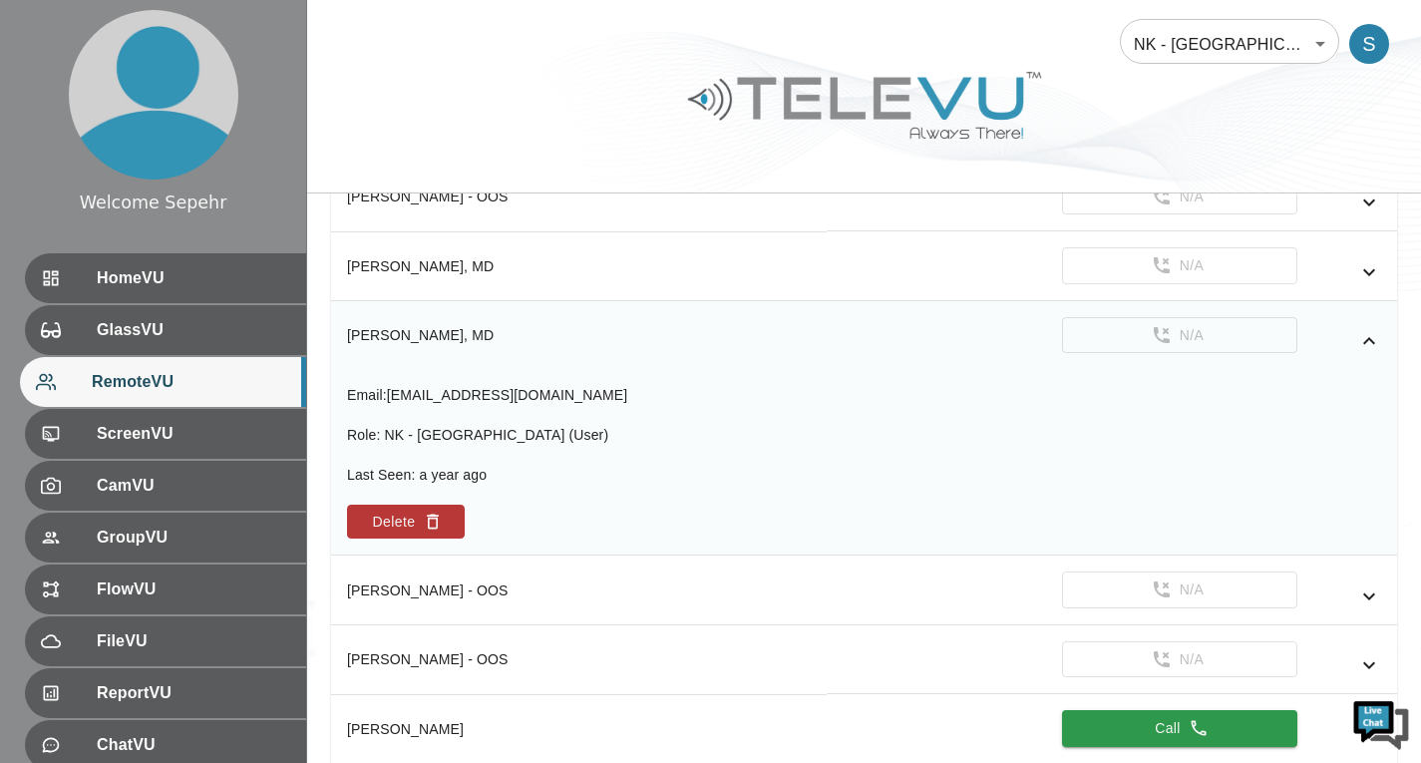
click at [1368, 343] on icon "simple table" at bounding box center [1369, 341] width 24 height 24
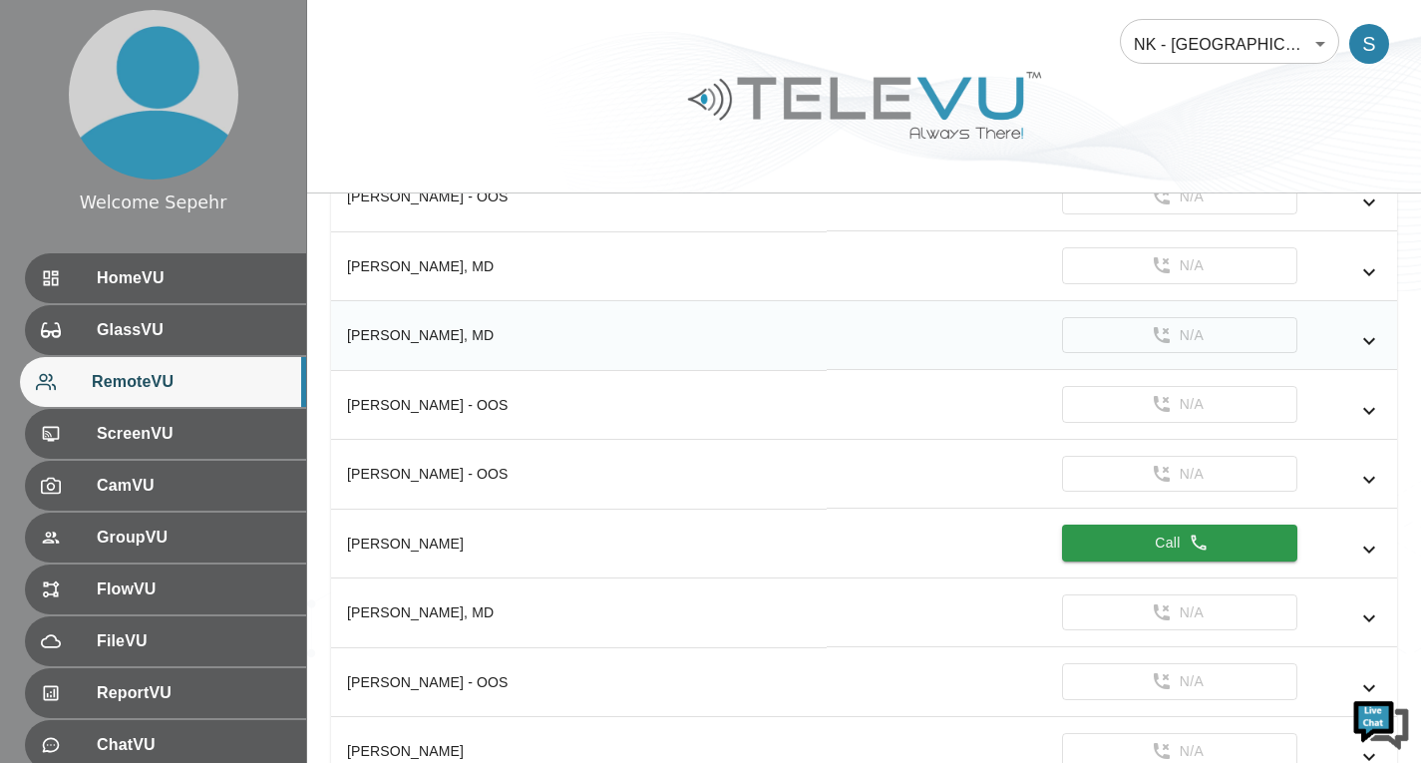
click at [1208, 77] on div at bounding box center [864, 120] width 1114 height 113
click at [1199, 43] on body "Welcome Sepehr HomeVU GlassVU RemoteVU ScreenVU CamVU GroupVU FlowVU FileVU Rep…" at bounding box center [710, 307] width 1421 height 2808
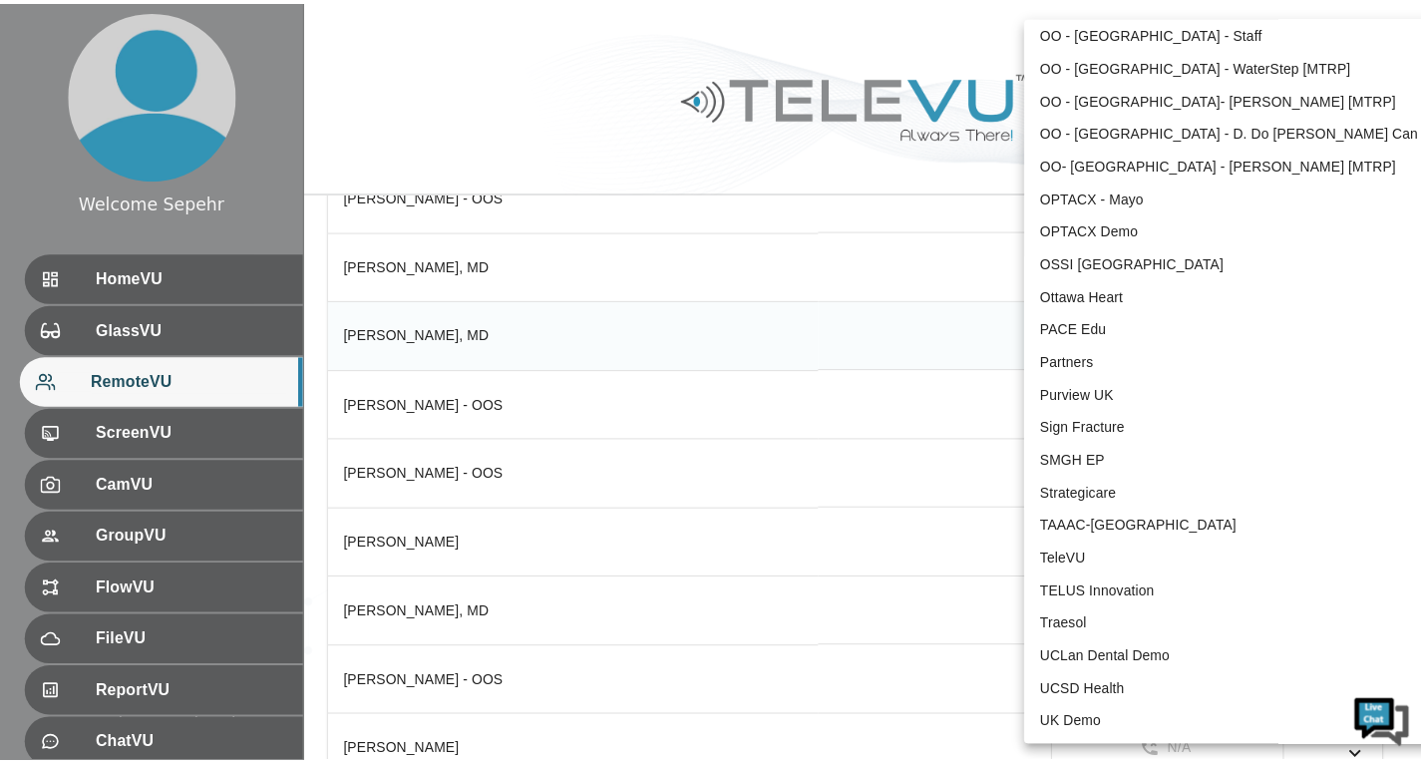
scroll to position [3933, 0]
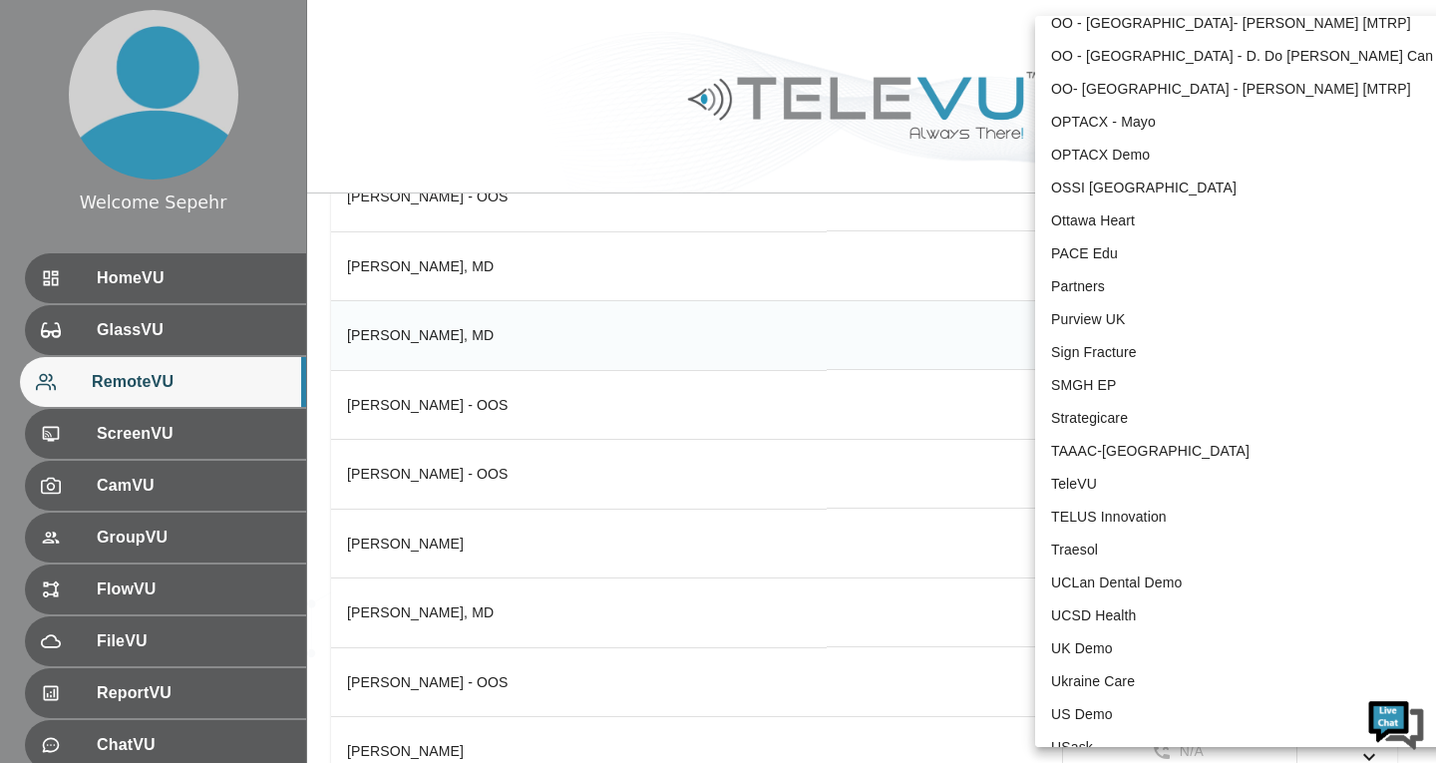
click at [1085, 497] on li "TeleVU" at bounding box center [1242, 484] width 414 height 33
type input "1"
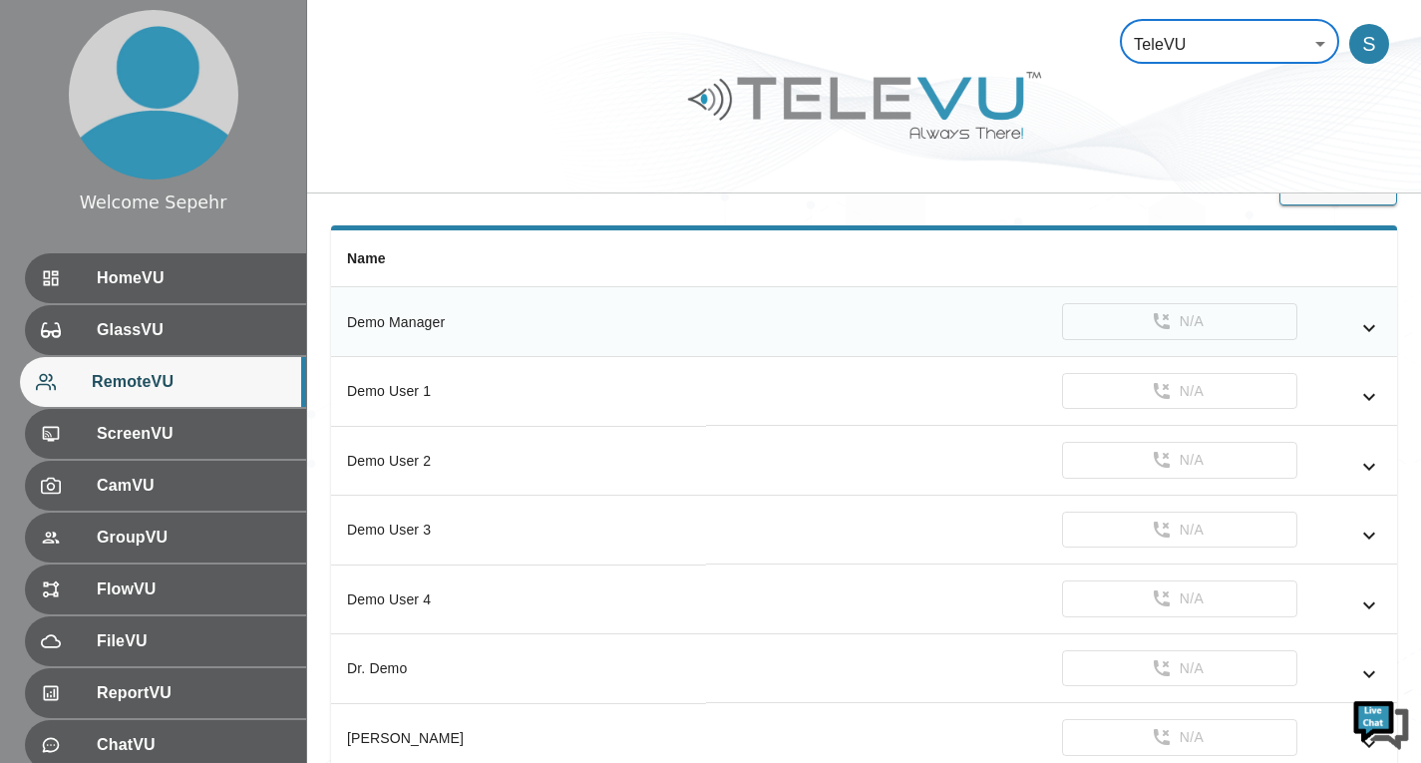
scroll to position [41, 0]
